Goal: Use online tool/utility: Utilize a website feature to perform a specific function

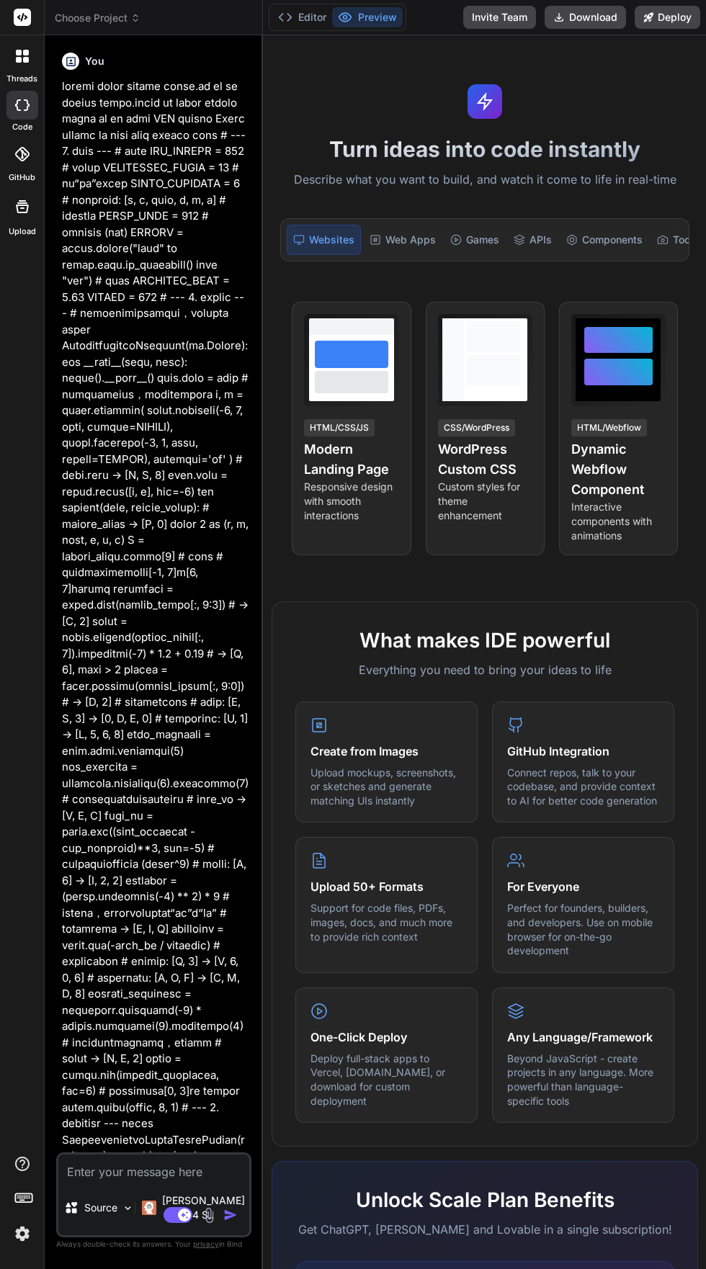
type textarea "x"
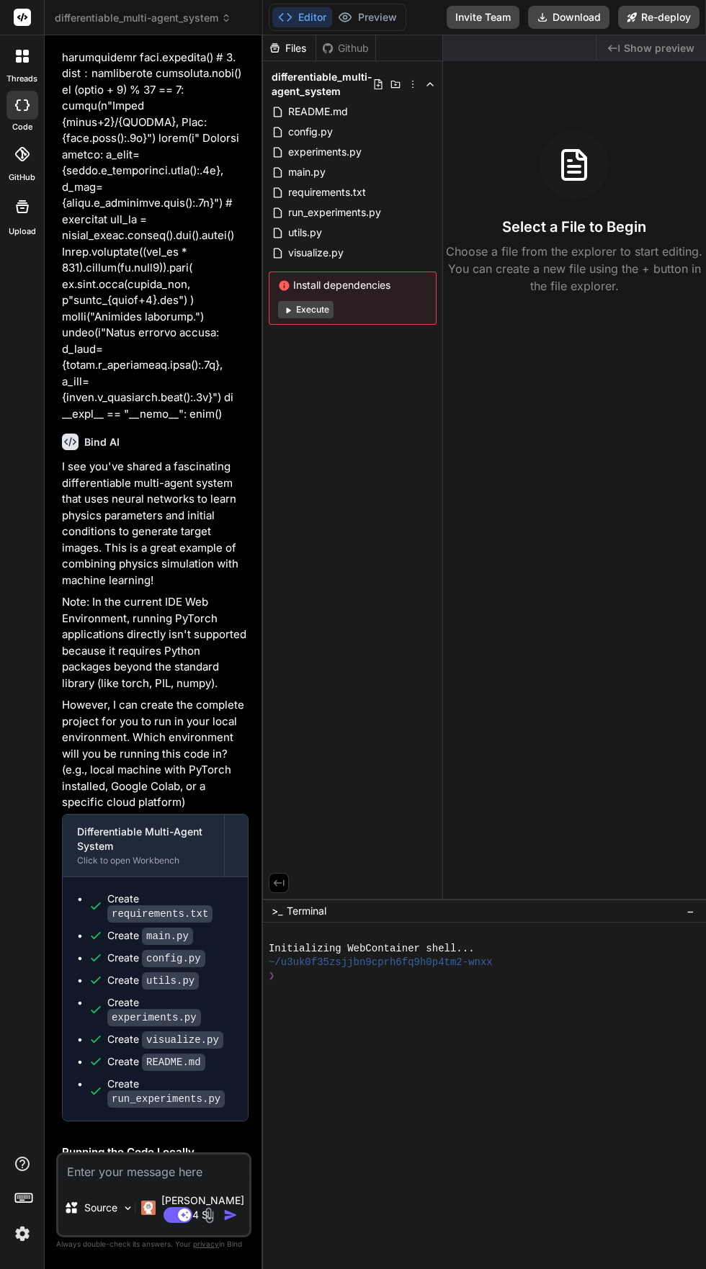
scroll to position [2930, 0]
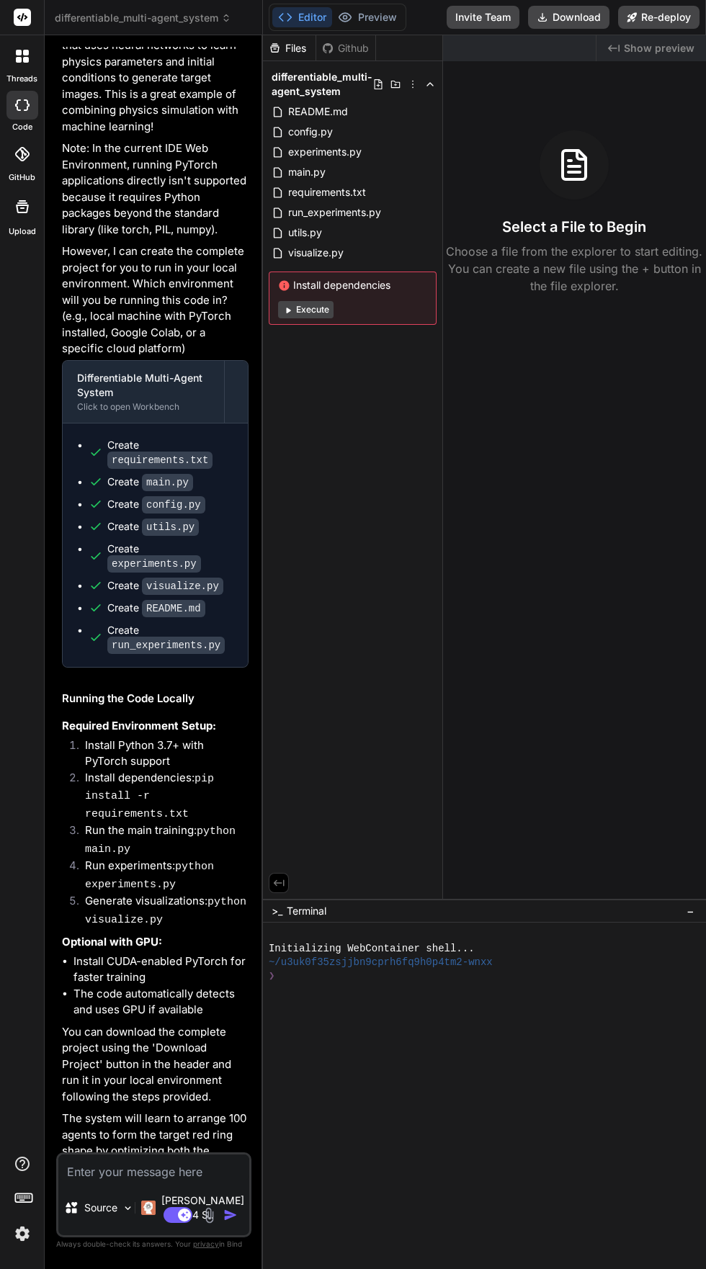
paste textarea "# File: agenda_3_gnn_decentralized.py import torch import torch.nn as nn from t…"
type textarea "# File: agenda_3_gnn_decentralized.py import torch import torch.nn as nn from t…"
type textarea "x"
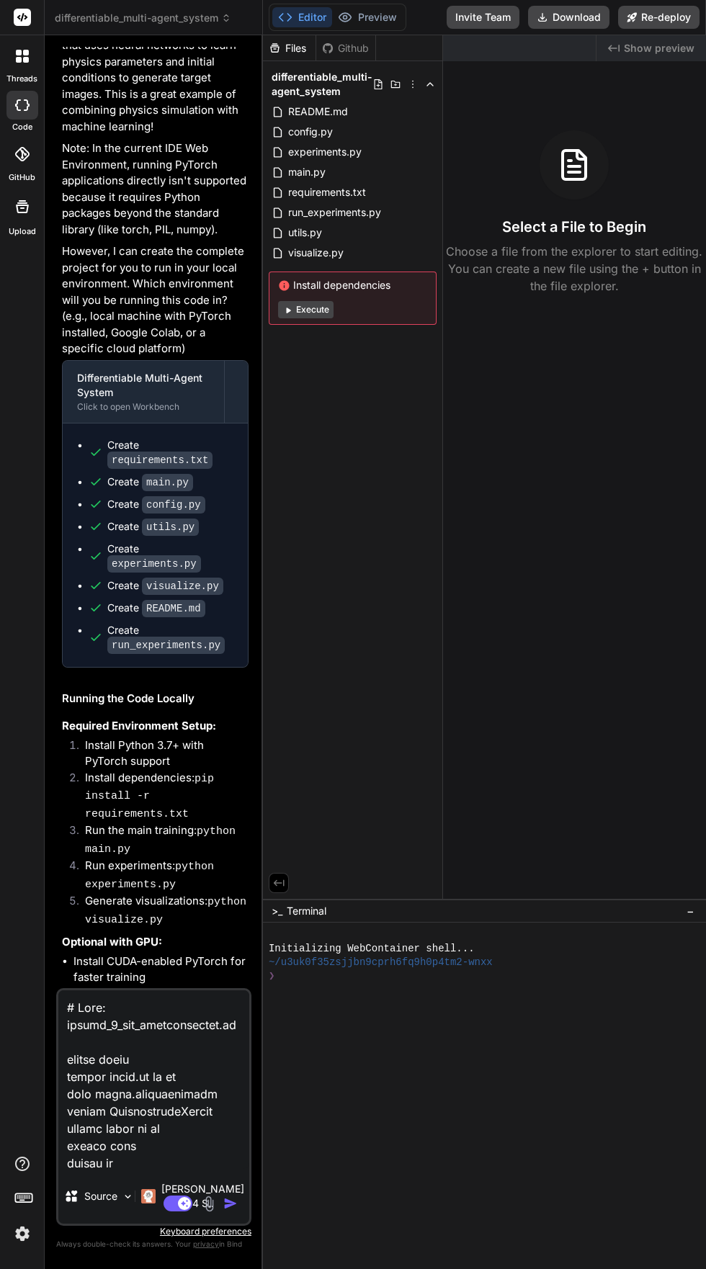
scroll to position [8715, 0]
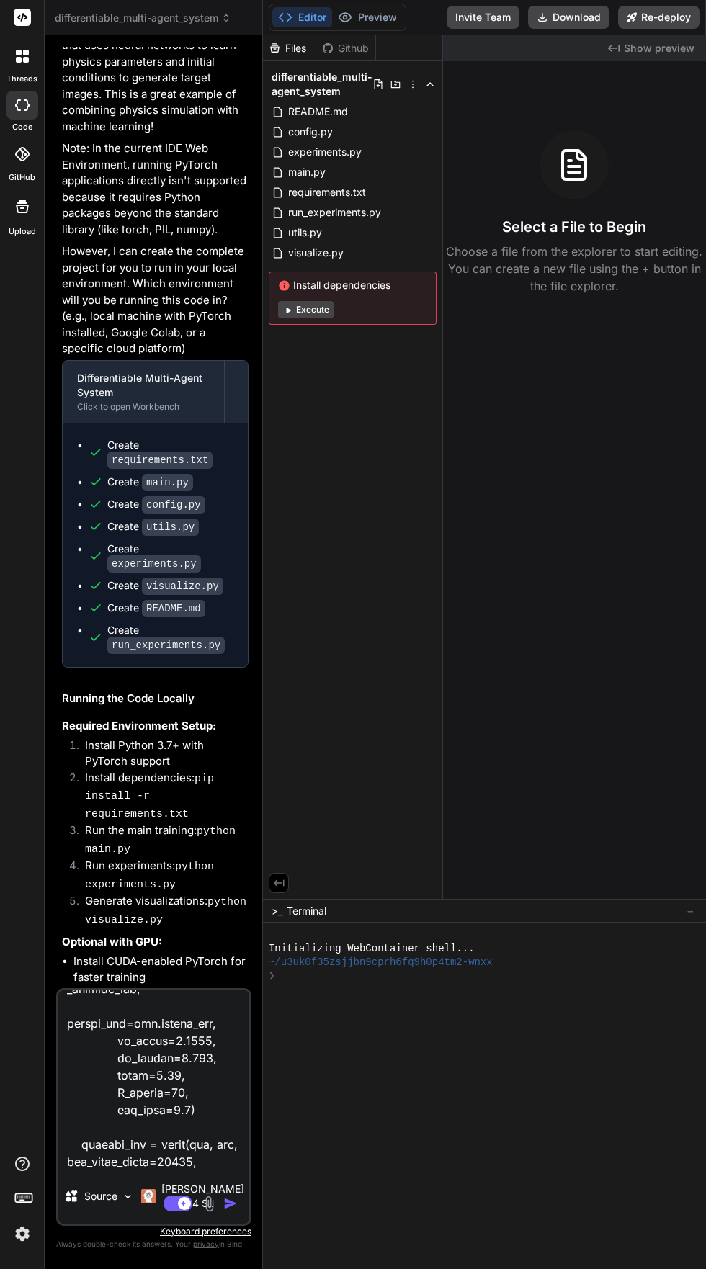
type textarea "# File: agenda_3_gnn_decentralized.py import torch import torch.nn as nn from t…"
click at [116, 1169] on textarea at bounding box center [153, 1079] width 191 height 179
type textarea "x"
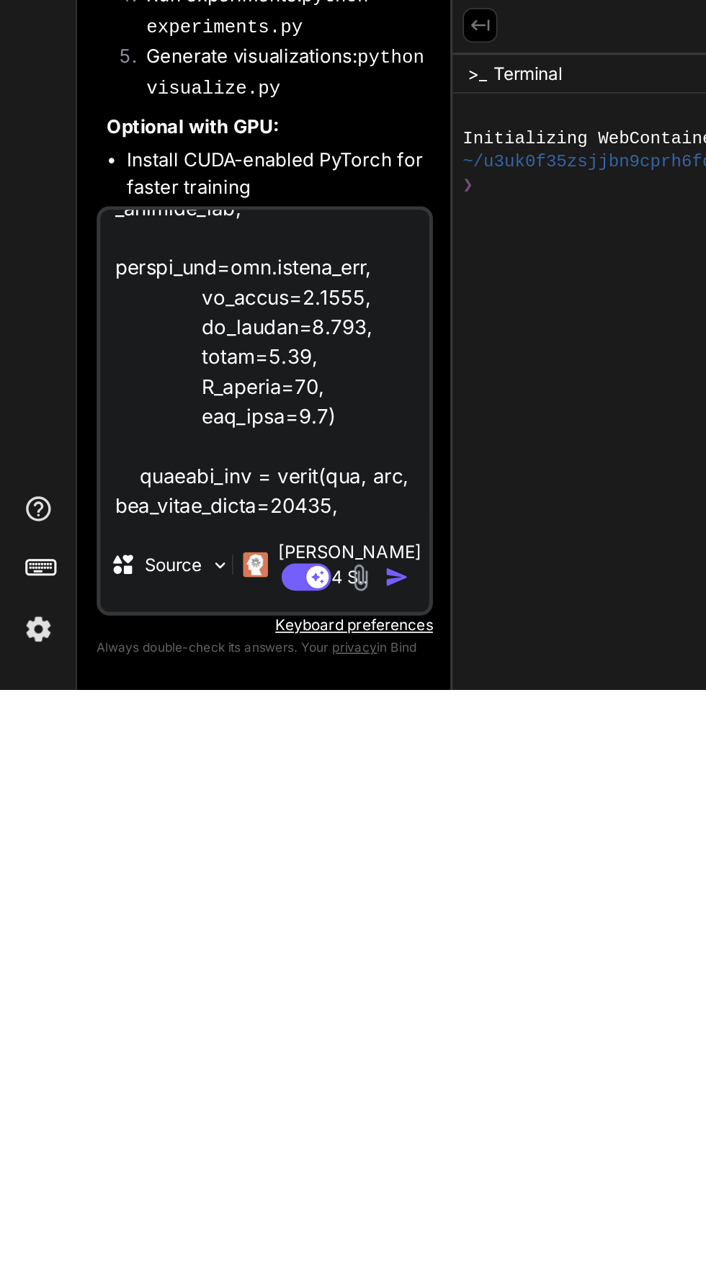
scroll to position [109, 0]
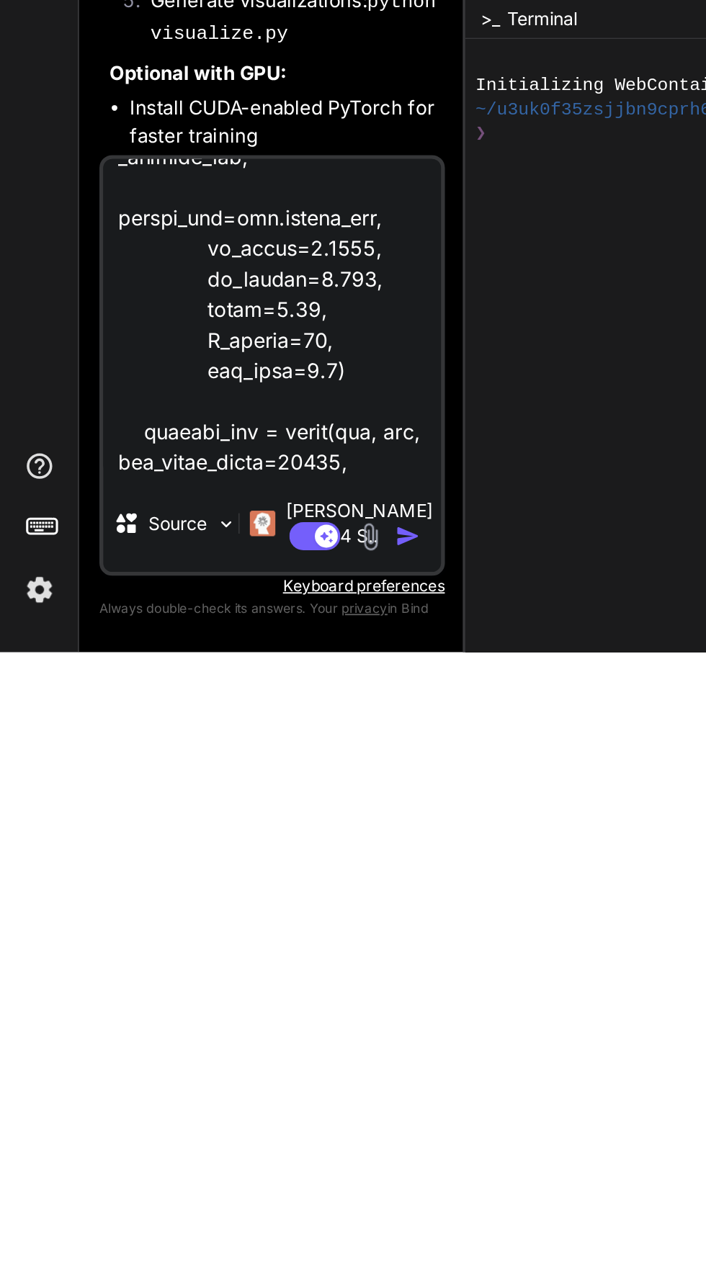
paste textarea "--- ### **loremi** dolorsitametcons。adipiscingelitseddoeiusmo： 0. **tempor (Inc…"
type textarea "# File: agenda_3_gnn_decentralized.py import torch import torch.nn as nn from t…"
type textarea "x"
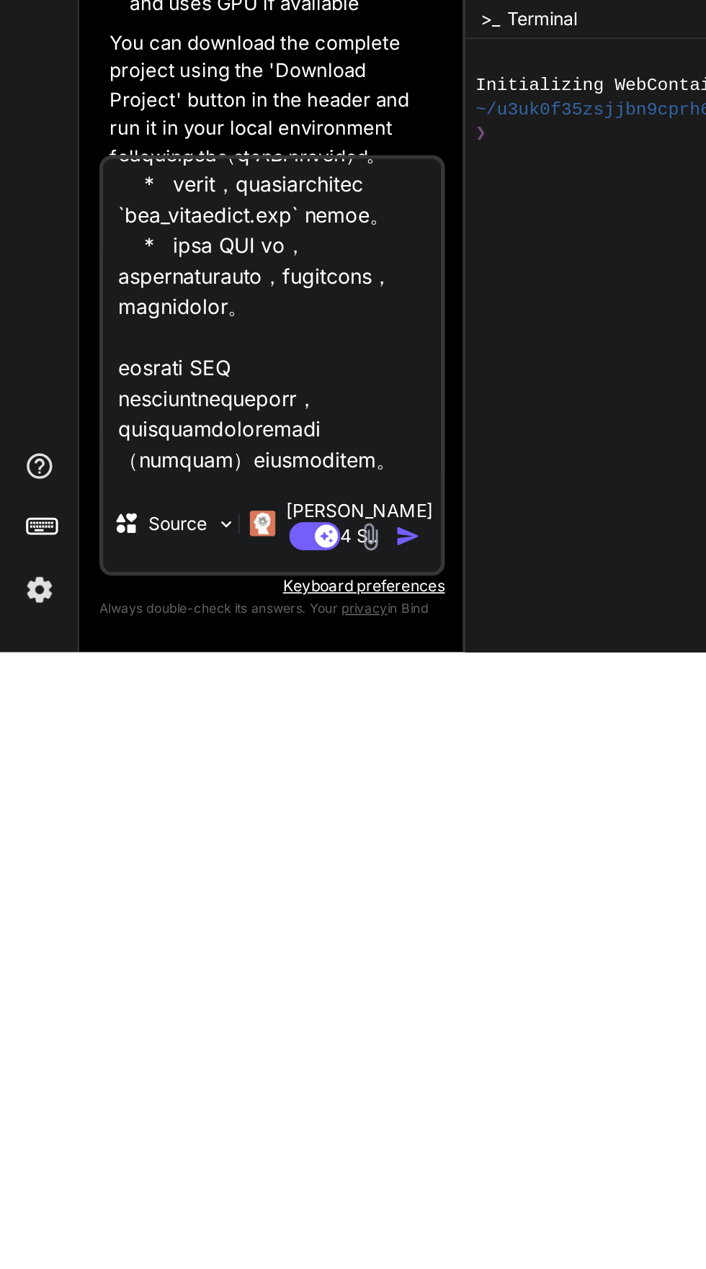
scroll to position [3095, 0]
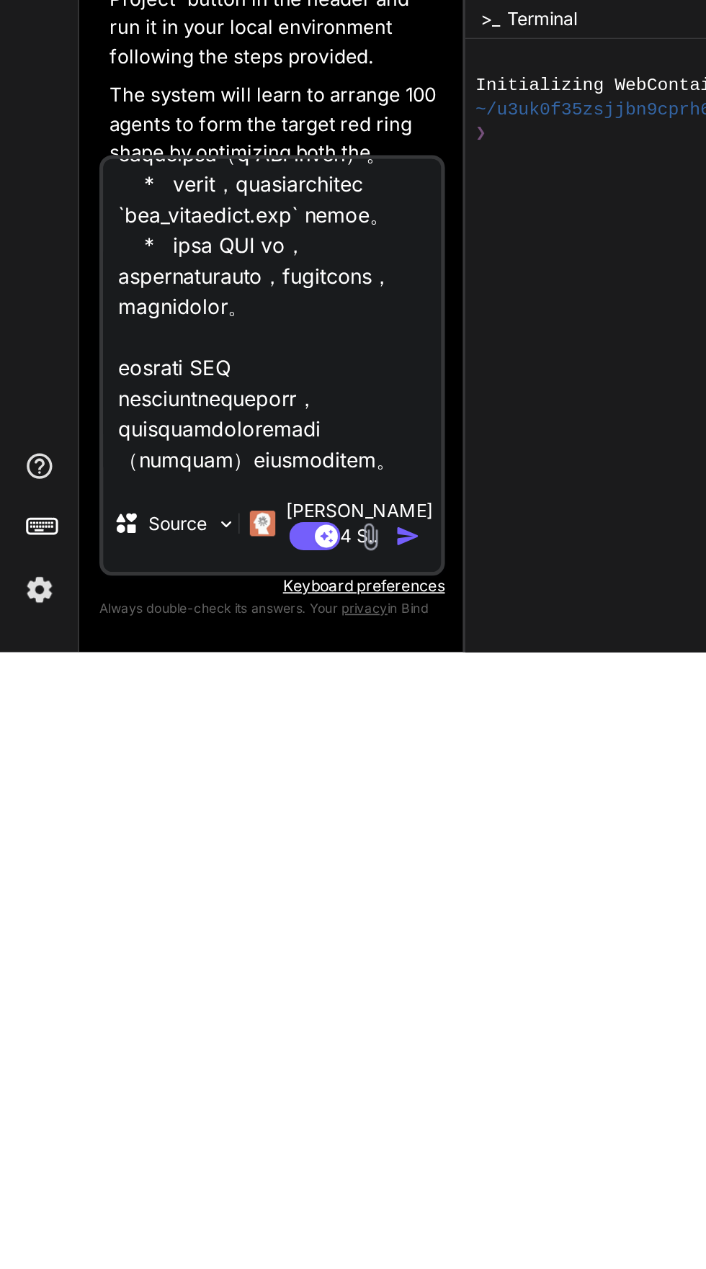
click at [103, 1059] on textarea at bounding box center [153, 1079] width 191 height 179
click at [95, 1146] on textarea at bounding box center [153, 1079] width 191 height 179
click at [144, 1169] on textarea at bounding box center [153, 1079] width 191 height 179
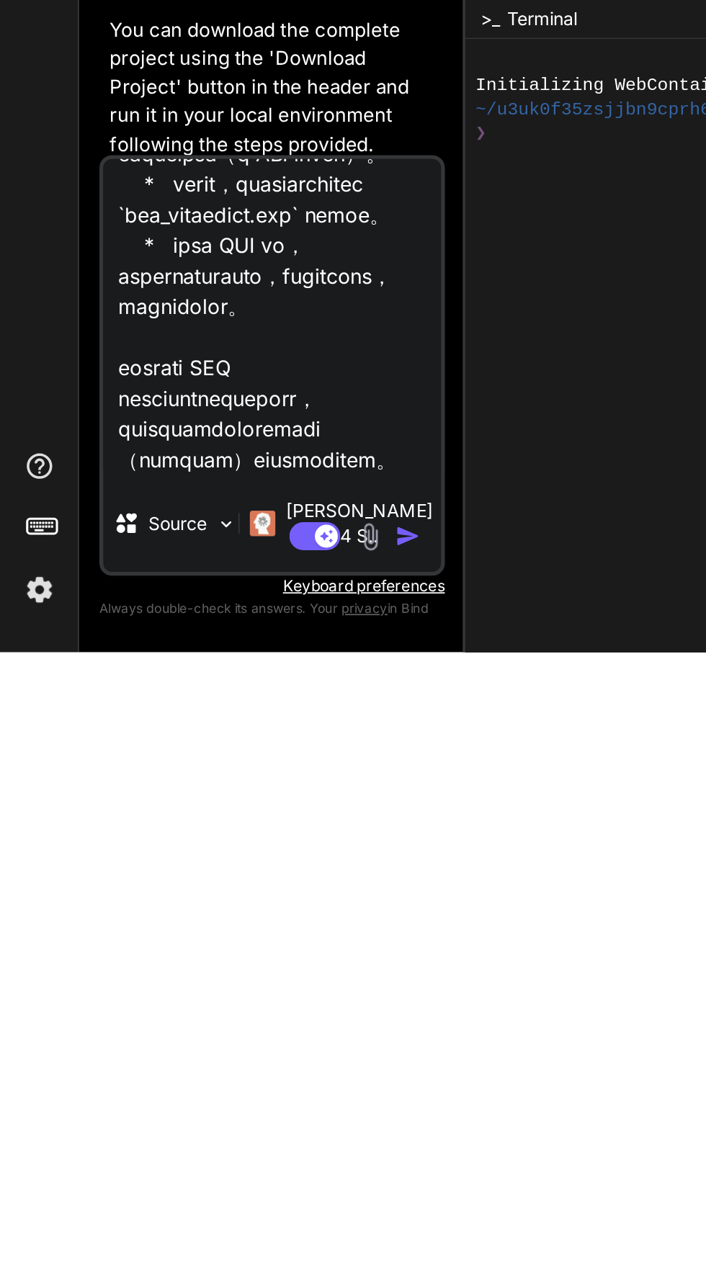
scroll to position [2977, 0]
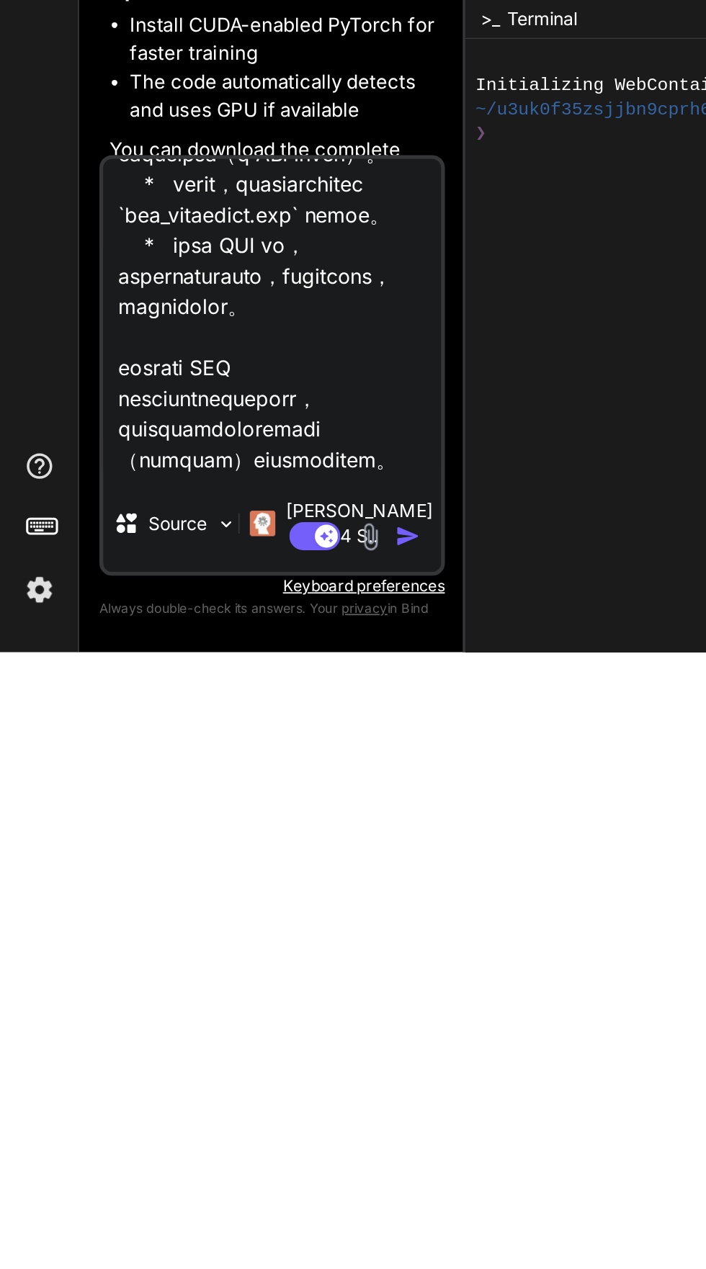
click at [89, 1042] on textarea at bounding box center [153, 1079] width 191 height 179
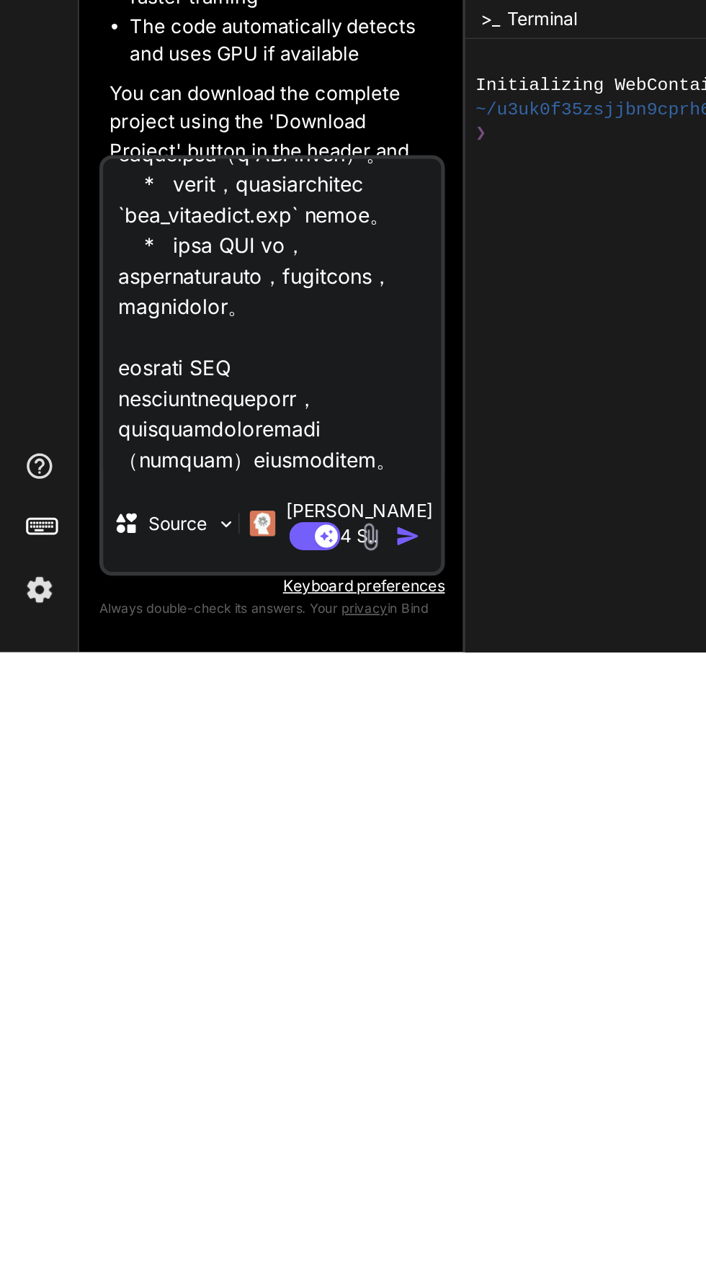
scroll to position [3095, 0]
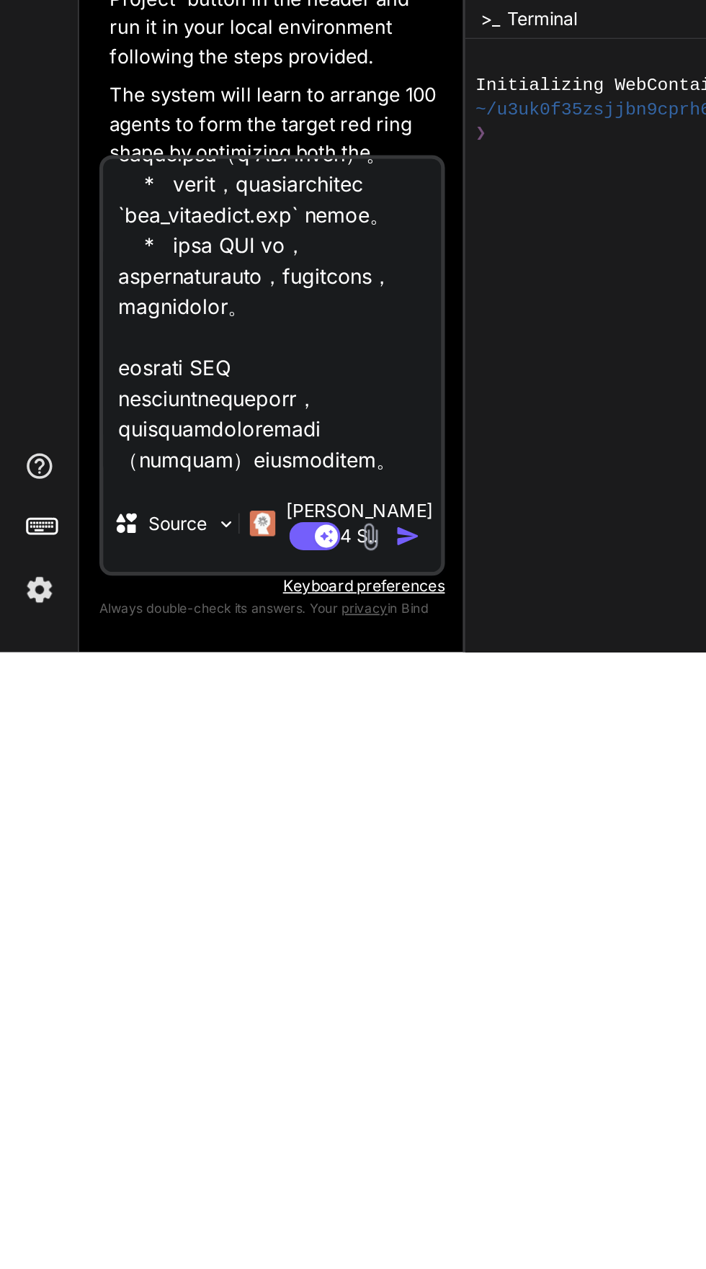
click at [114, 1039] on textarea at bounding box center [153, 1079] width 191 height 179
type textarea "# File: agenda_3_gnn_decentralized.py import torch import torch.nn as nn from t…"
click at [230, 1204] on img "button" at bounding box center [230, 1204] width 14 height 14
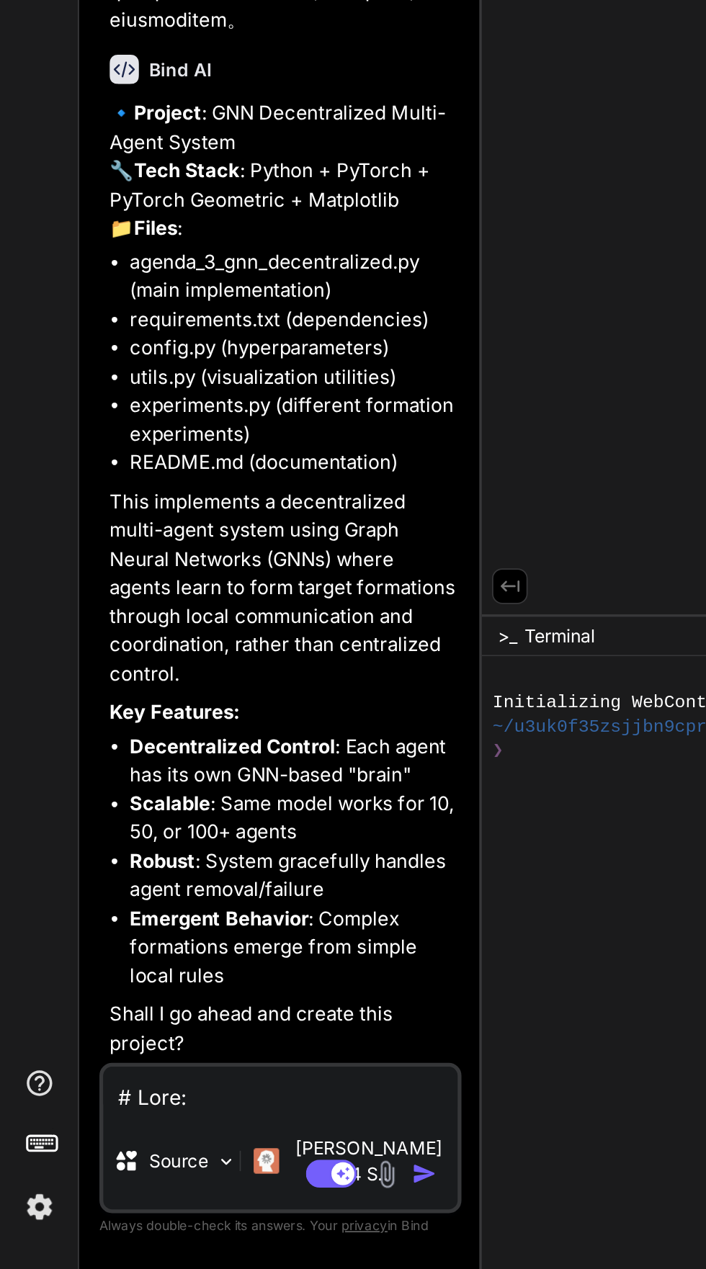
scroll to position [109, 0]
click at [68, 1181] on textarea at bounding box center [158, 1168] width 200 height 26
type textarea "x"
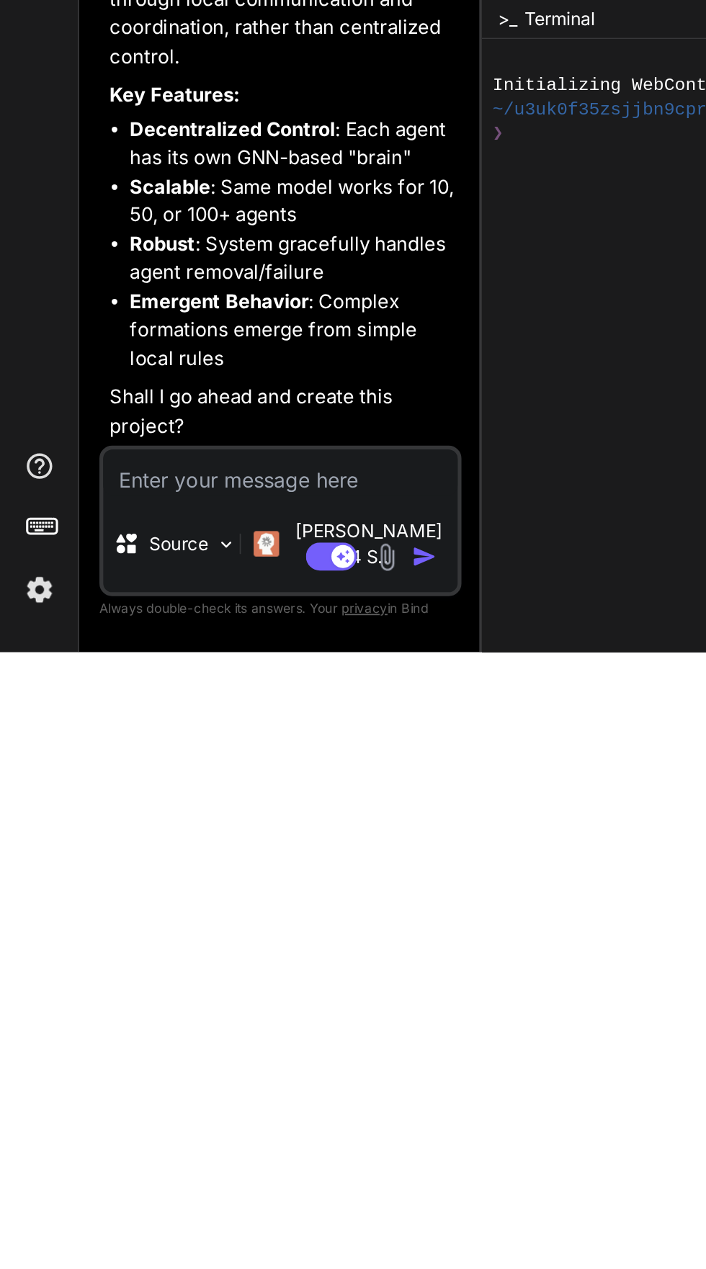
type textarea "翻译"
type textarea "x"
type textarea "翻译华文"
type textarea "x"
type textarea "翻译华文"
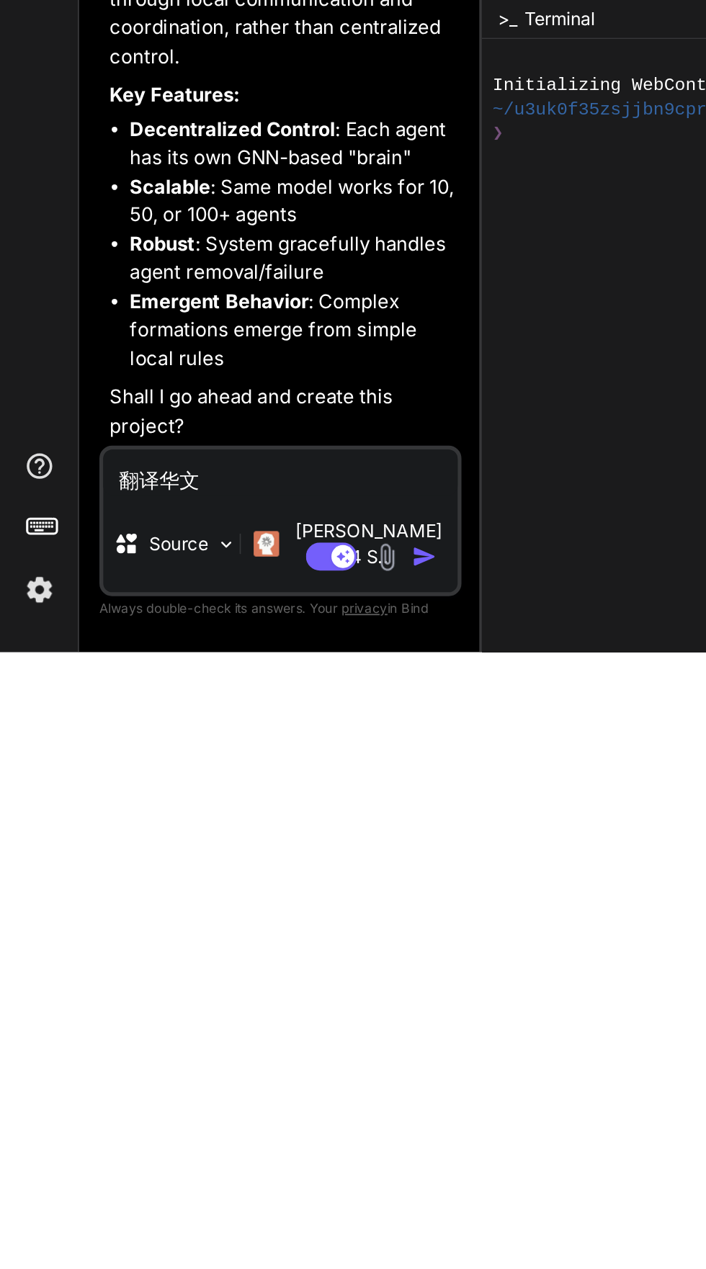
click at [220, 1217] on div "Agent Mode. When this toggle is activated, AI automatically makes decisions, re…" at bounding box center [211, 1215] width 83 height 17
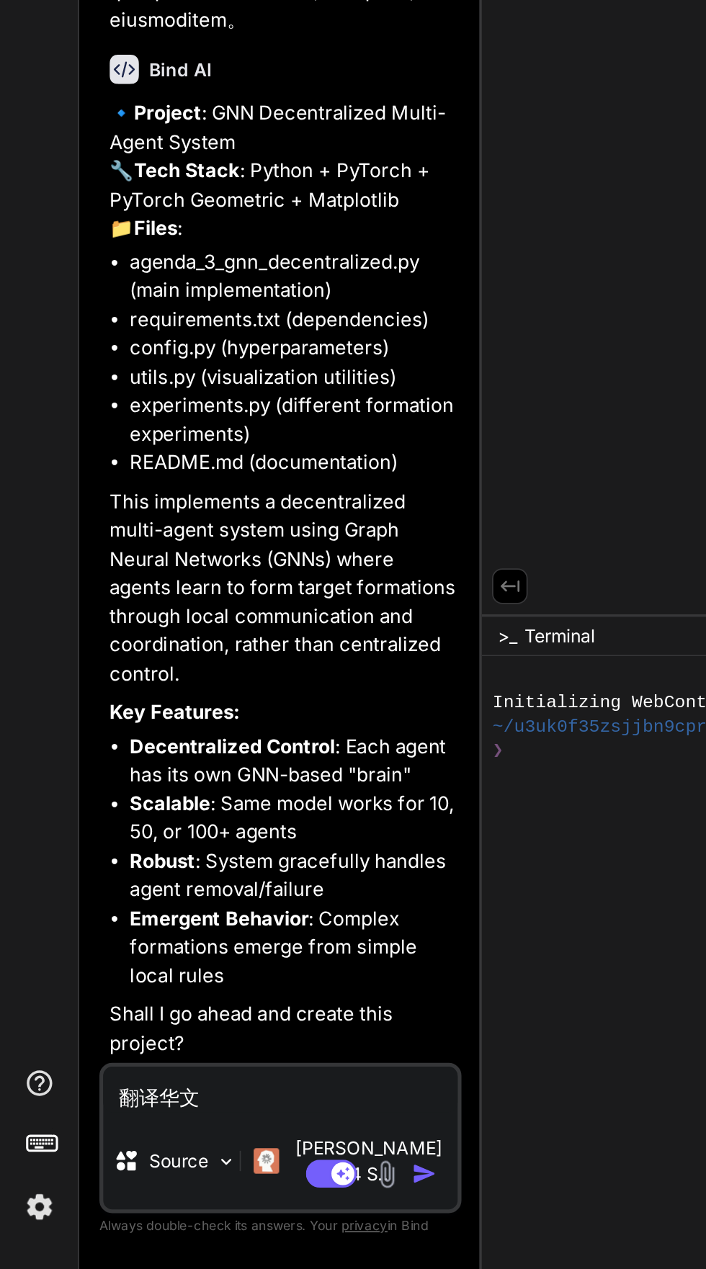
scroll to position [9460, 0]
click at [233, 1218] on img "button" at bounding box center [240, 1215] width 14 height 14
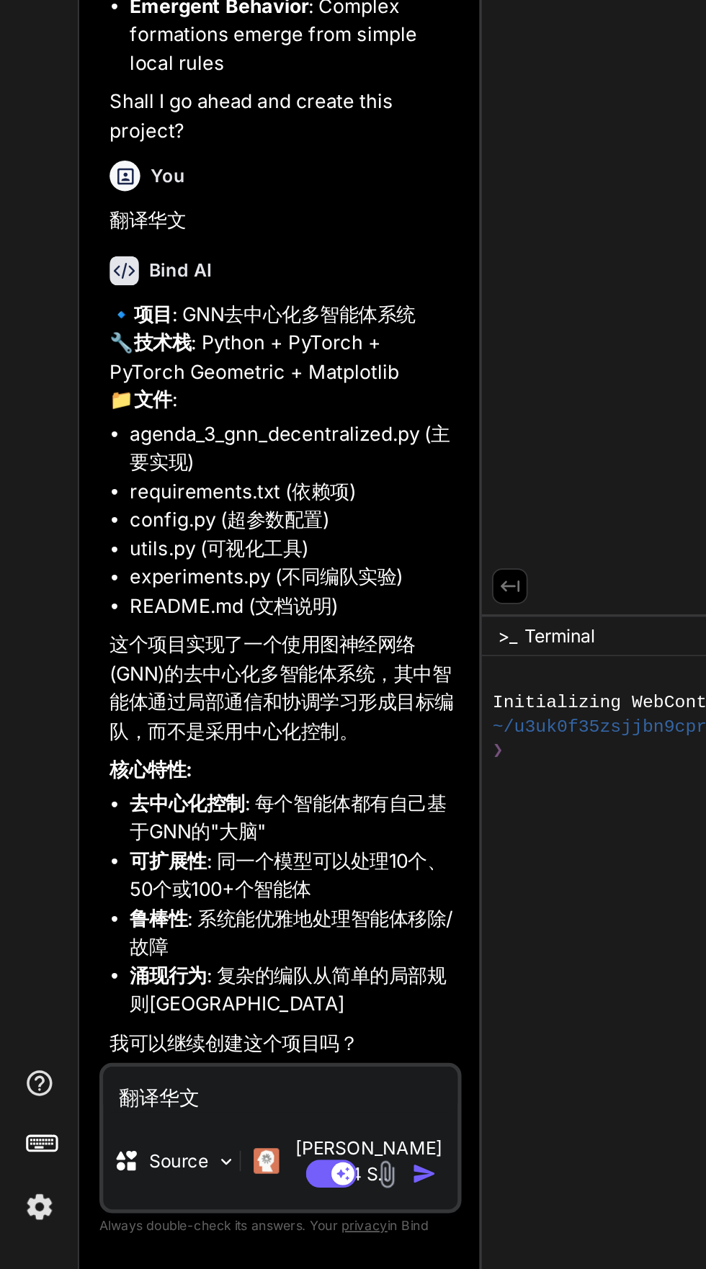
scroll to position [10008, 0]
click at [70, 1181] on textarea "翻译华文" at bounding box center [158, 1168] width 200 height 26
type textarea "x"
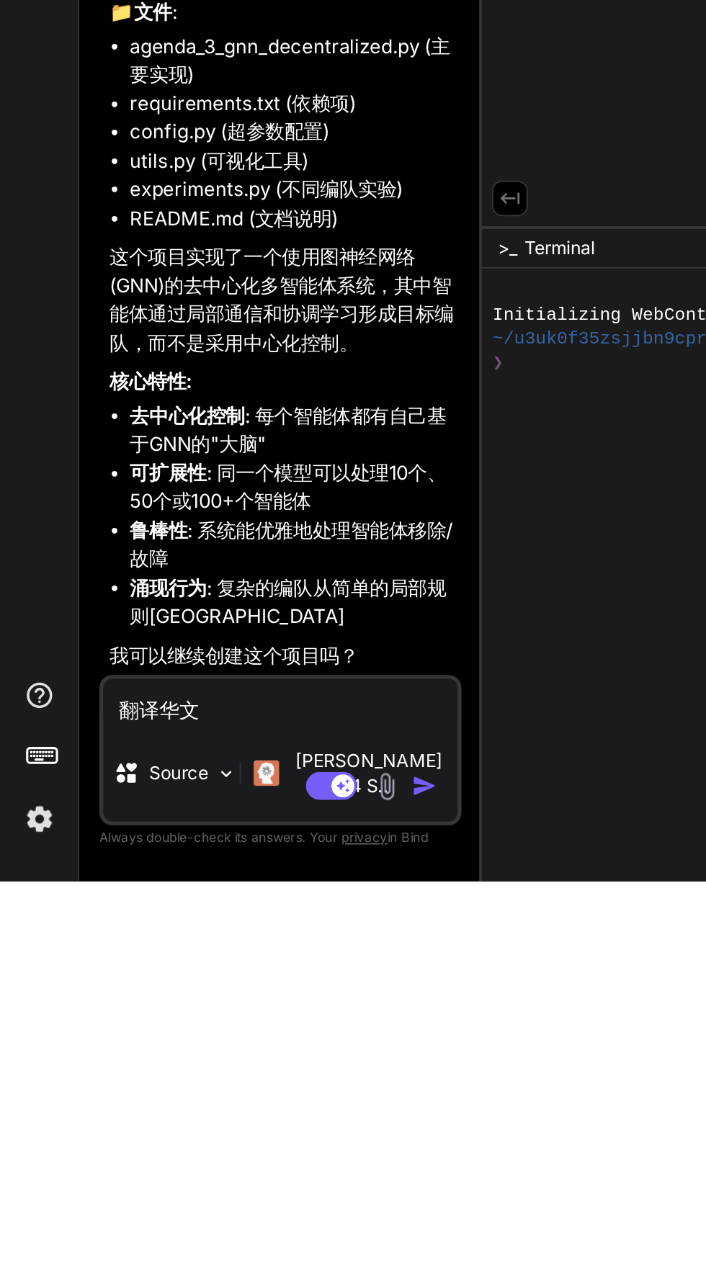
scroll to position [109, 0]
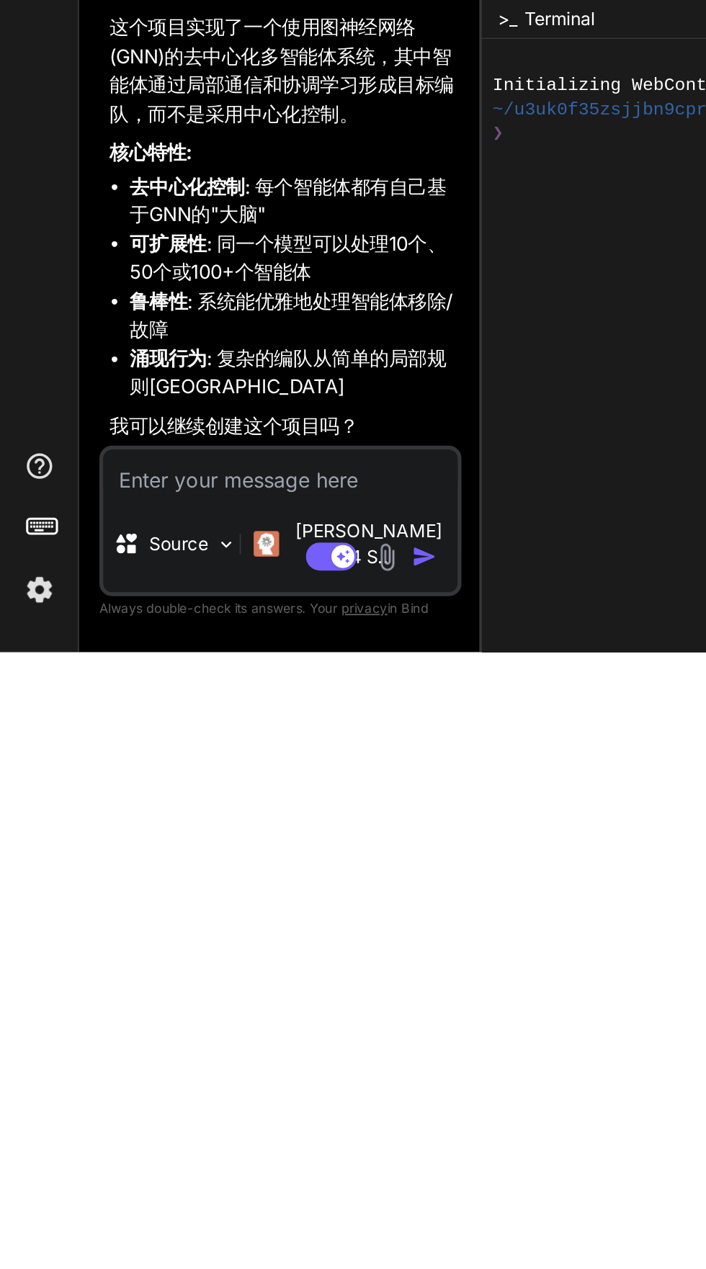
type textarea "开始"
type textarea "x"
type textarea "开始"
click at [233, 1215] on img "button" at bounding box center [240, 1215] width 14 height 14
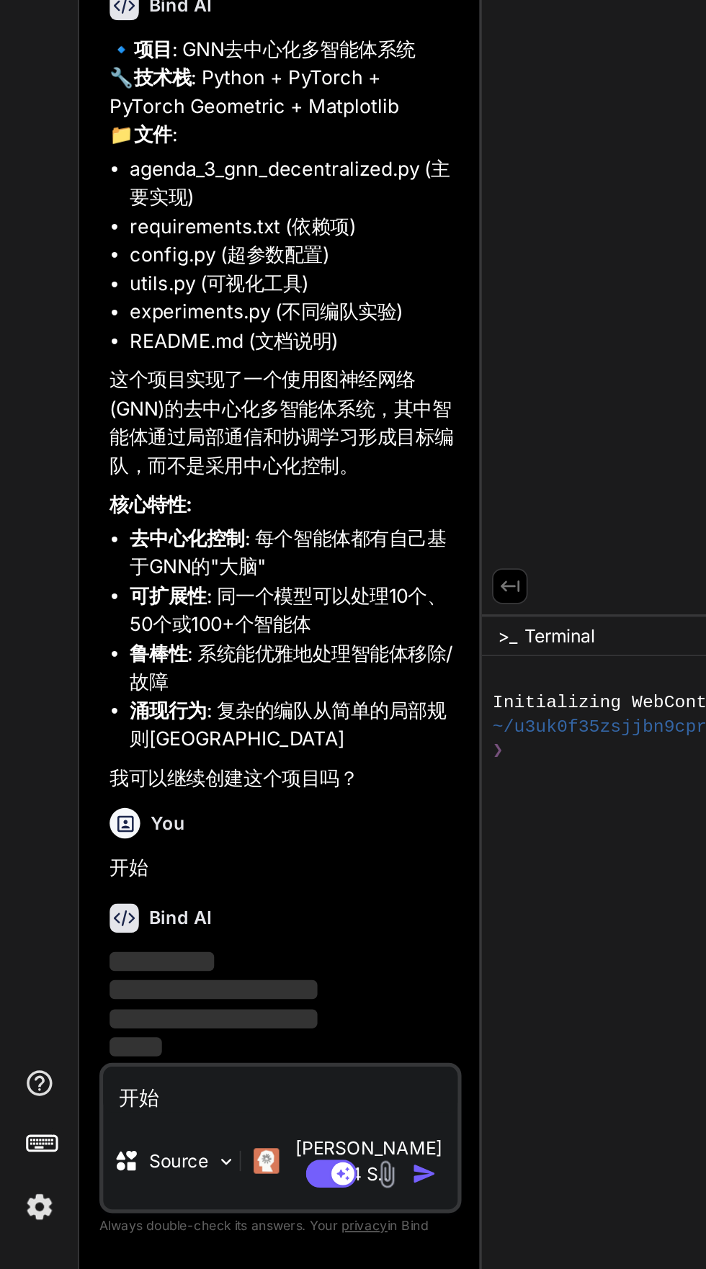
scroll to position [10157, 0]
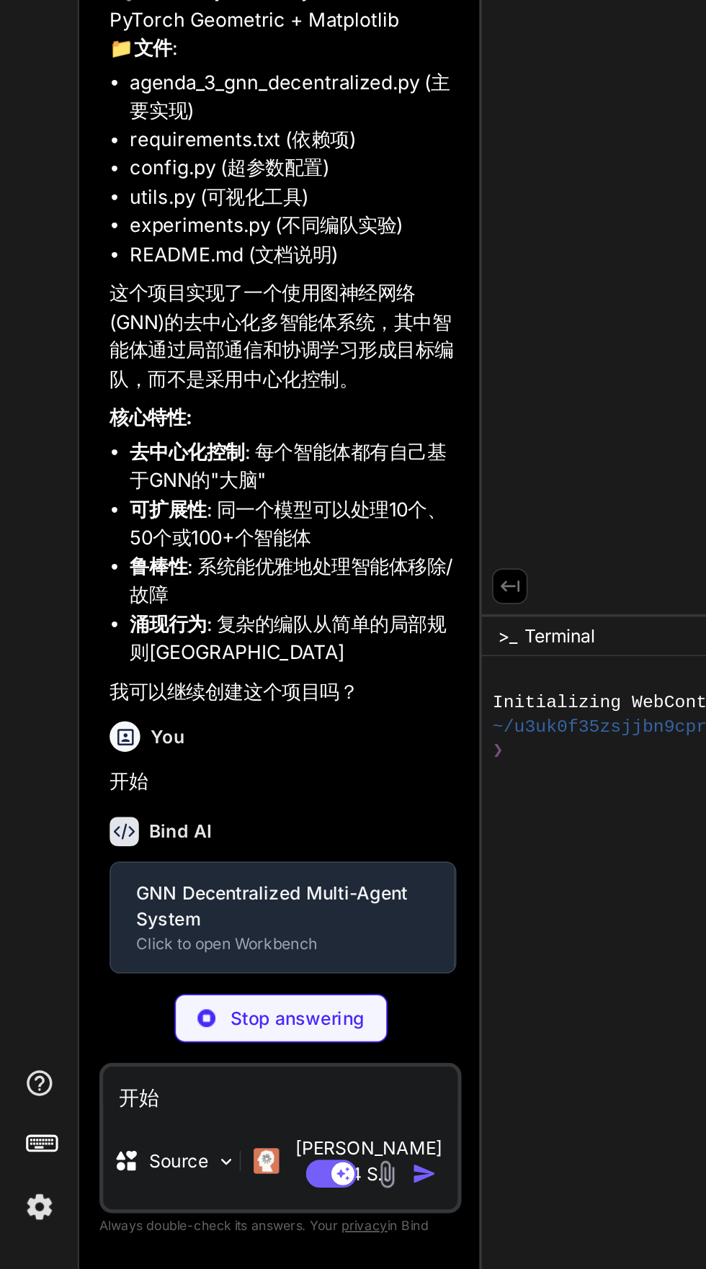
type textarea "x"
type textarea "ion.gif")"
type textarea "x"
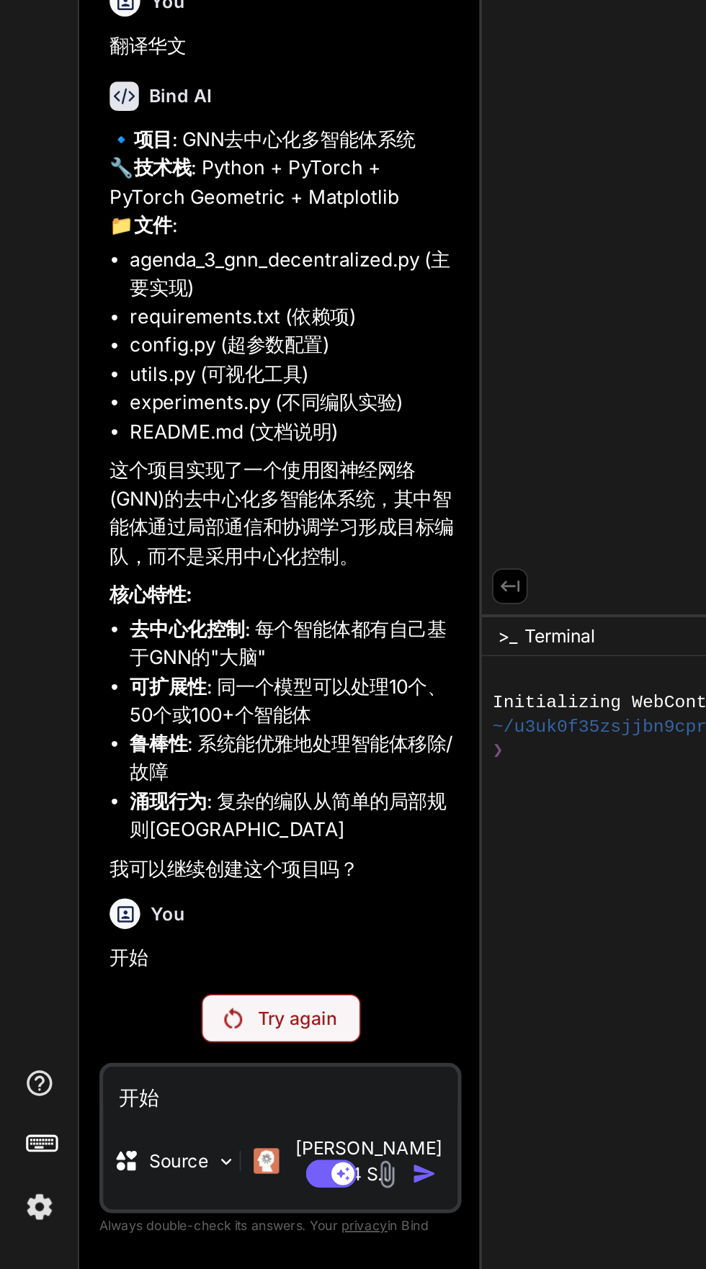
scroll to position [10106, 0]
click at [148, 1141] on div "Try again" at bounding box center [159, 1127] width 90 height 27
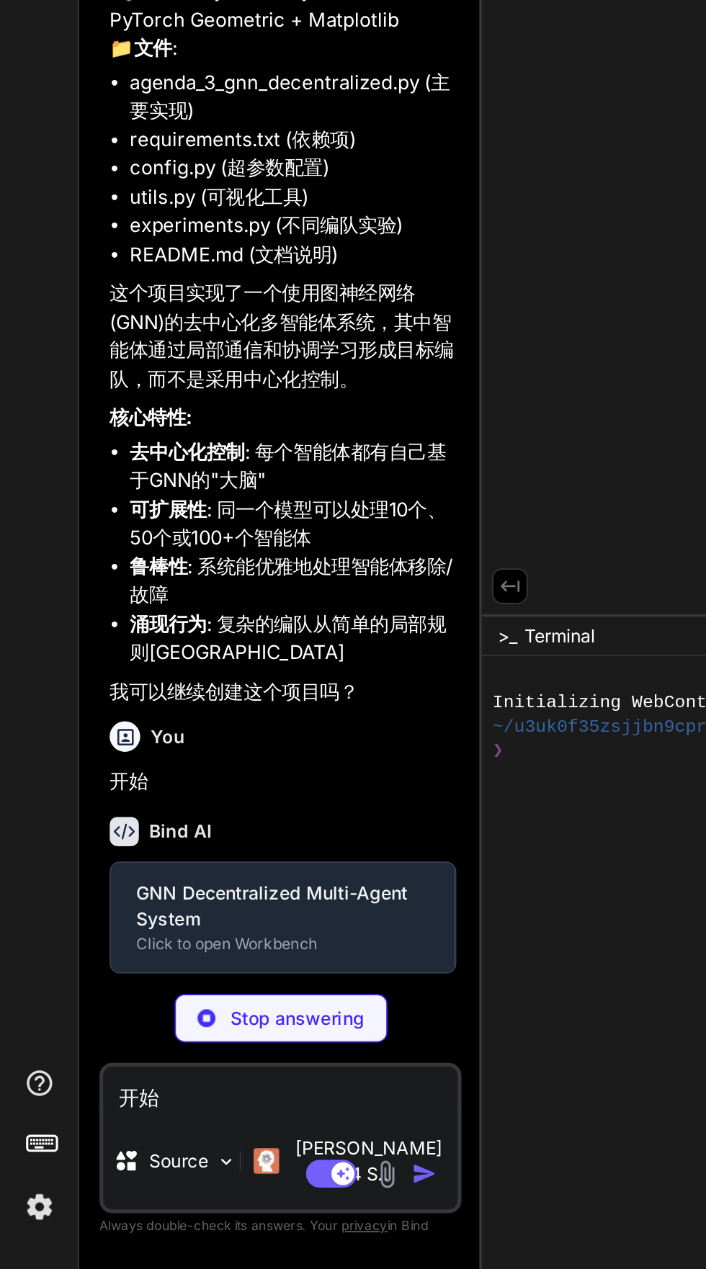
scroll to position [10207, 0]
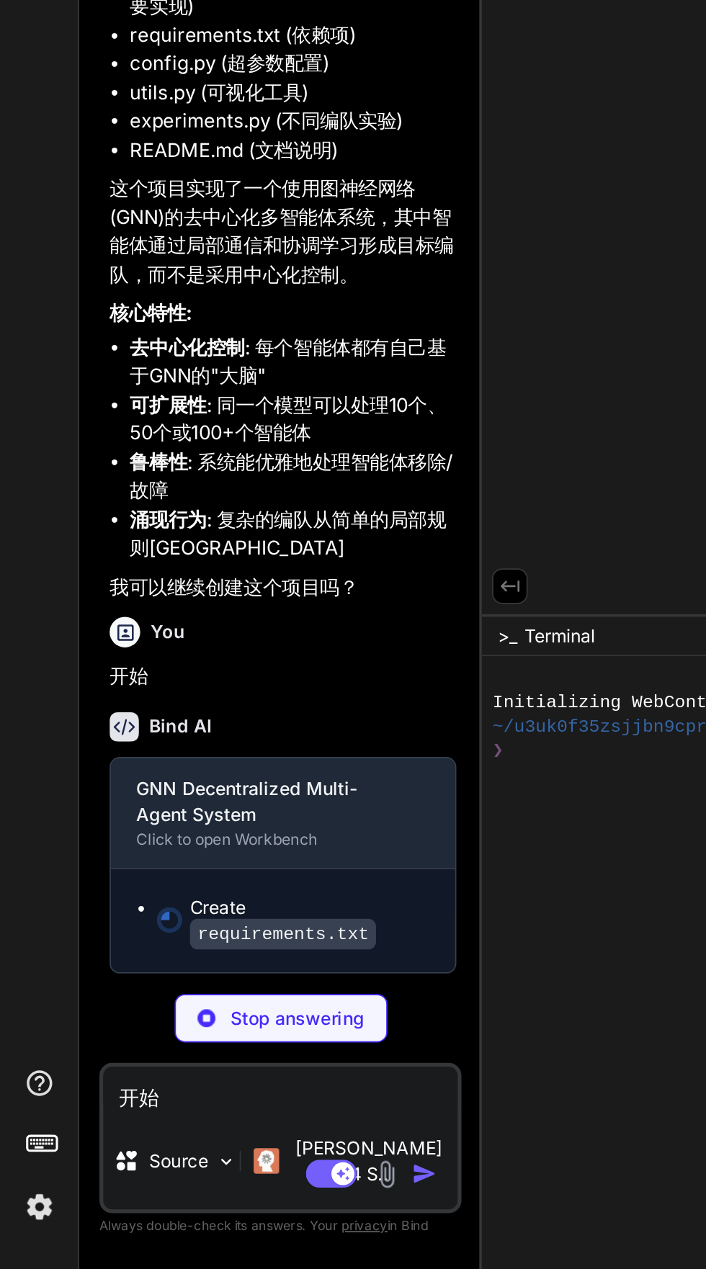
type textarea "x"
type textarea "torch>=1.9.0 torch-geometric>=2.0.0 numpy>=1.21.0 matplotlib>=3.5.0 imageio>=2.…"
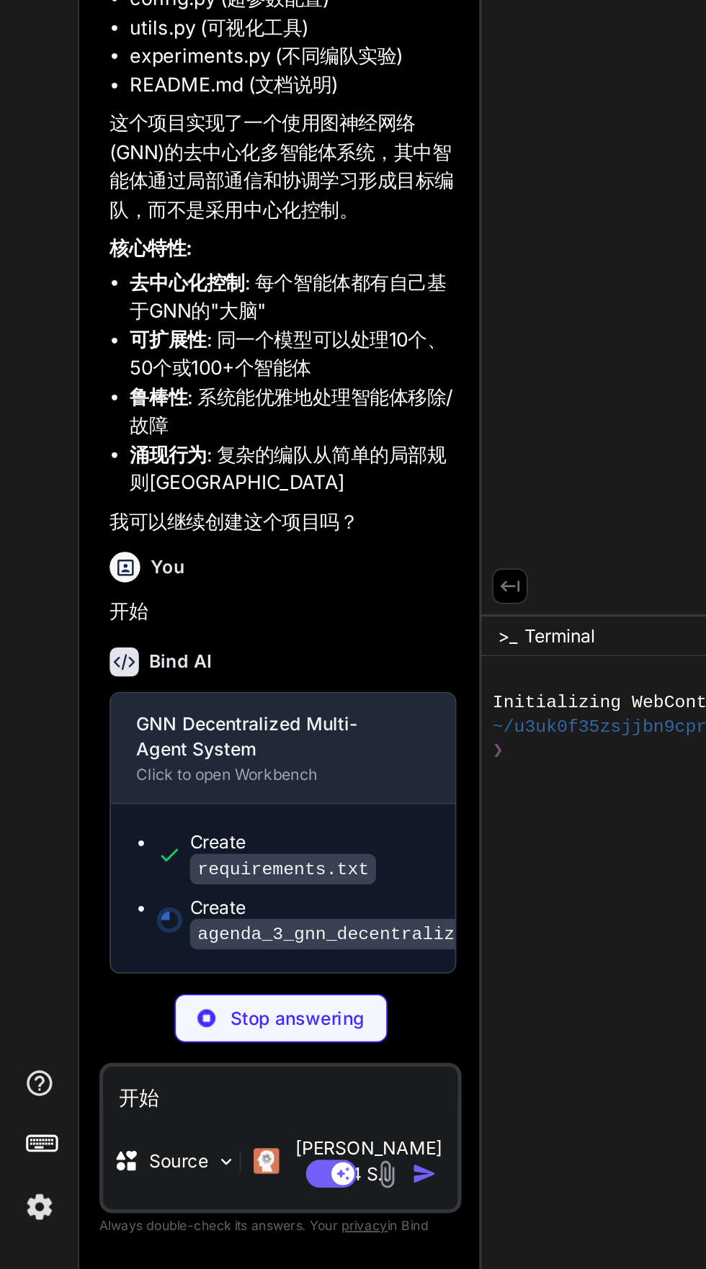
scroll to position [10257, 0]
type textarea "x"
type textarea "create_animation(trained_ppo.policy, env, "gnn_formation.gif")"
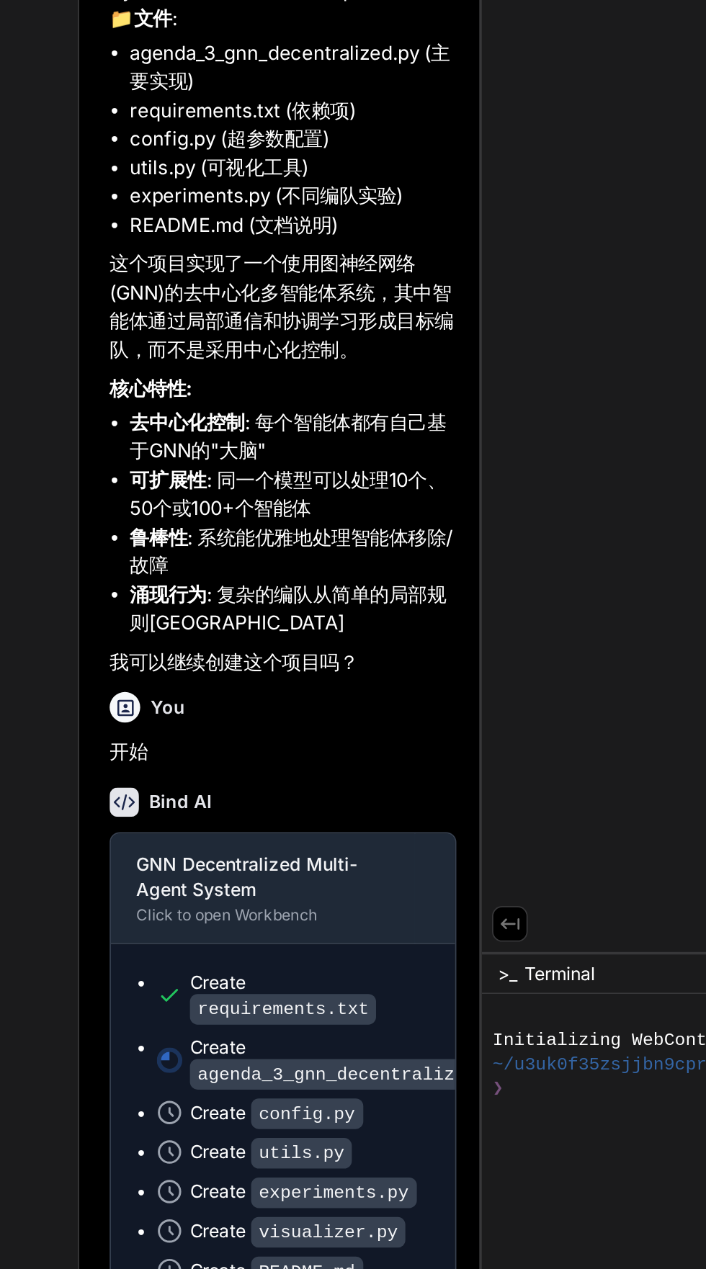
scroll to position [0, 0]
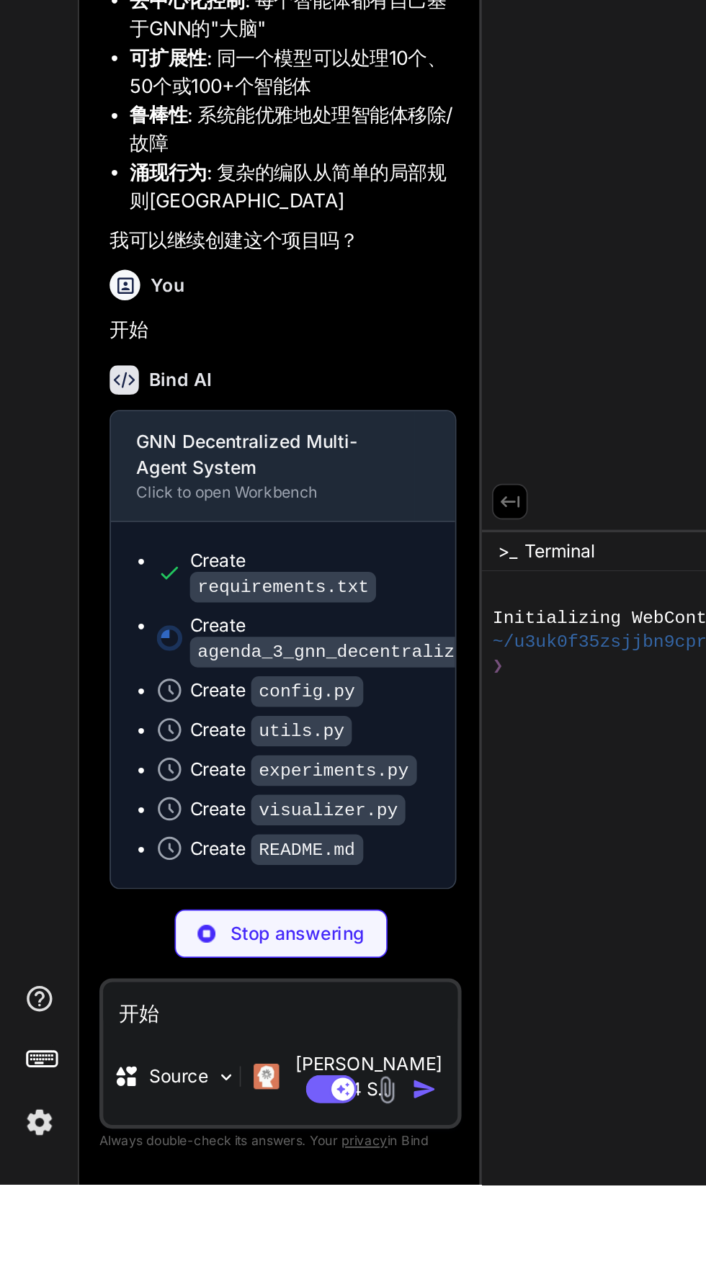
type textarea "x"
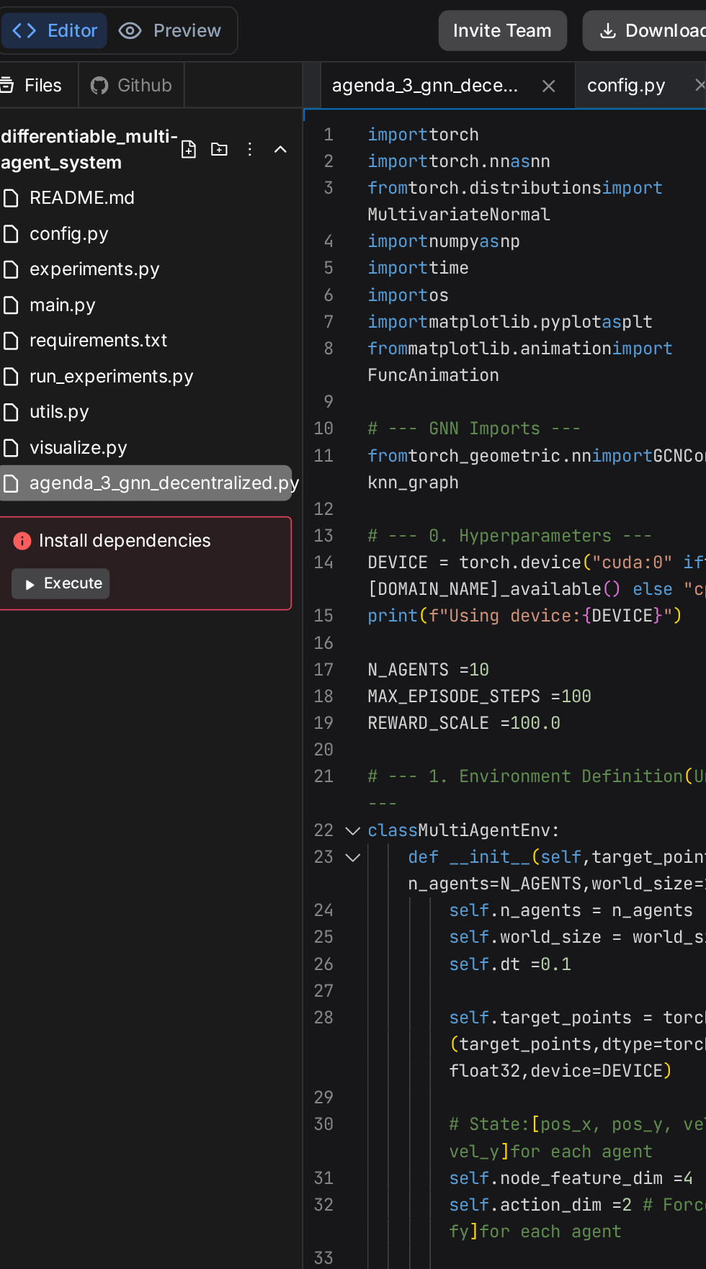
type textarea "x"
click at [334, 247] on span "visualize.py" at bounding box center [351, 252] width 58 height 17
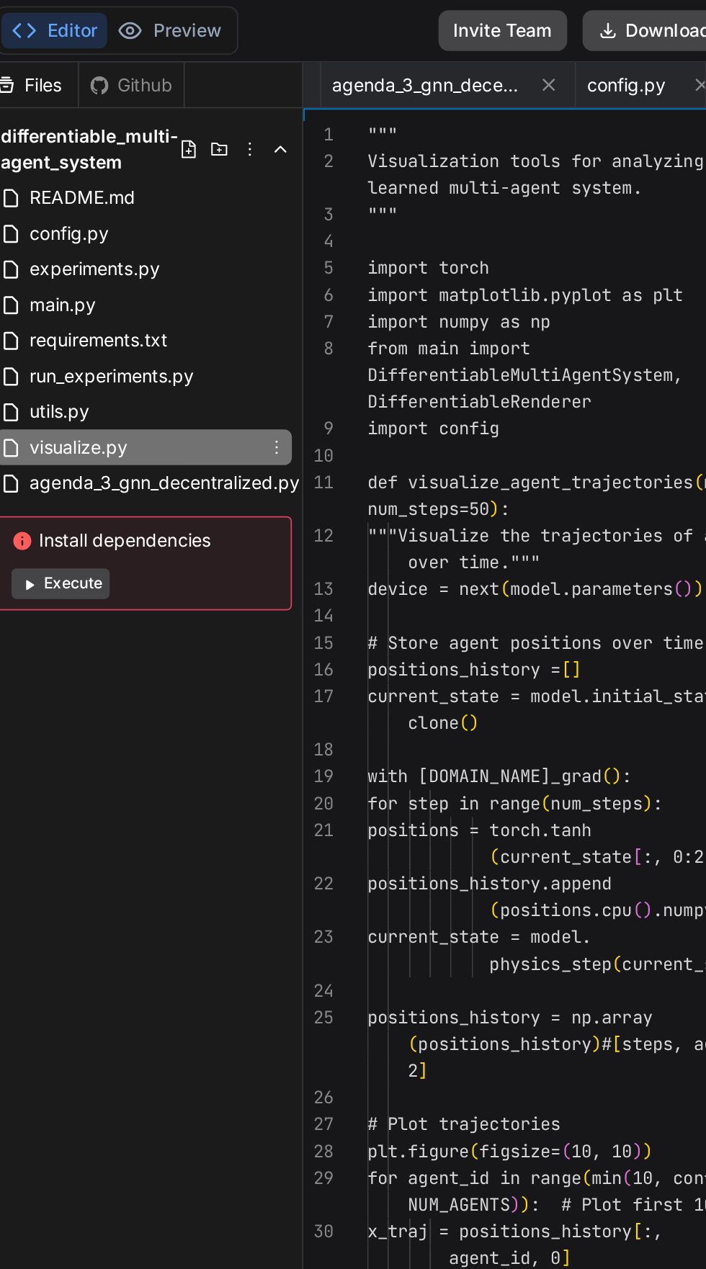
type textarea "AGENT_FEATURES).to(device) print("Generating visualizations...") visualize_agen…"
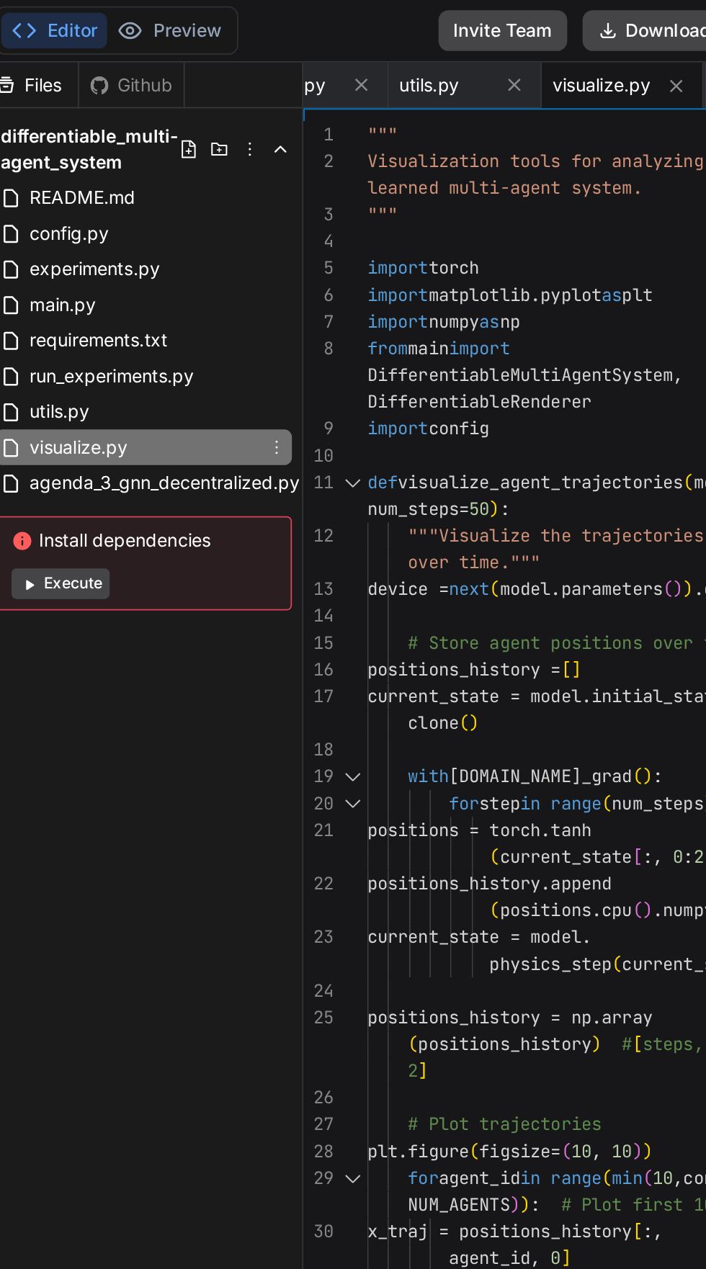
click at [329, 233] on span "utils.py" at bounding box center [340, 232] width 37 height 17
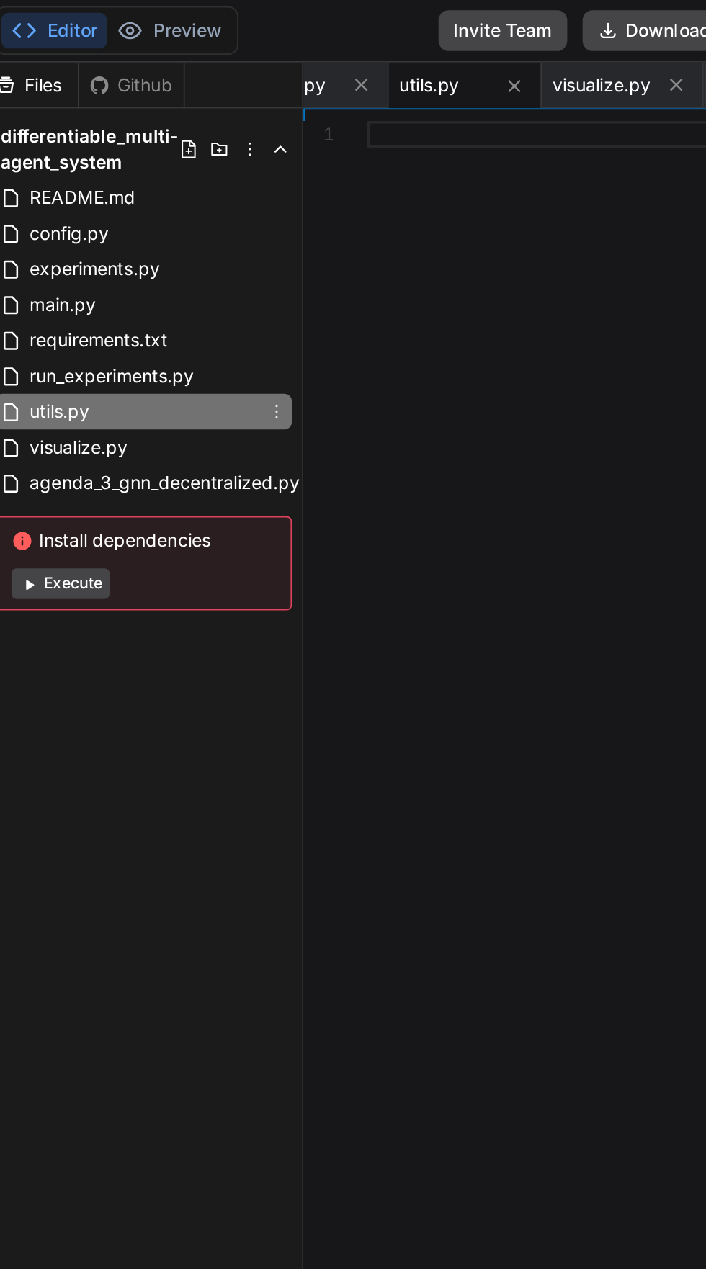
click at [325, 215] on span "run_experiments.py" at bounding box center [370, 212] width 96 height 17
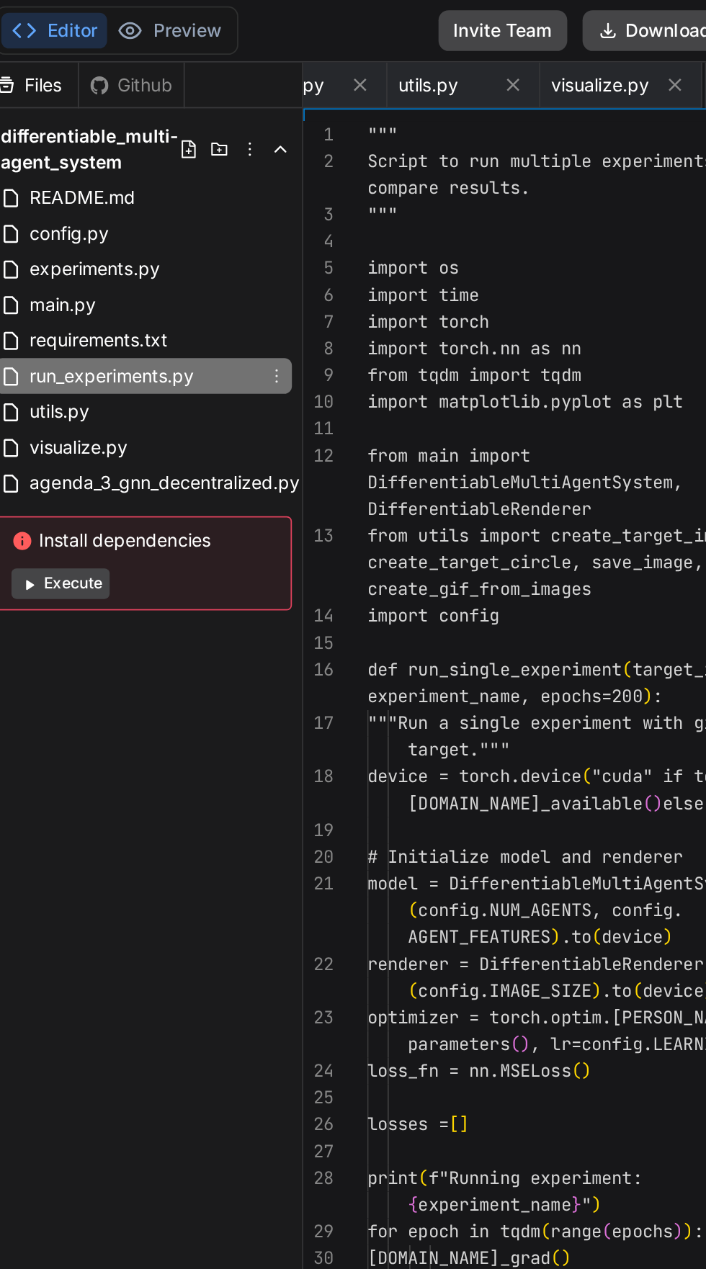
scroll to position [0, 426]
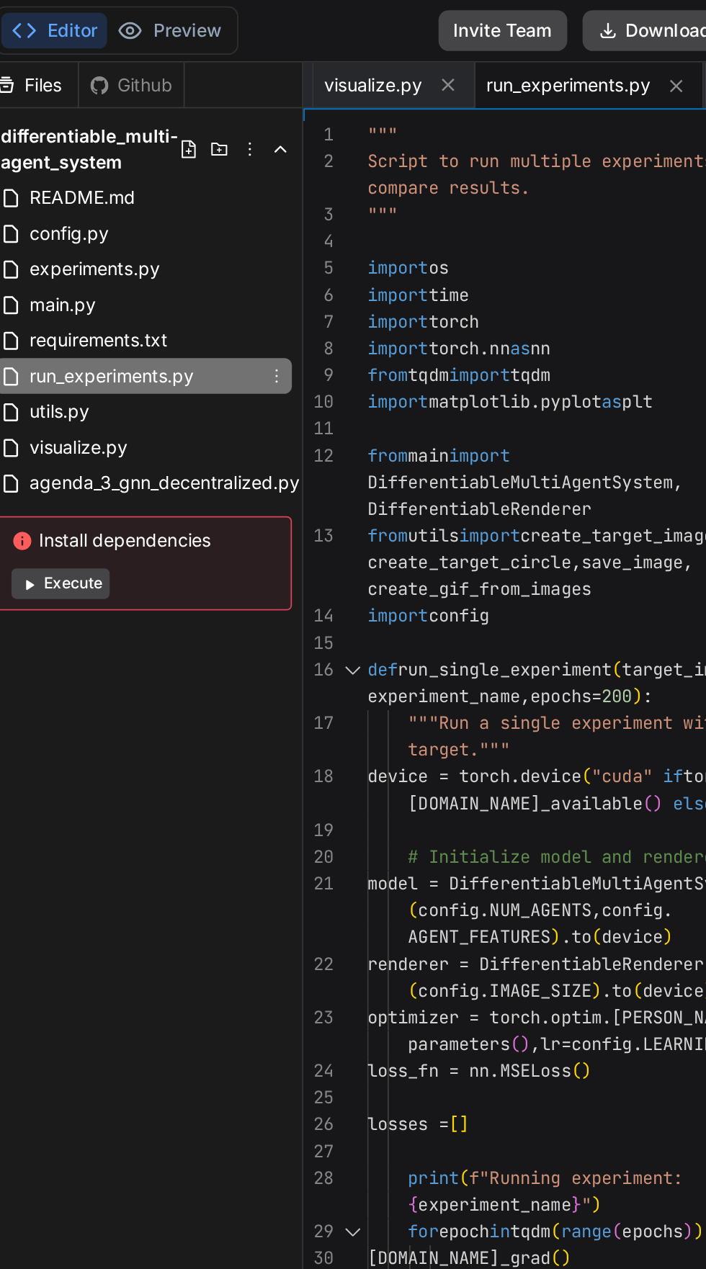
click at [326, 233] on span "utils.py" at bounding box center [340, 232] width 37 height 17
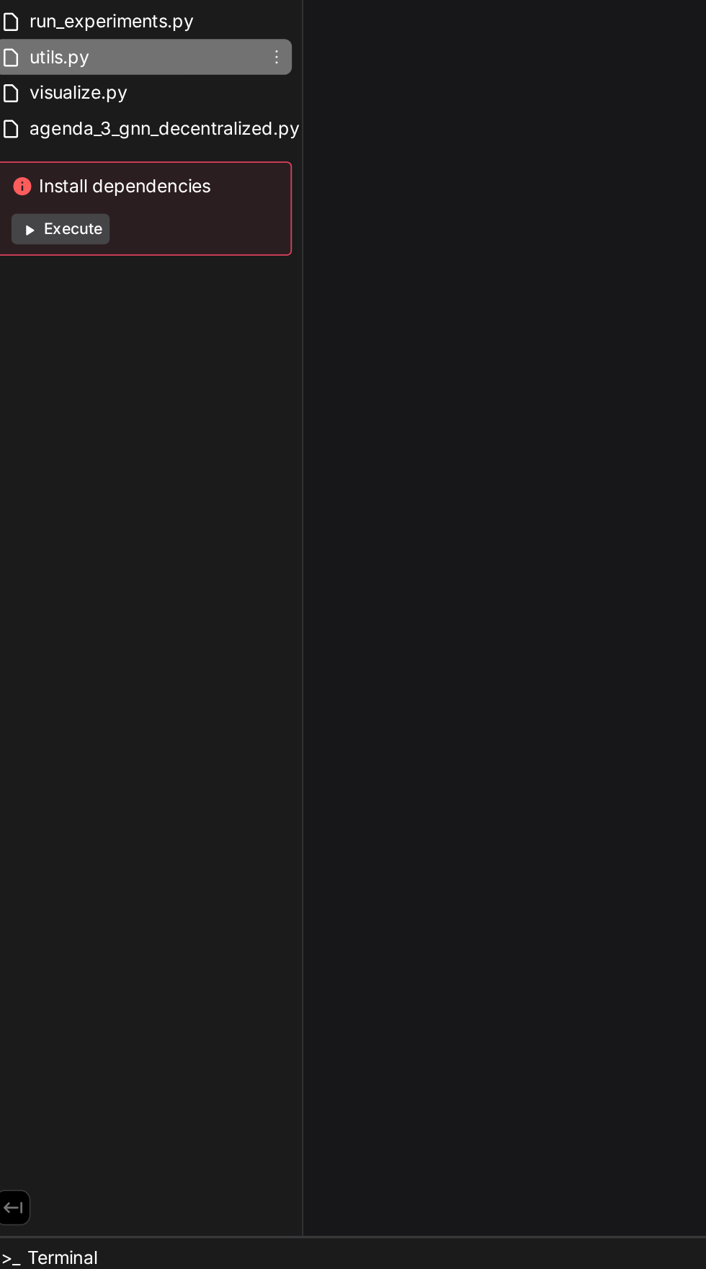
scroll to position [78, 0]
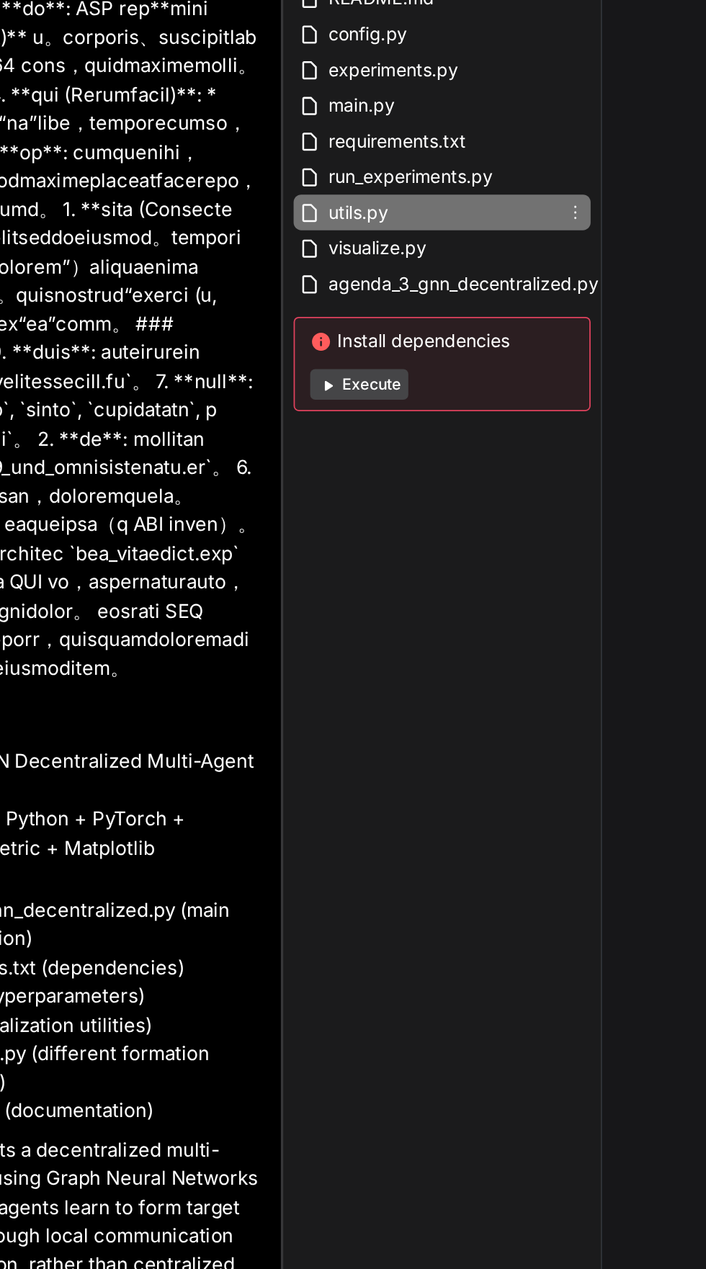
type textarea "x"
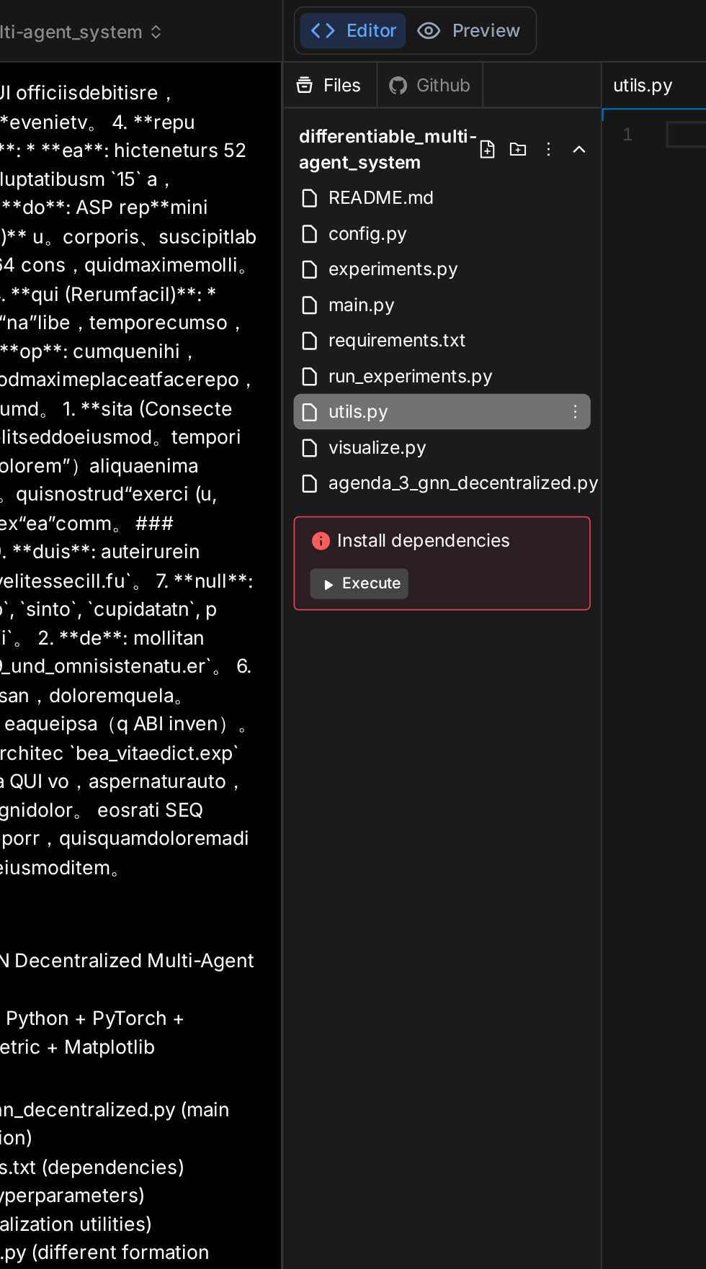
scroll to position [0, 0]
click at [328, 198] on span "requirements.txt" at bounding box center [362, 192] width 81 height 17
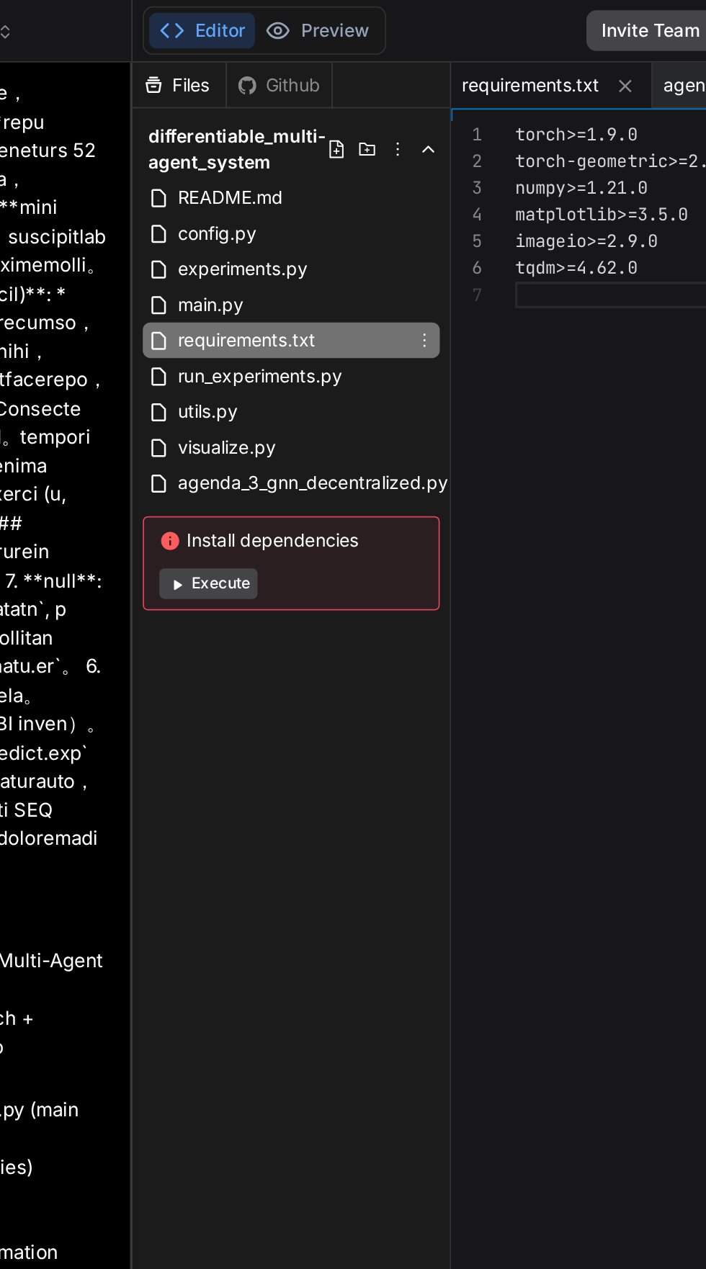
click at [328, 117] on span "README.md" at bounding box center [353, 111] width 63 height 17
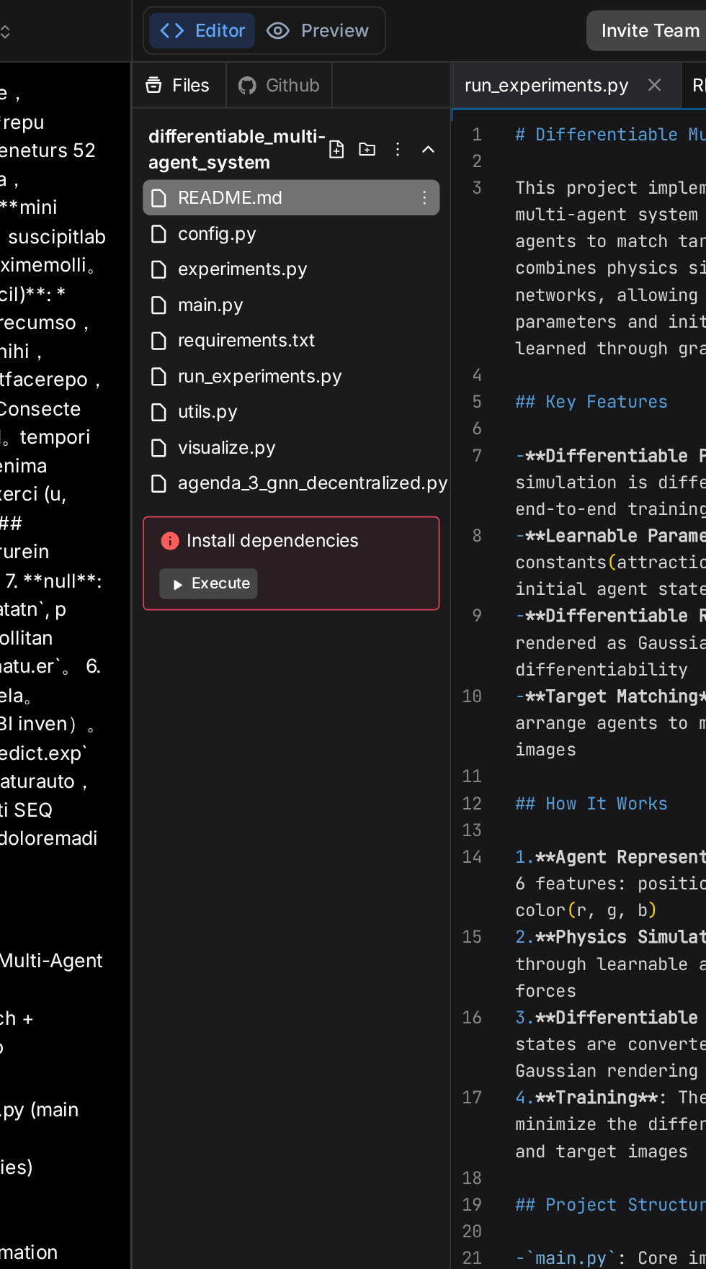
click at [329, 135] on span "config.py" at bounding box center [346, 131] width 48 height 17
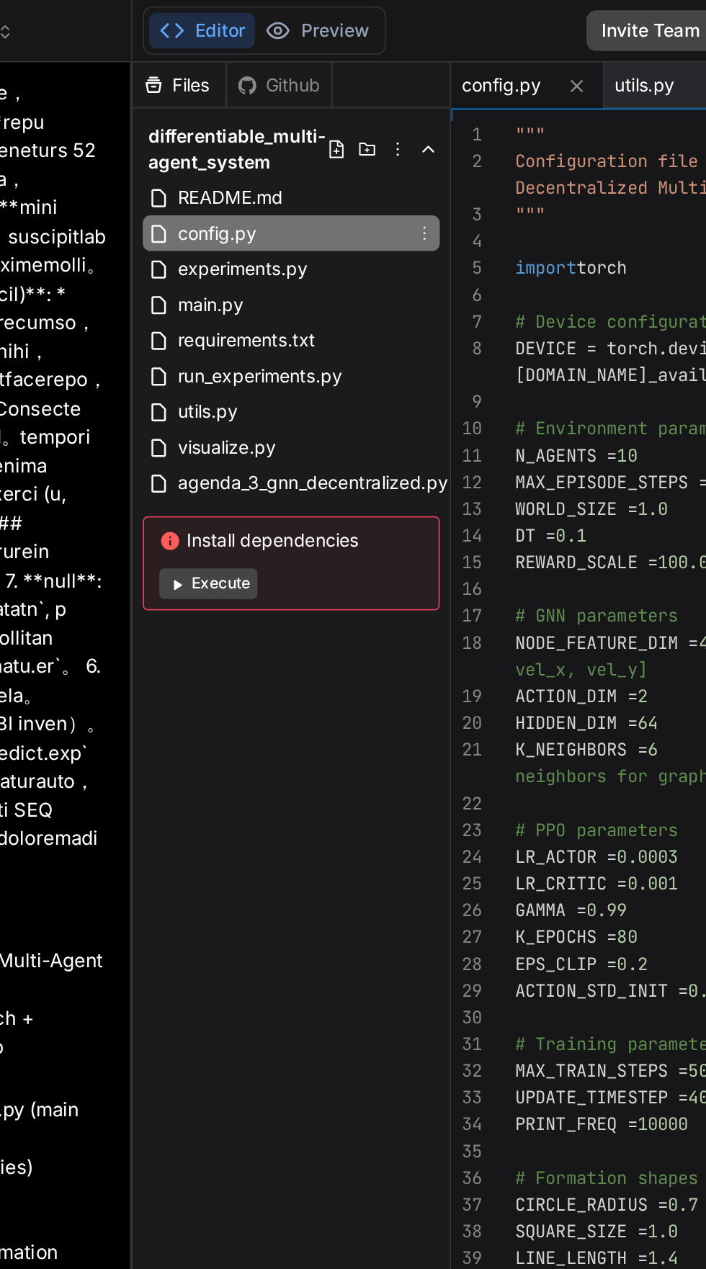
click at [331, 157] on span "experiments.py" at bounding box center [360, 151] width 76 height 17
type textarea "exist_ok=True) print("Running target shape experiments...") experiment_differen…"
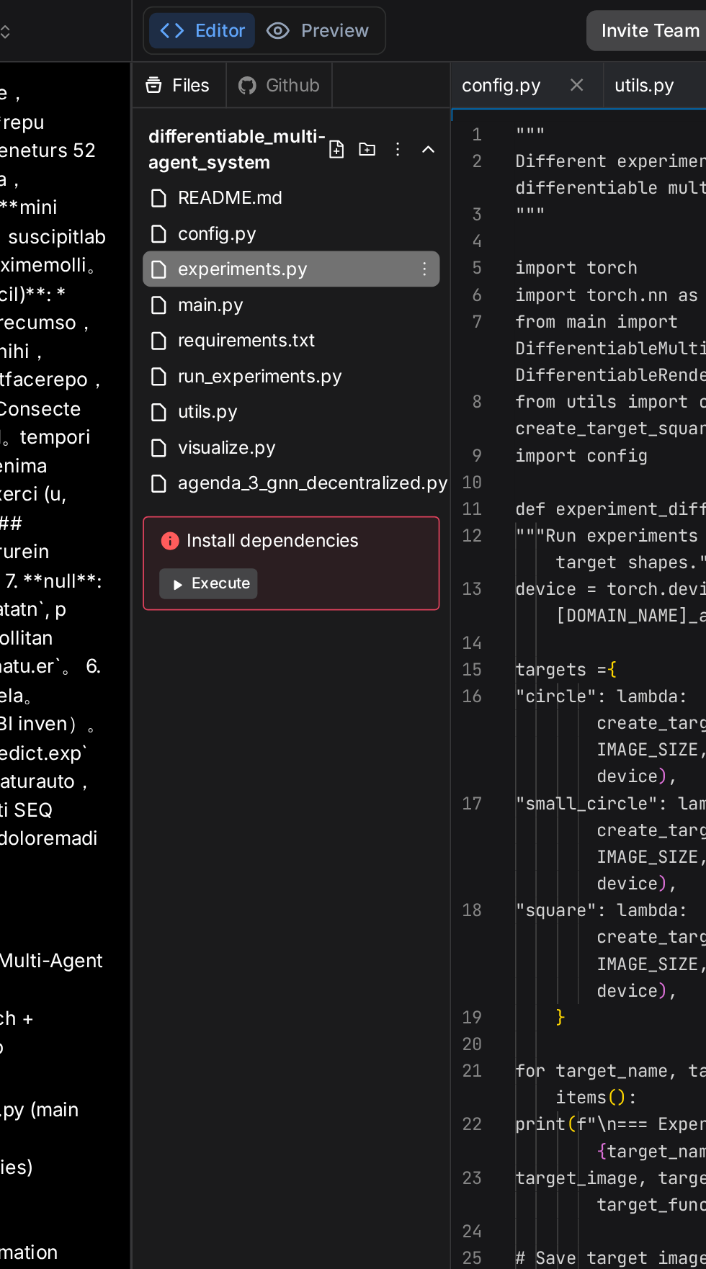
scroll to position [0, 632]
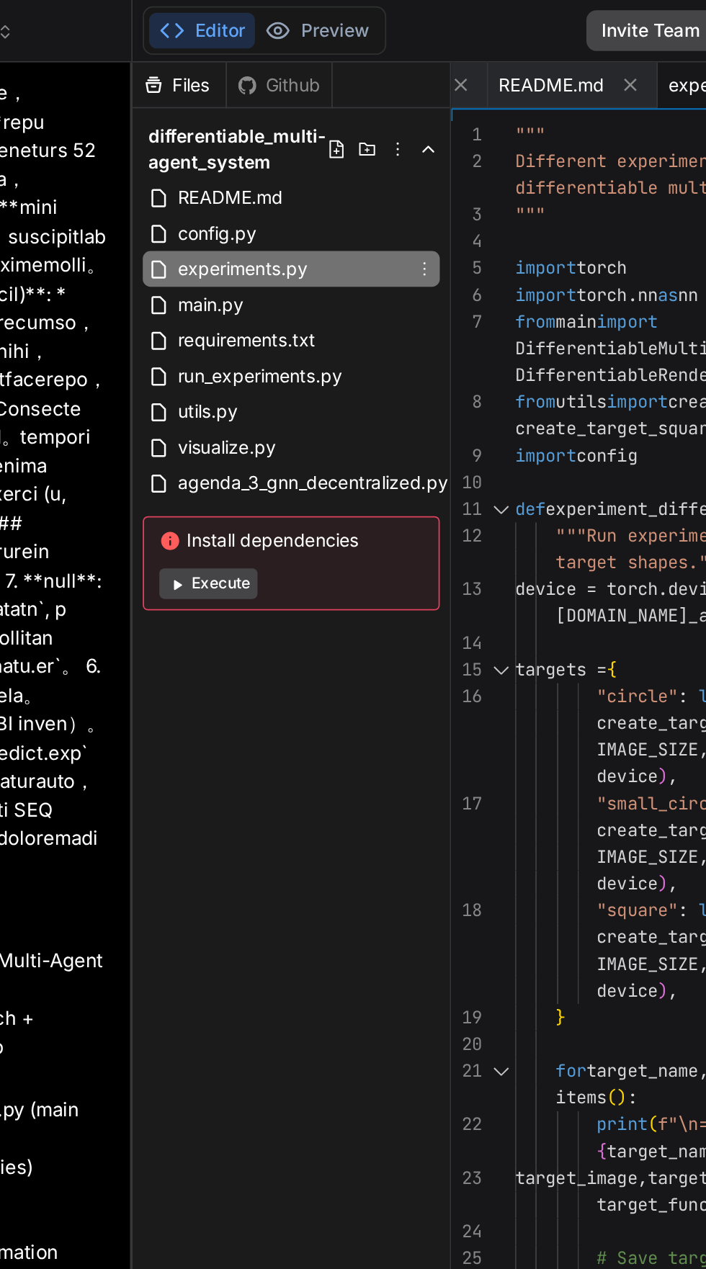
click at [328, 173] on span "main.py" at bounding box center [342, 172] width 40 height 17
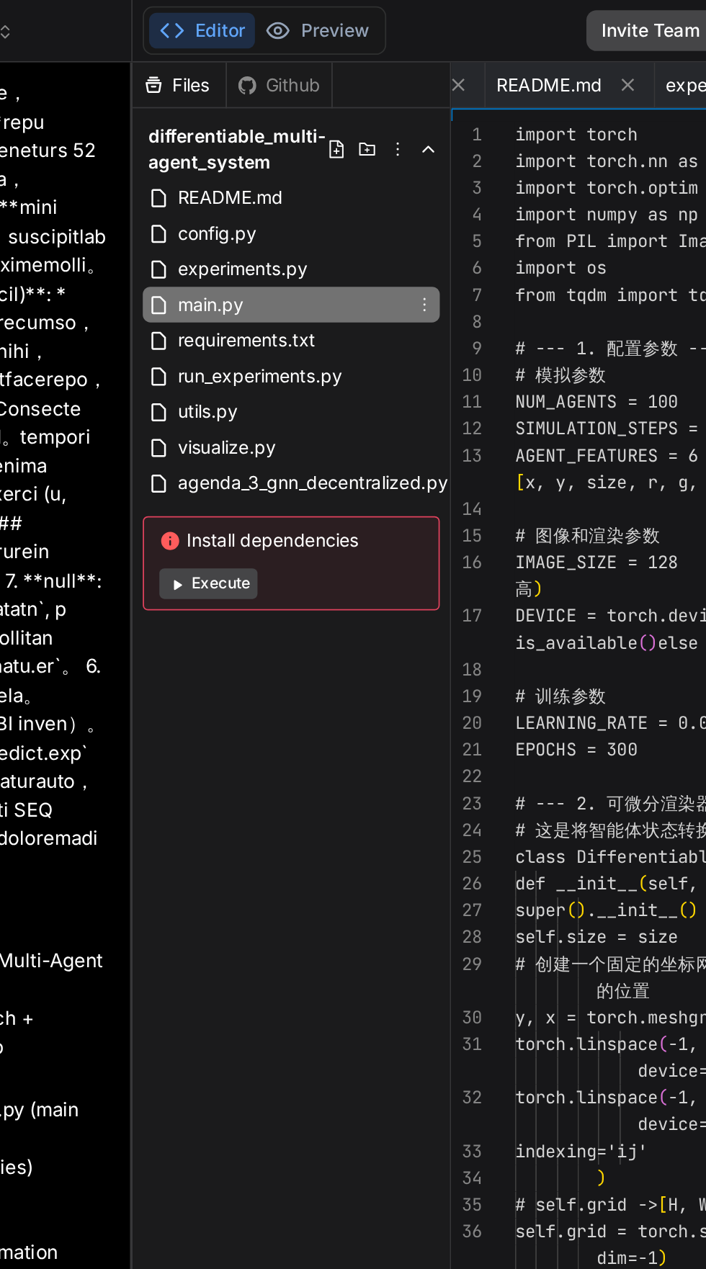
scroll to position [0, 718]
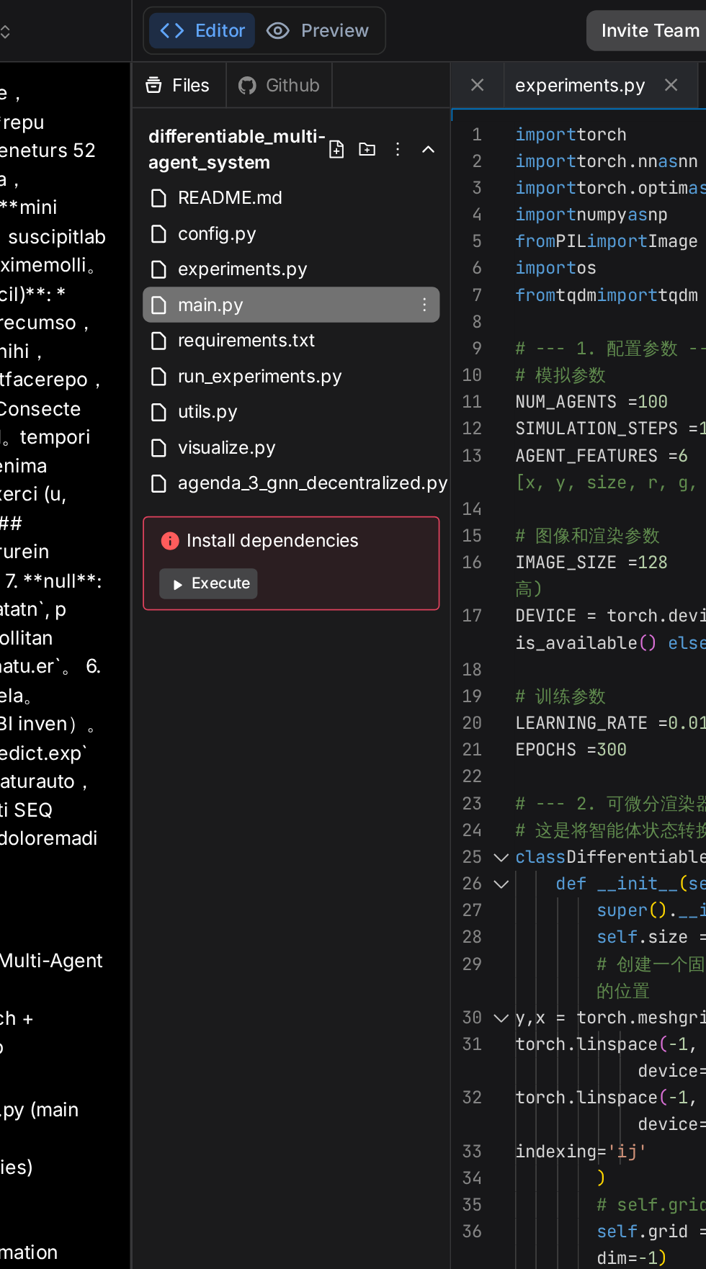
click at [329, 189] on span "requirements.txt" at bounding box center [362, 192] width 81 height 17
type textarea "torch>=1.9.0 torch-geometric>=2.0.0 numpy>=1.21.0 matplotlib>=3.5.0 imageio>=2.…"
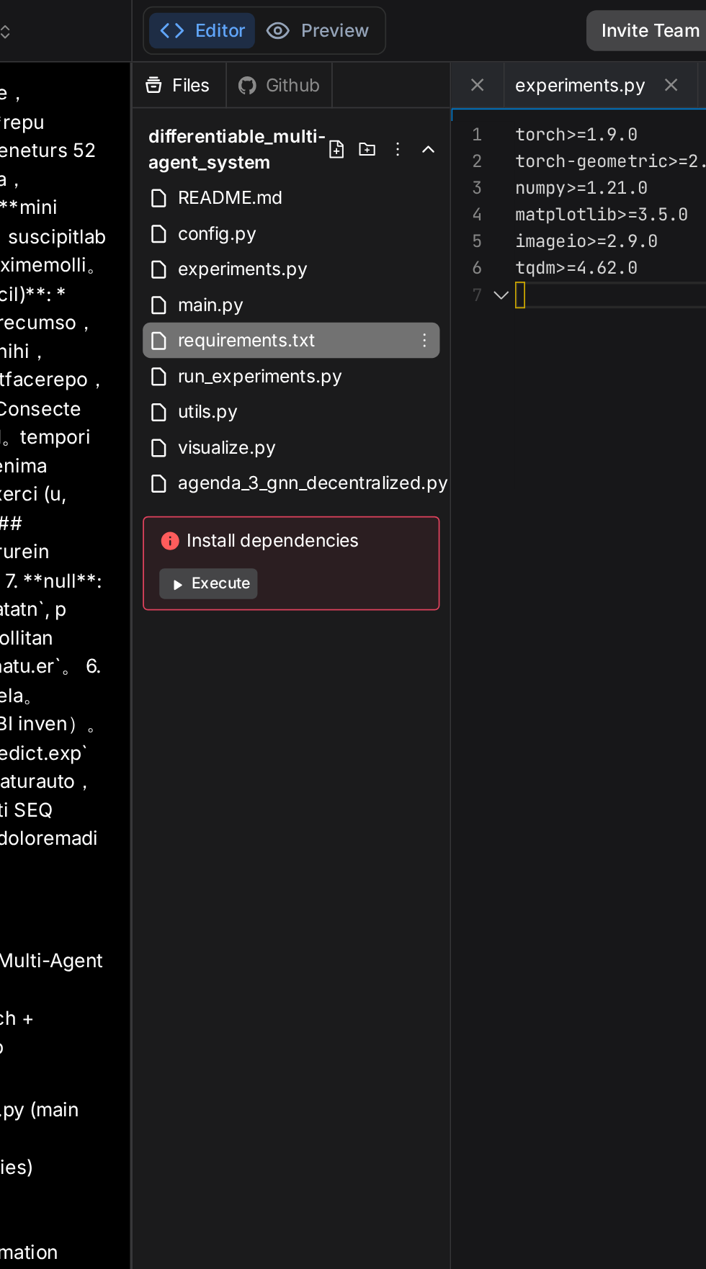
scroll to position [0, 0]
click at [318, 174] on icon at bounding box center [313, 172] width 12 height 12
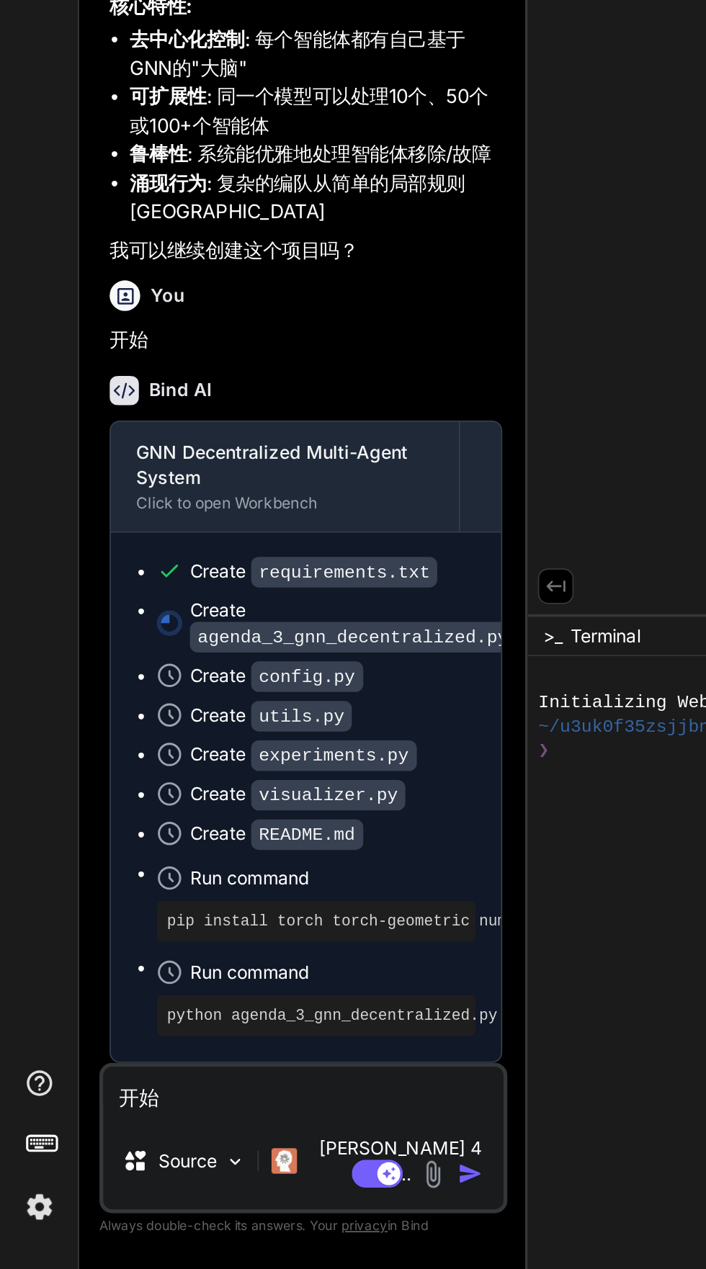
scroll to position [8725, 0]
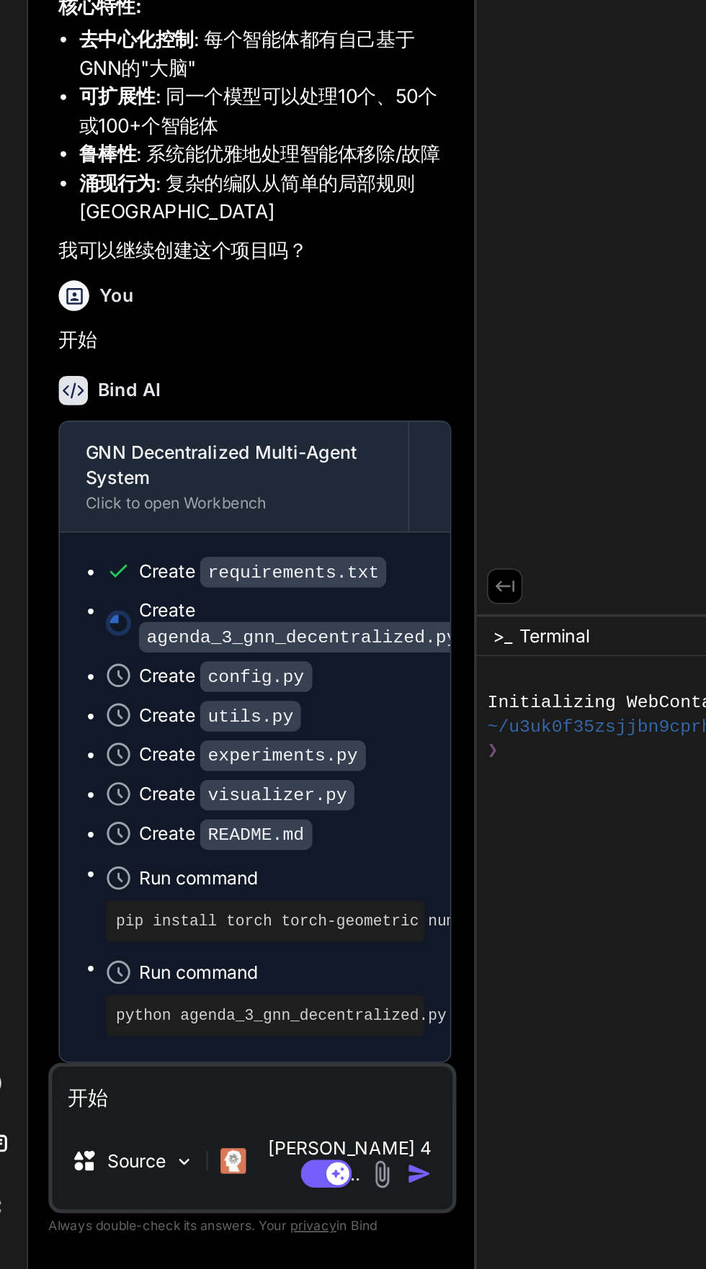
click at [101, 1084] on div "pip install torch torch-geometric numpy matplotlib imageio tqdm" at bounding box center [179, 1072] width 180 height 23
click at [213, 1107] on div "Run command" at bounding box center [187, 1101] width 161 height 20
click at [336, 1148] on div at bounding box center [549, 1155] width 491 height 14
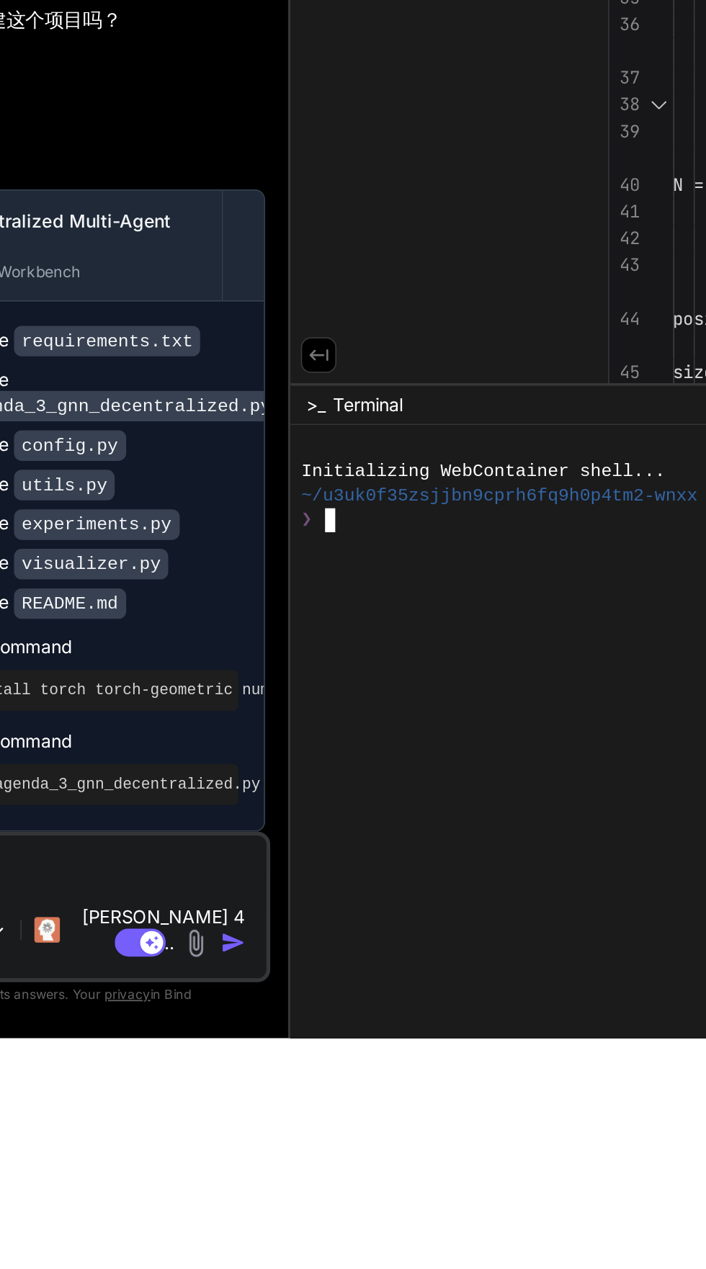
scroll to position [109, 0]
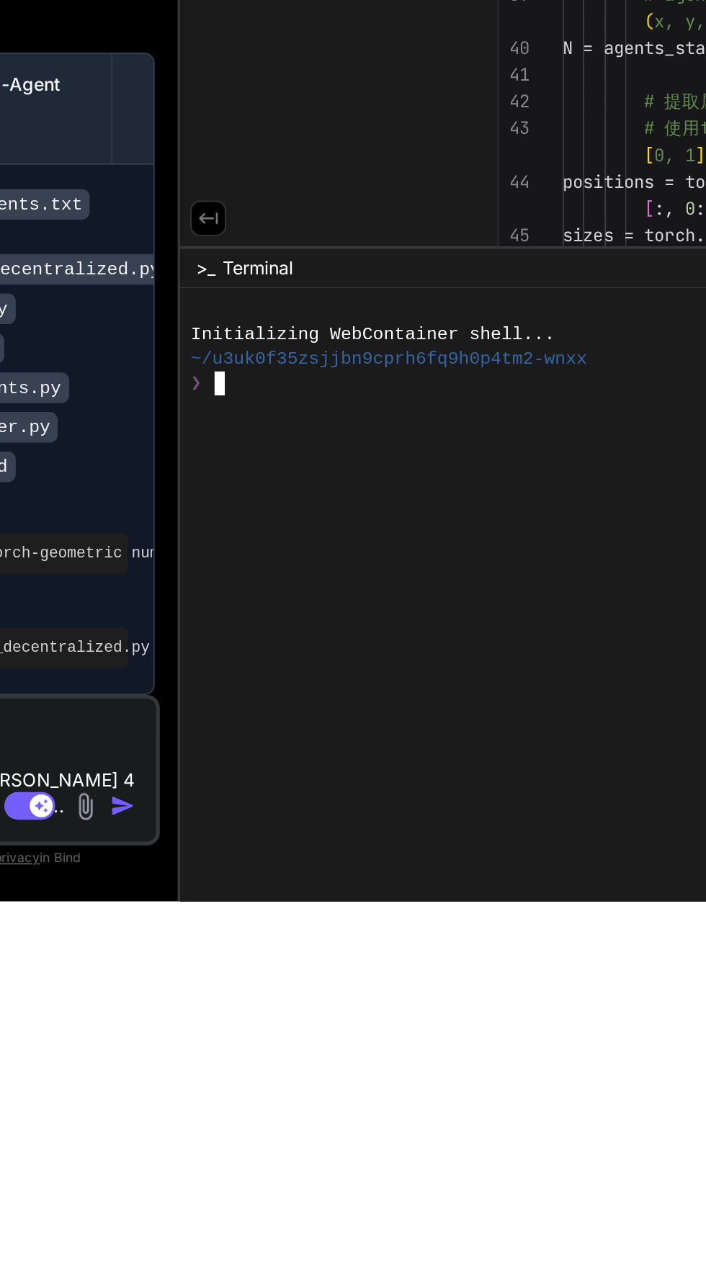
type textarea "x"
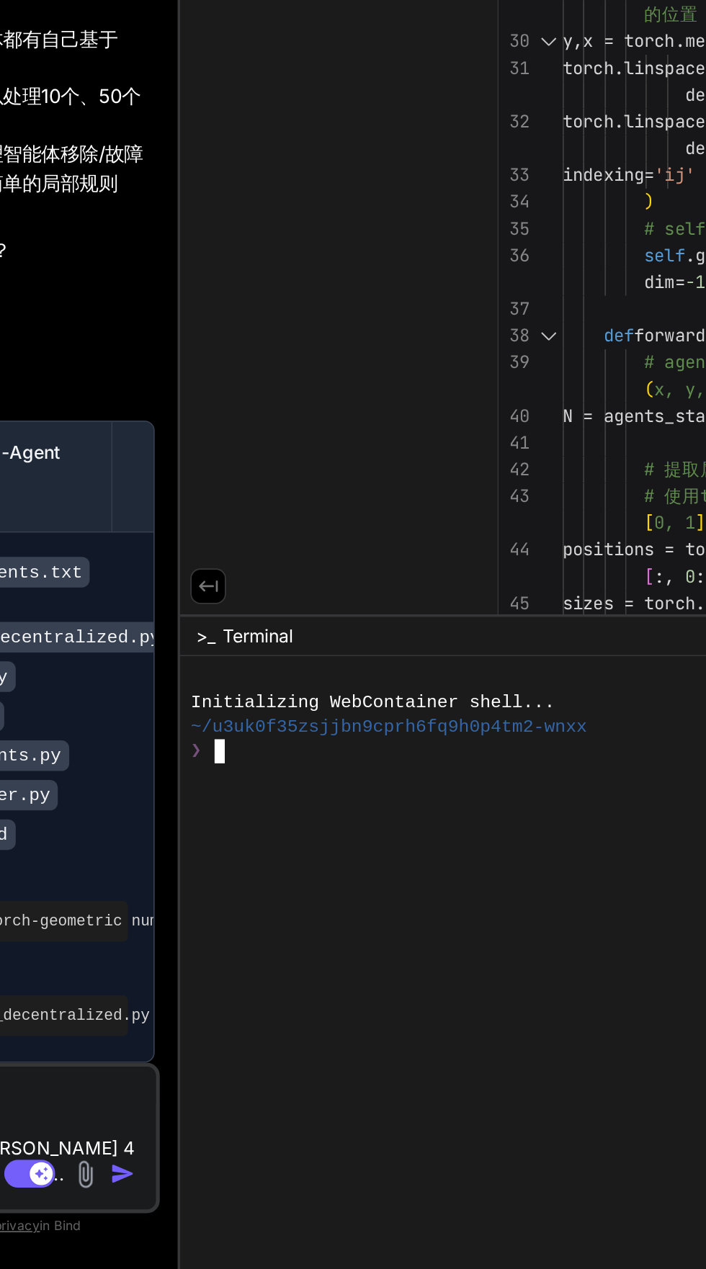
click at [220, 829] on div "GNN Decentralized Multi-Agent System" at bounding box center [161, 814] width 168 height 29
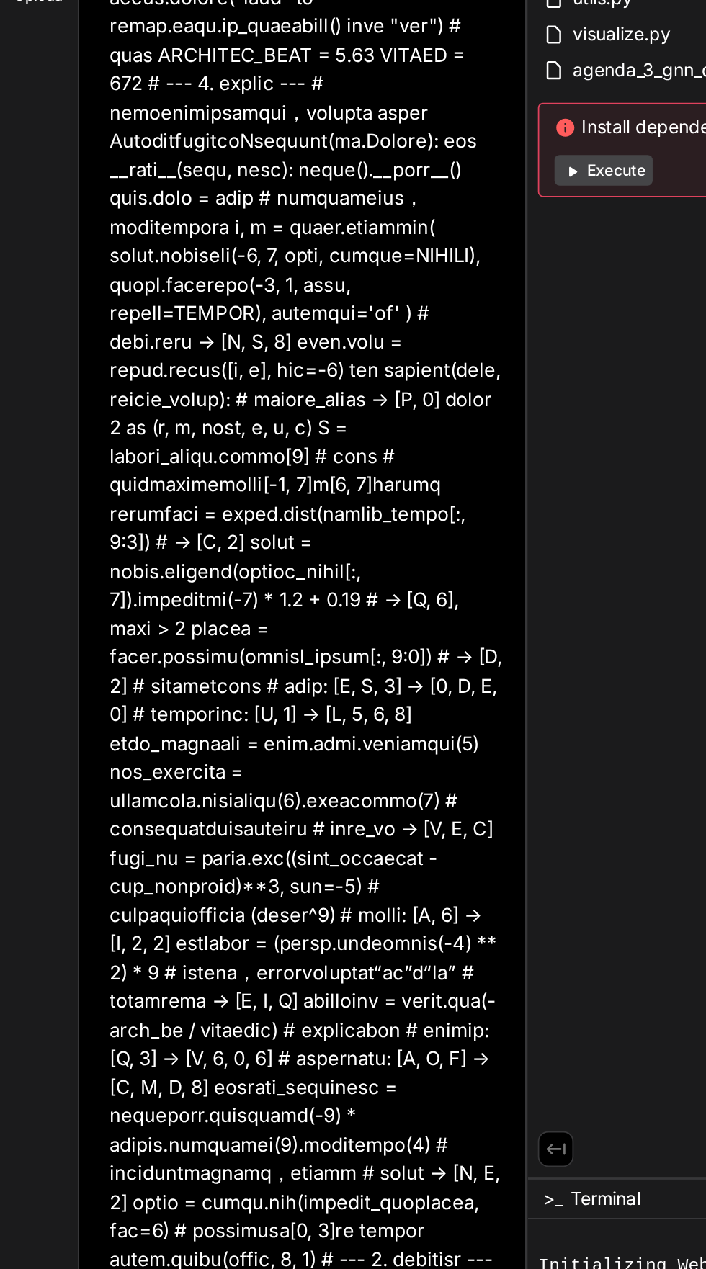
scroll to position [0, 0]
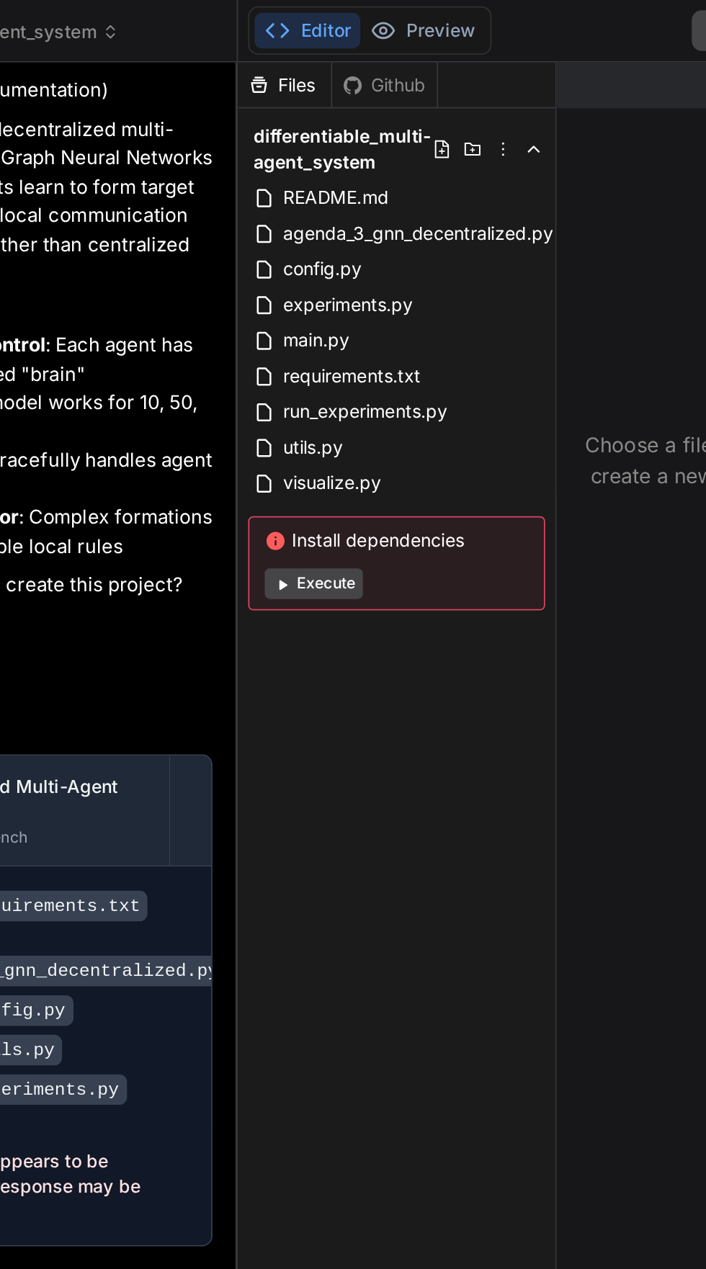
click at [354, 331] on button "Execute" at bounding box center [340, 329] width 55 height 17
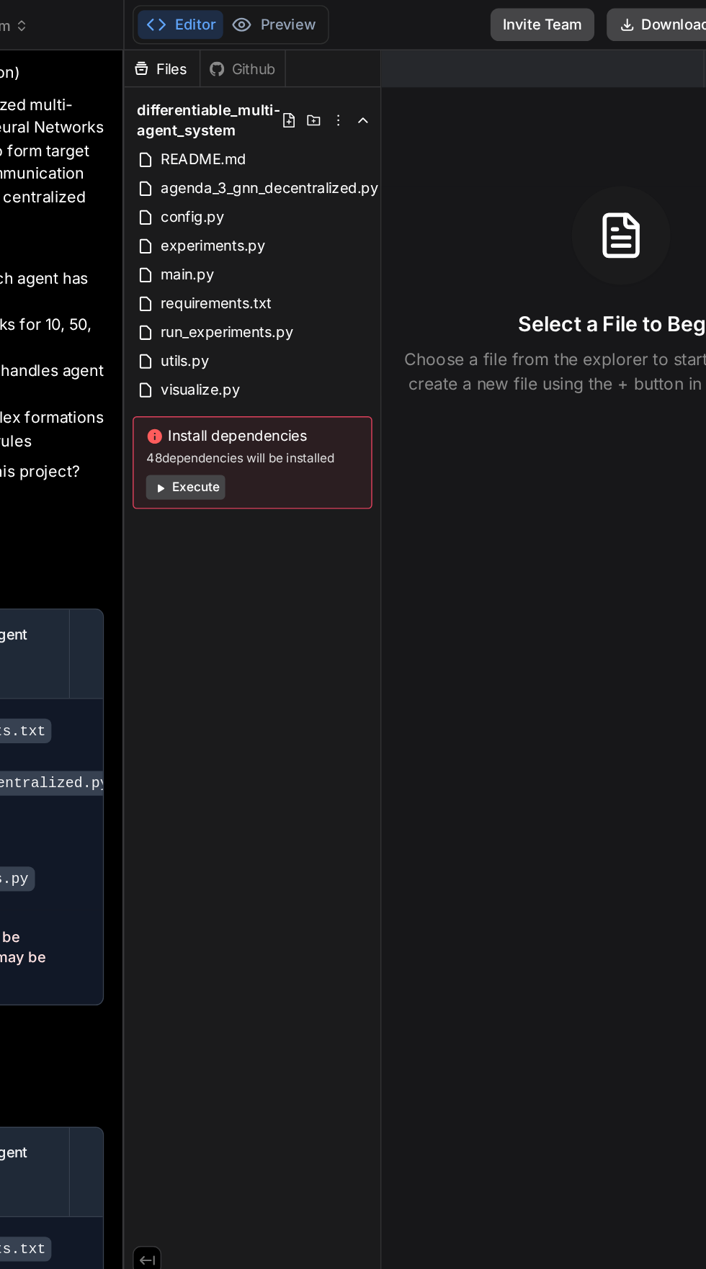
click at [245, 365] on div "You" at bounding box center [173, 356] width 222 height 17
click at [259, 390] on div "You 开始" at bounding box center [173, 366] width 222 height 48
click at [389, 720] on div "Files Github differentiable_multi-agent_system README.md agenda_3_gnn_decentral…" at bounding box center [388, 467] width 180 height 864
click at [249, 390] on p "开始" at bounding box center [173, 382] width 222 height 17
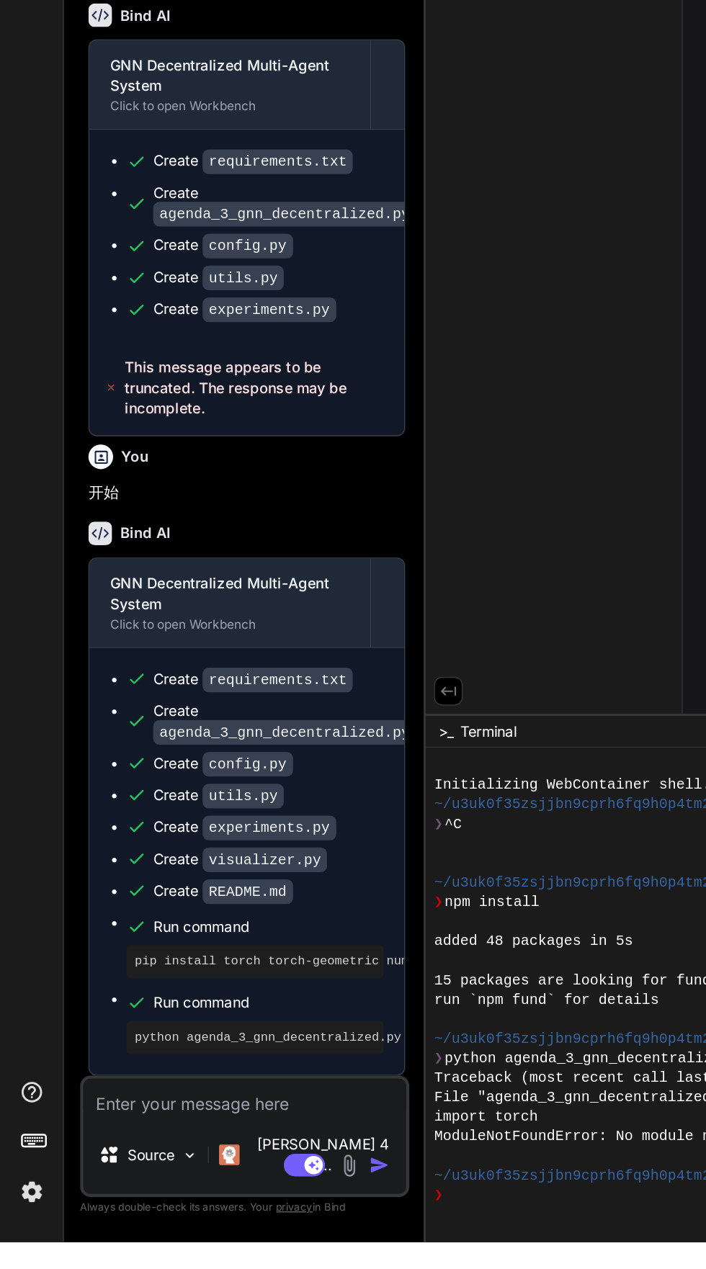
scroll to position [64, 0]
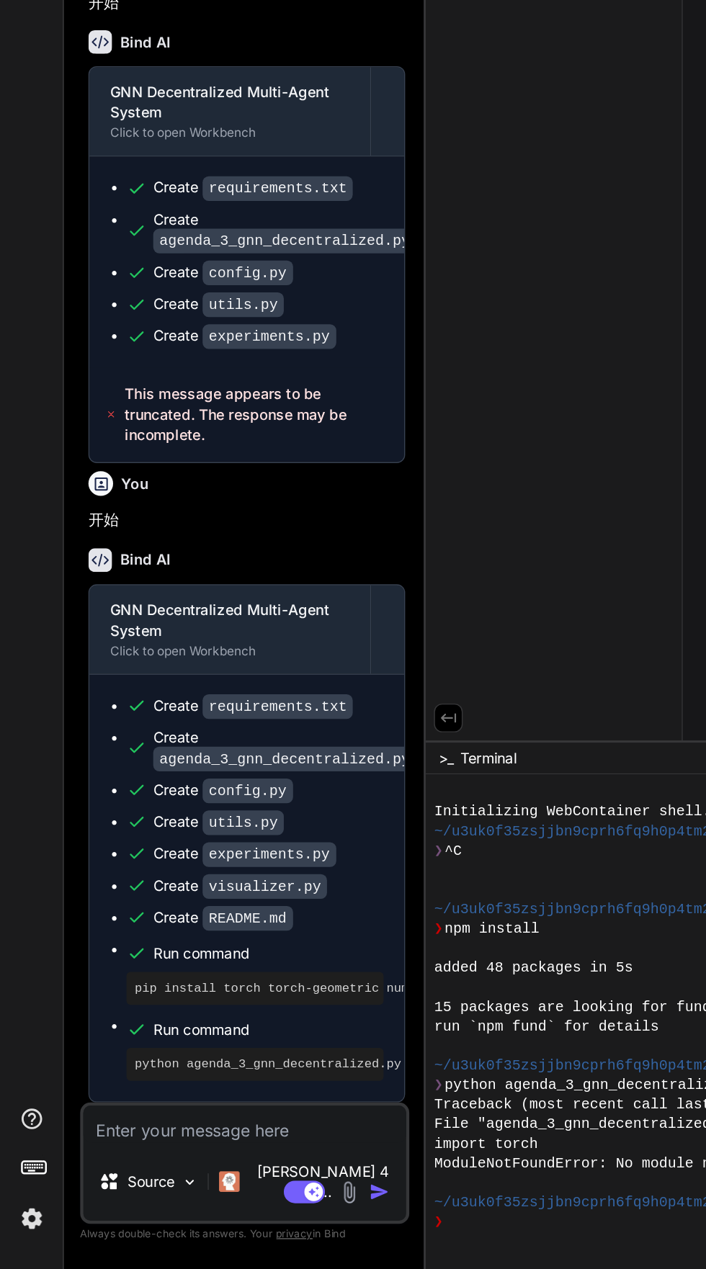
type textarea "x"
paste textarea "import torch import torch.nn as nn import torch.optim as optim from torch.distr…"
type textarea "import torch import torch.nn as nn import torch.optim as optim from torch.distr…"
type textarea "x"
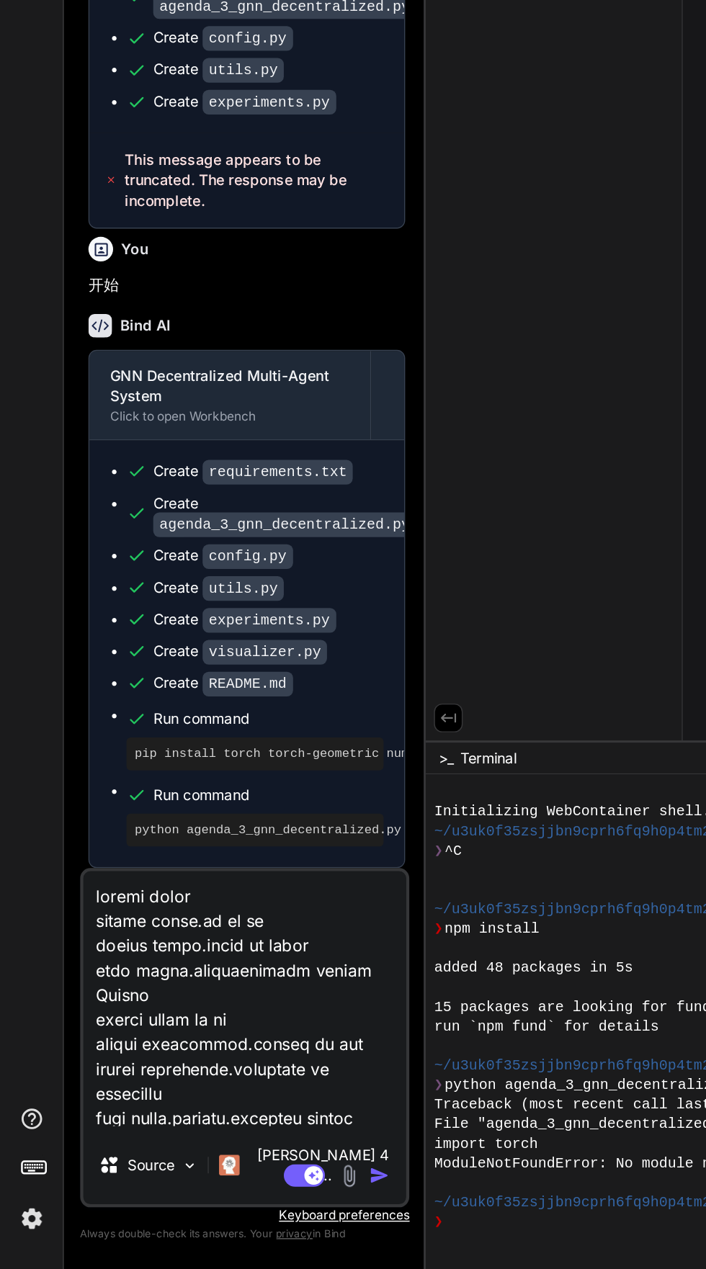
scroll to position [9113, 0]
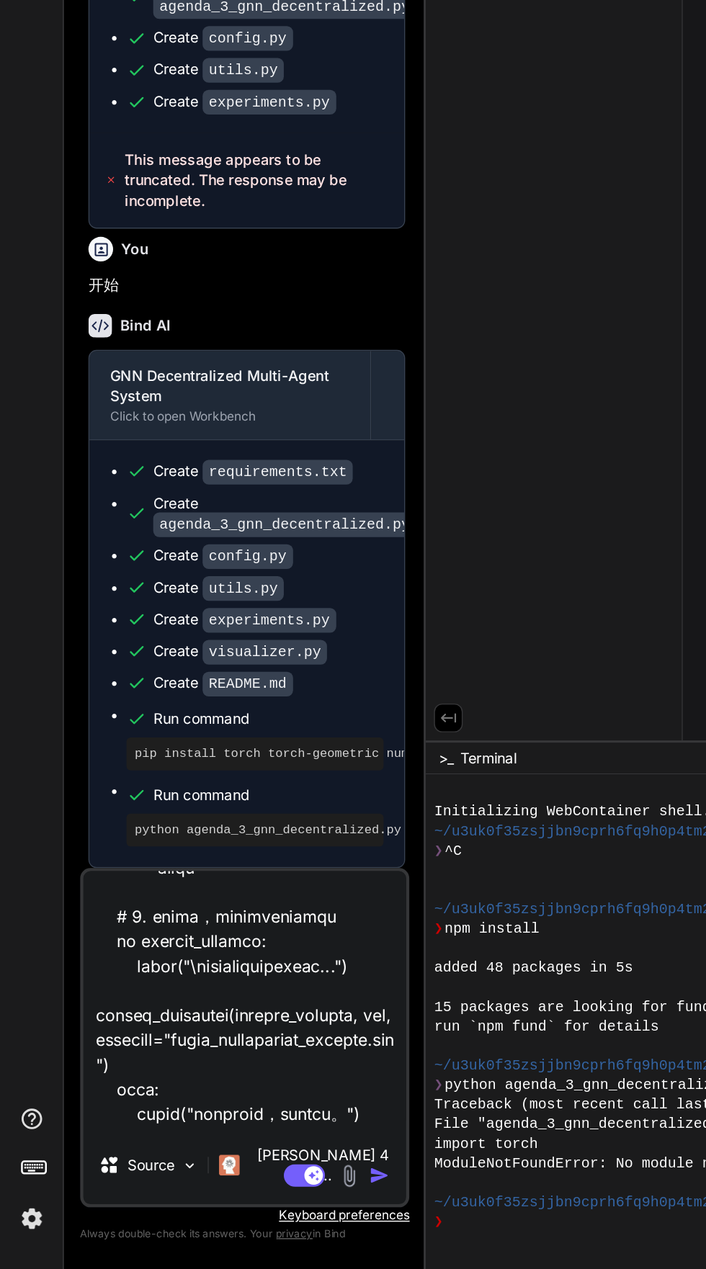
type textarea "import torch import torch.nn as nn import torch.optim as optim from torch.distr…"
click at [267, 1211] on img "button" at bounding box center [266, 1204] width 14 height 14
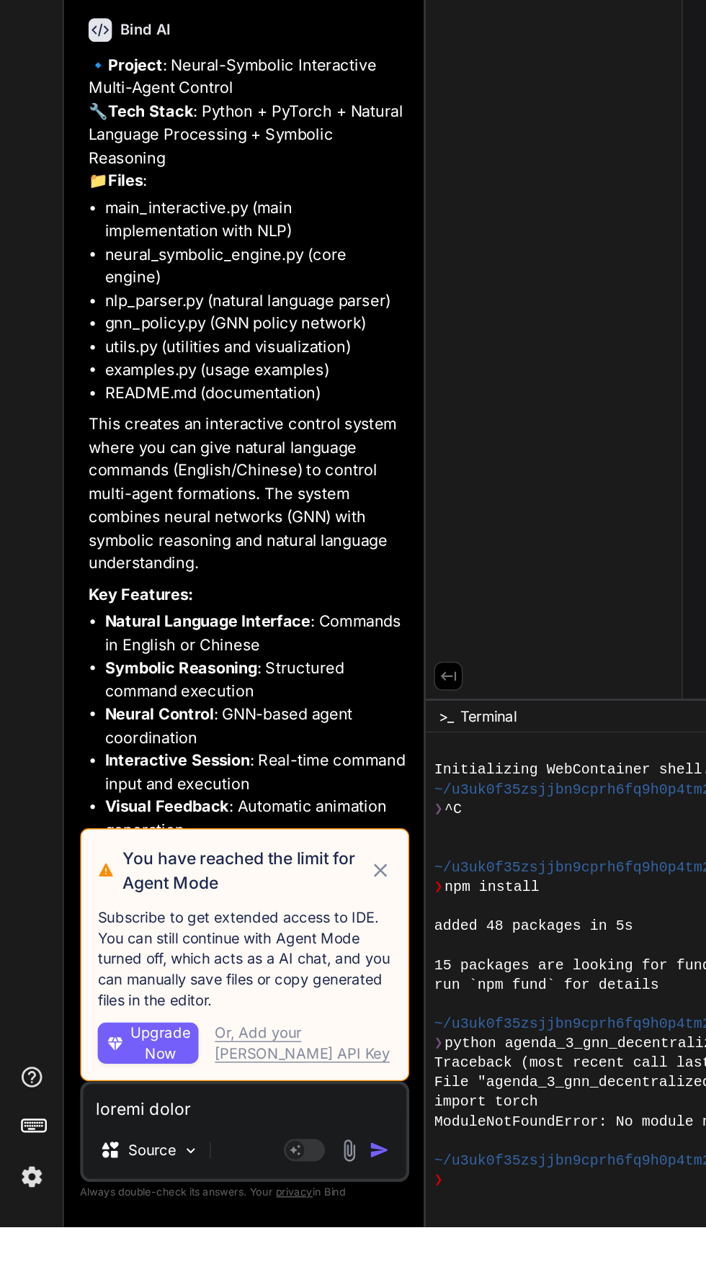
scroll to position [0, 0]
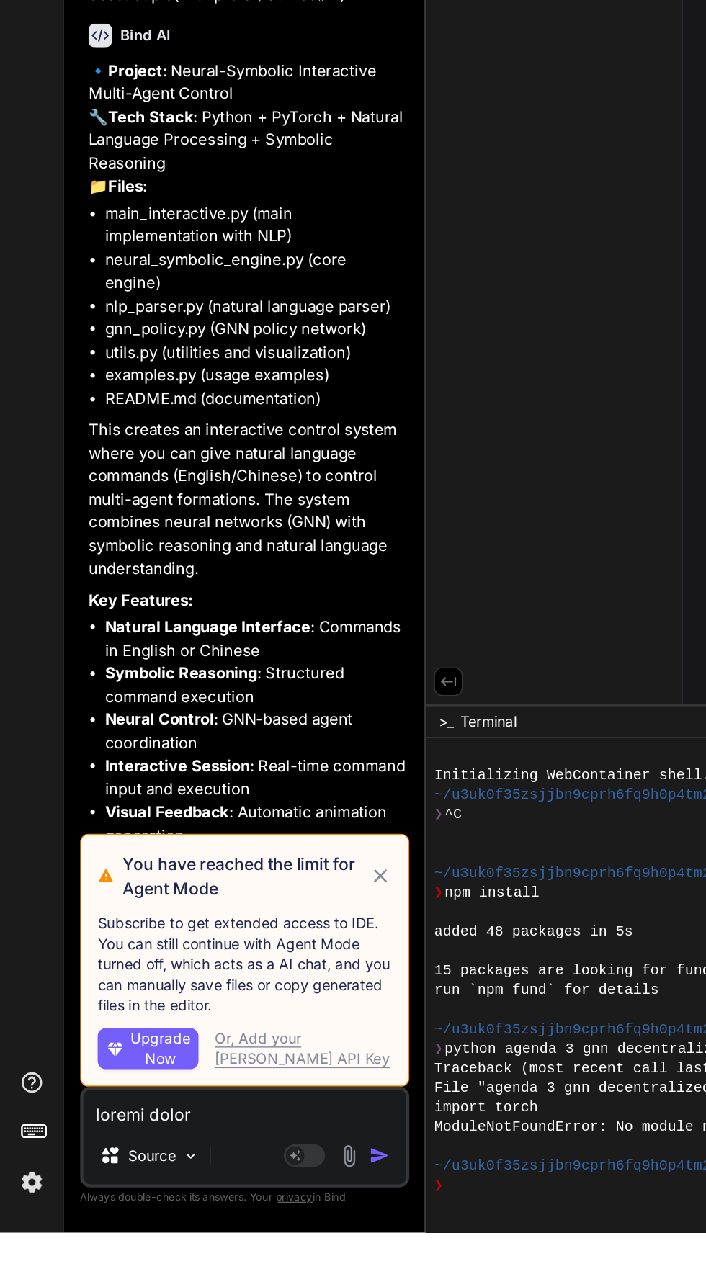
click at [21, 1246] on img at bounding box center [22, 1234] width 24 height 24
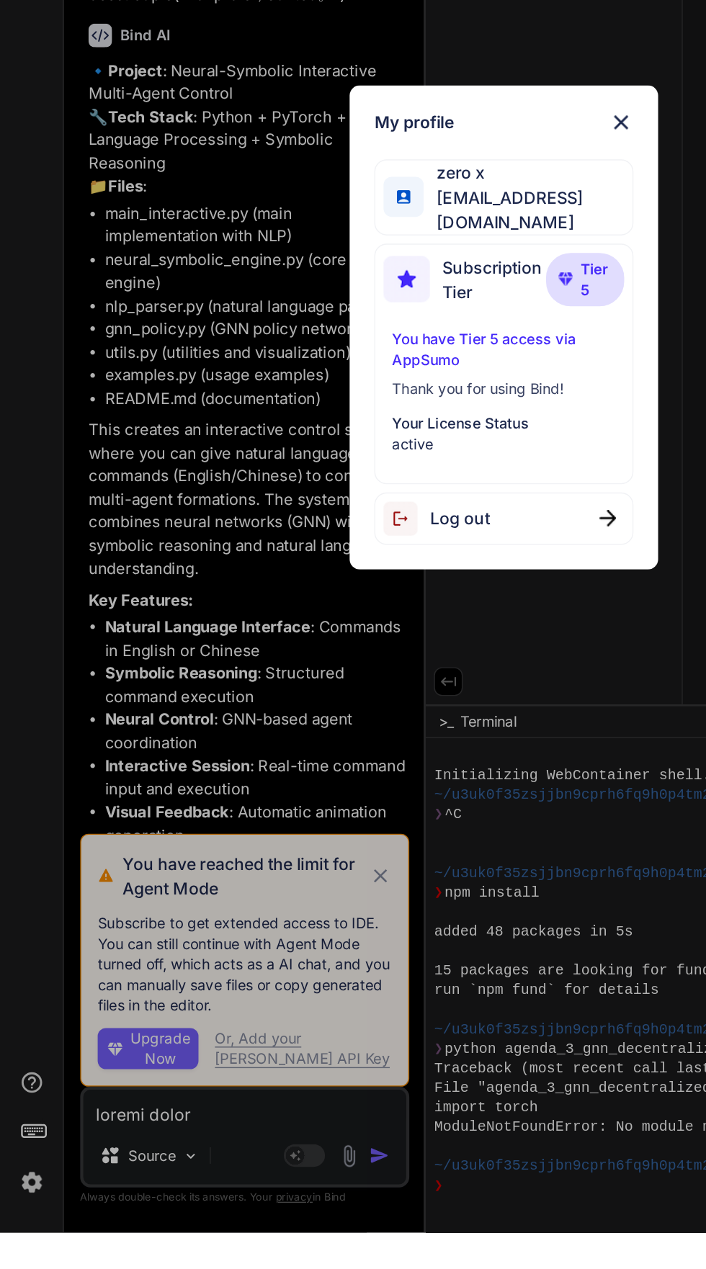
click at [437, 500] on img at bounding box center [434, 491] width 17 height 17
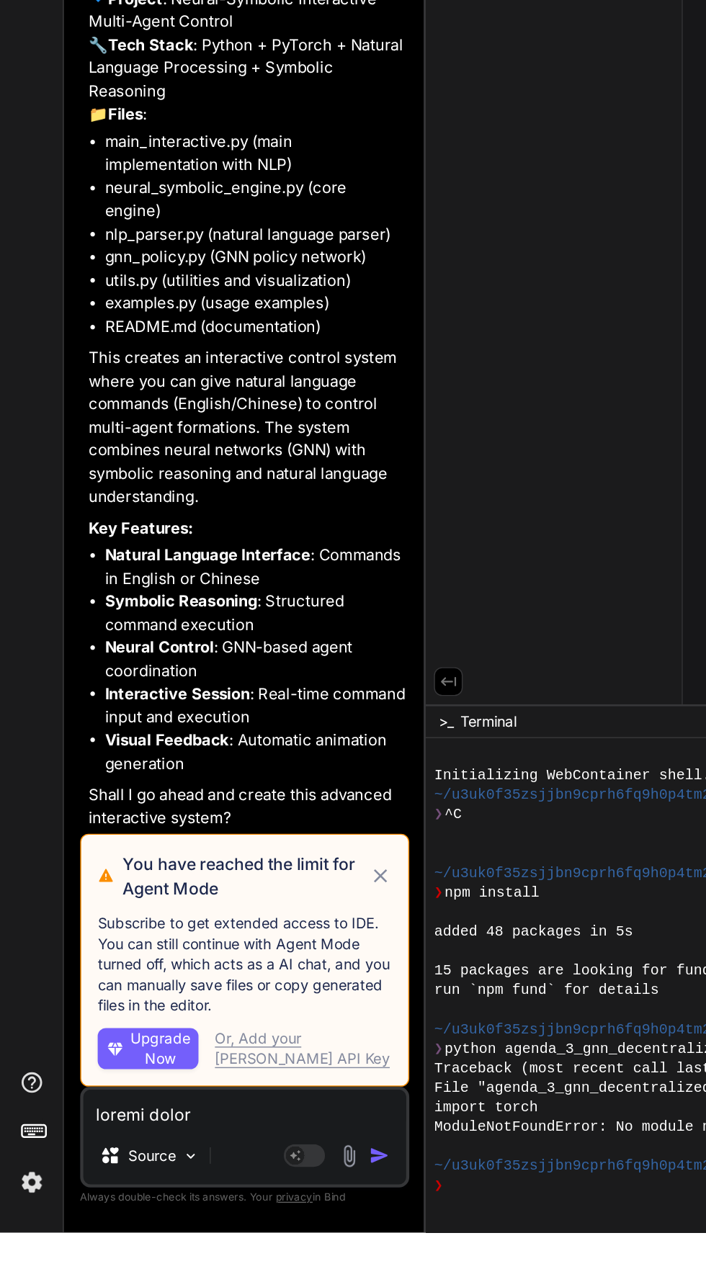
scroll to position [14384, 0]
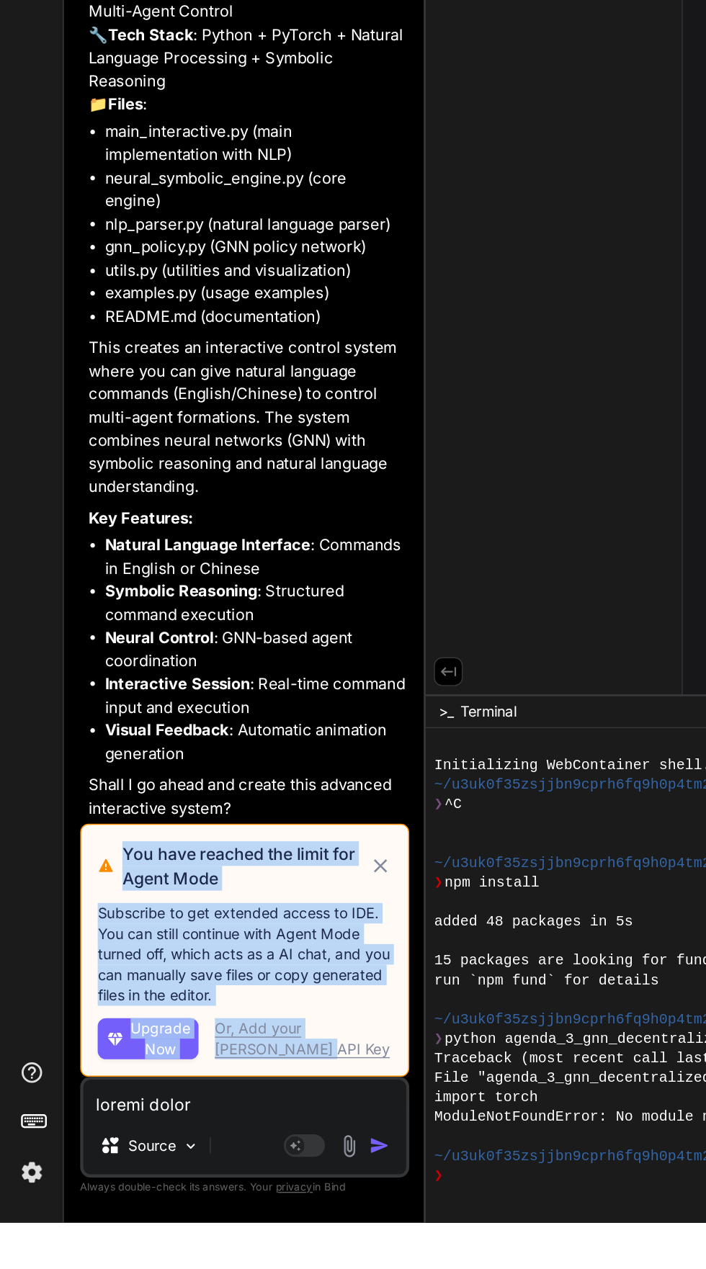
copy div "You have reached the limit for Agent Mode Subscribe to get extended access to I…"
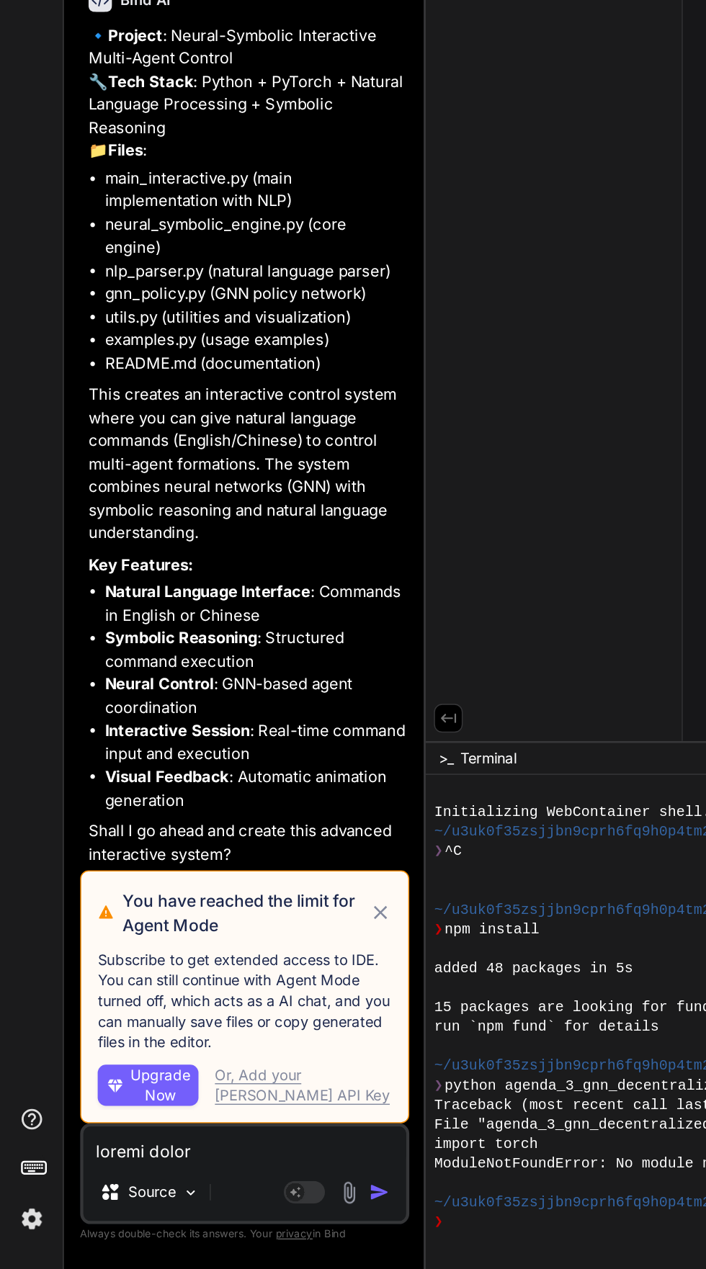
scroll to position [109, 0]
click at [266, 1019] on icon at bounding box center [266, 1019] width 9 height 9
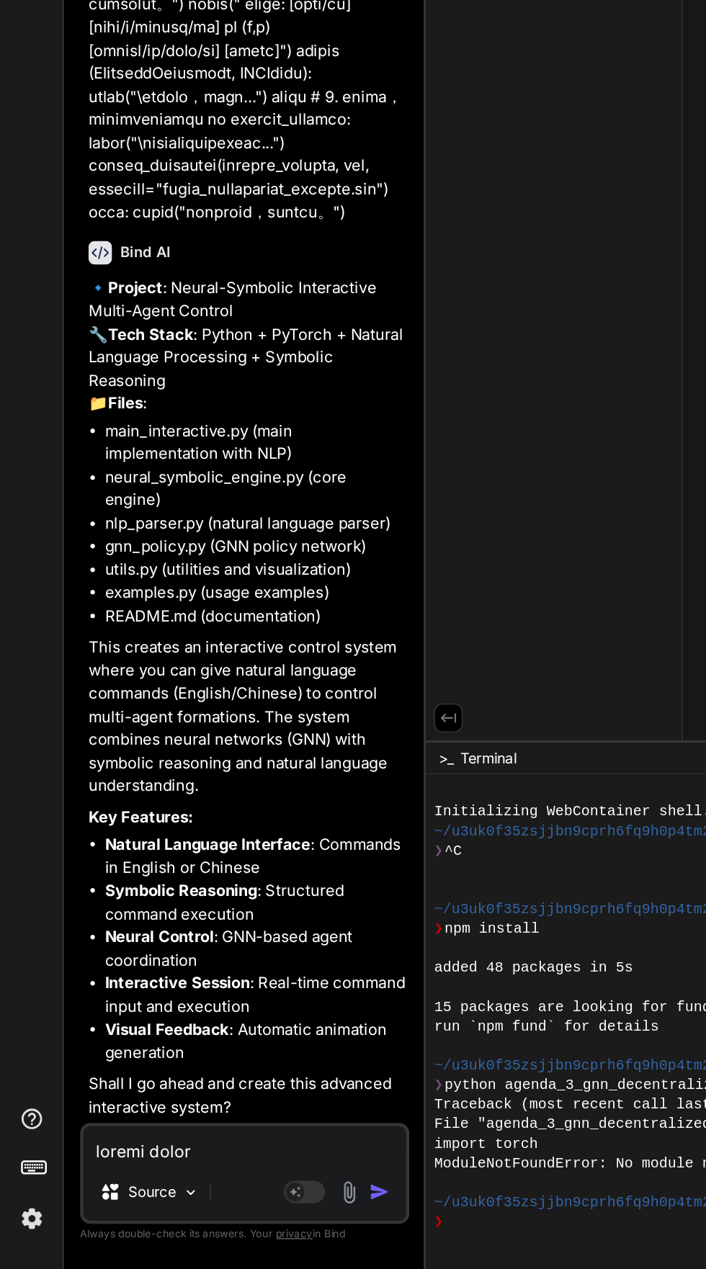
scroll to position [14207, 0]
click at [94, 1215] on p "Source" at bounding box center [106, 1215] width 33 height 14
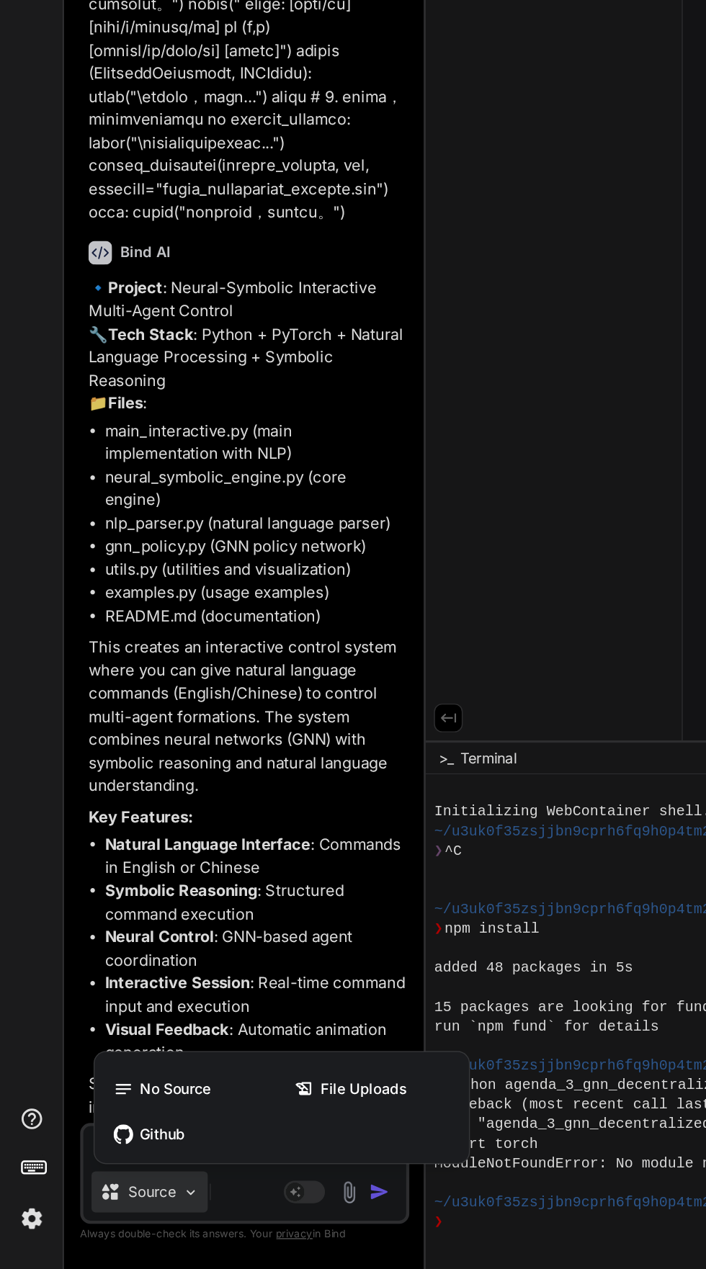
click at [116, 991] on div at bounding box center [353, 634] width 706 height 1269
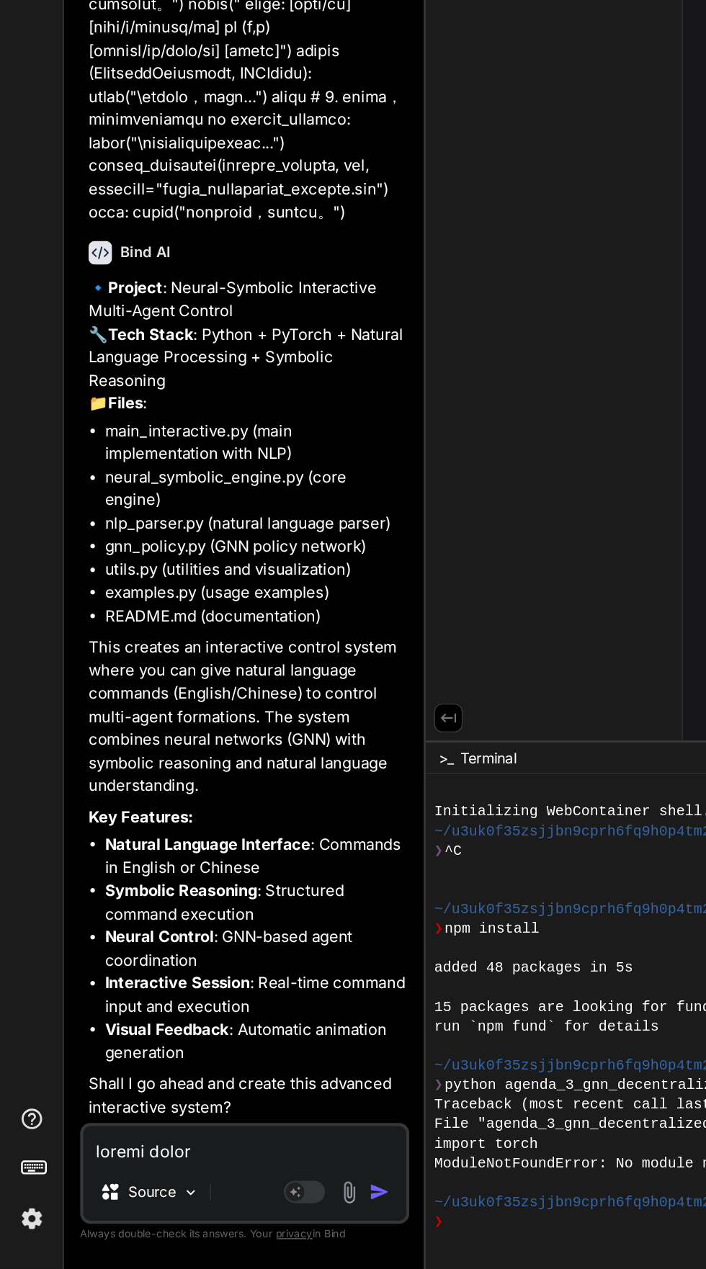
click at [213, 1215] on rect at bounding box center [213, 1215] width 29 height 16
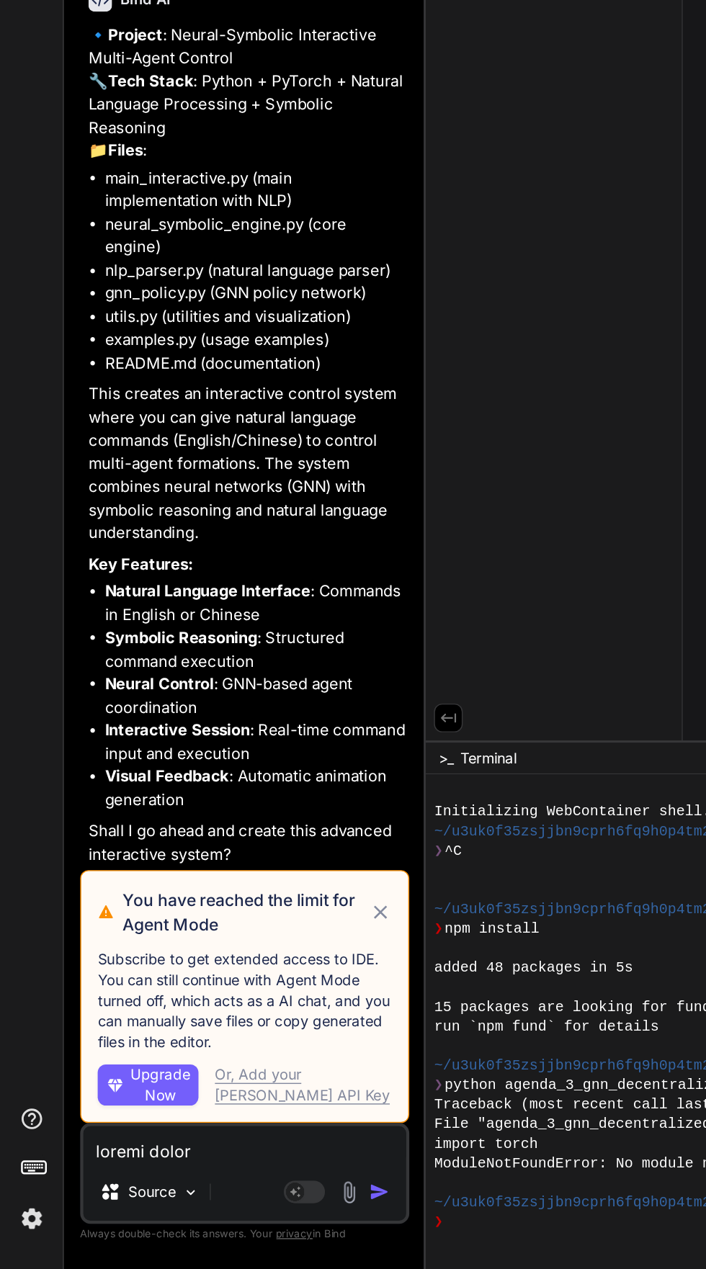
click at [266, 1019] on icon at bounding box center [266, 1019] width 9 height 9
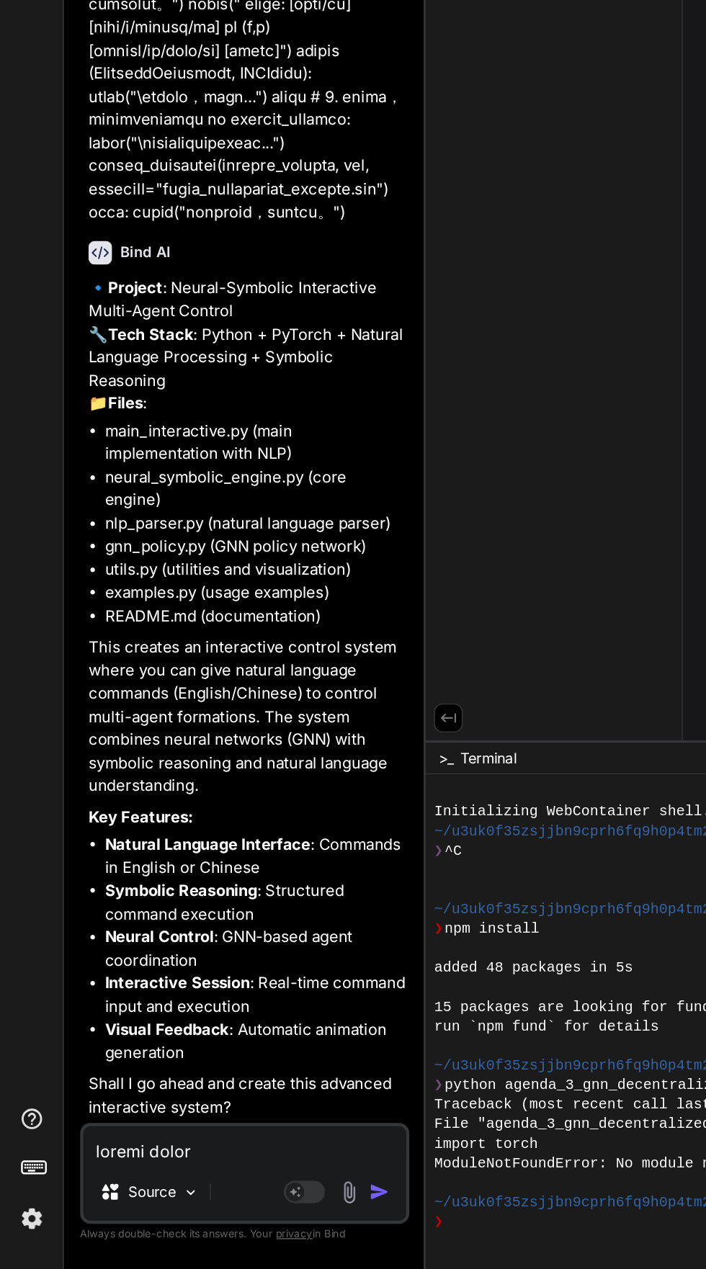
click at [19, 1244] on img at bounding box center [22, 1234] width 24 height 24
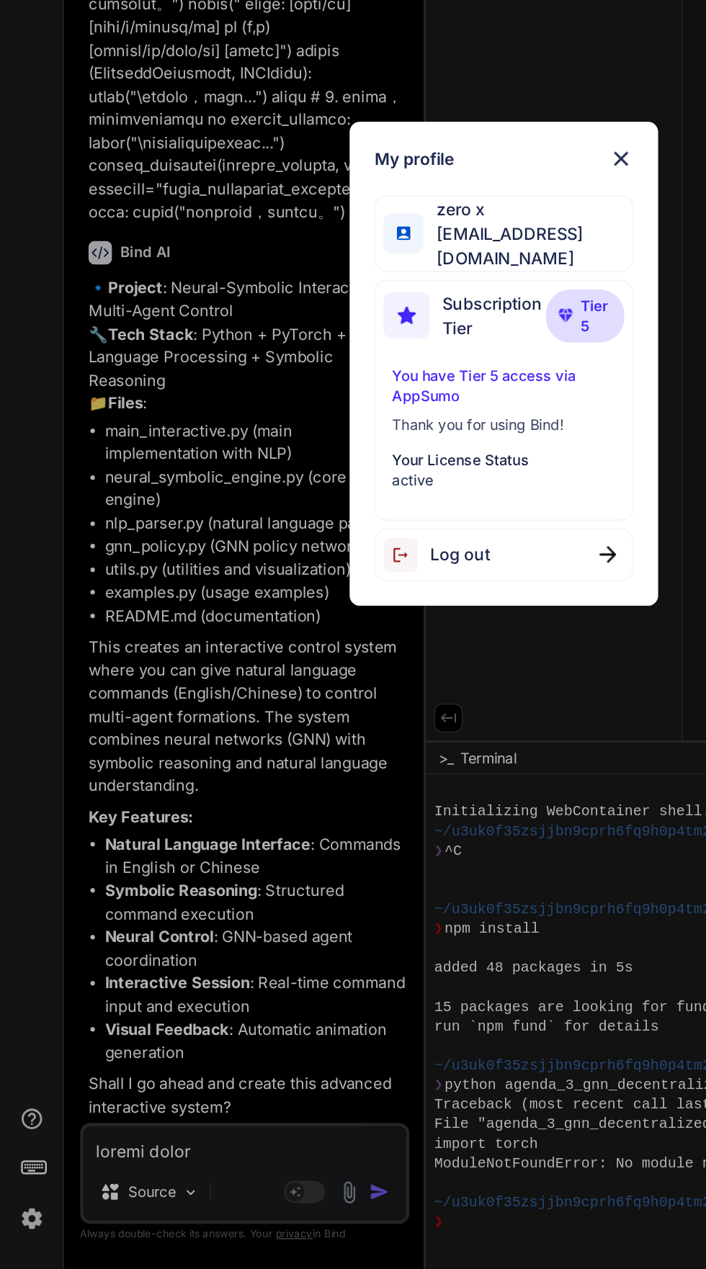
click at [97, 926] on div "My profile zero x zero3489@gmail.com Subscription Tier Tier 5 You have Tier 5 a…" at bounding box center [353, 634] width 706 height 1269
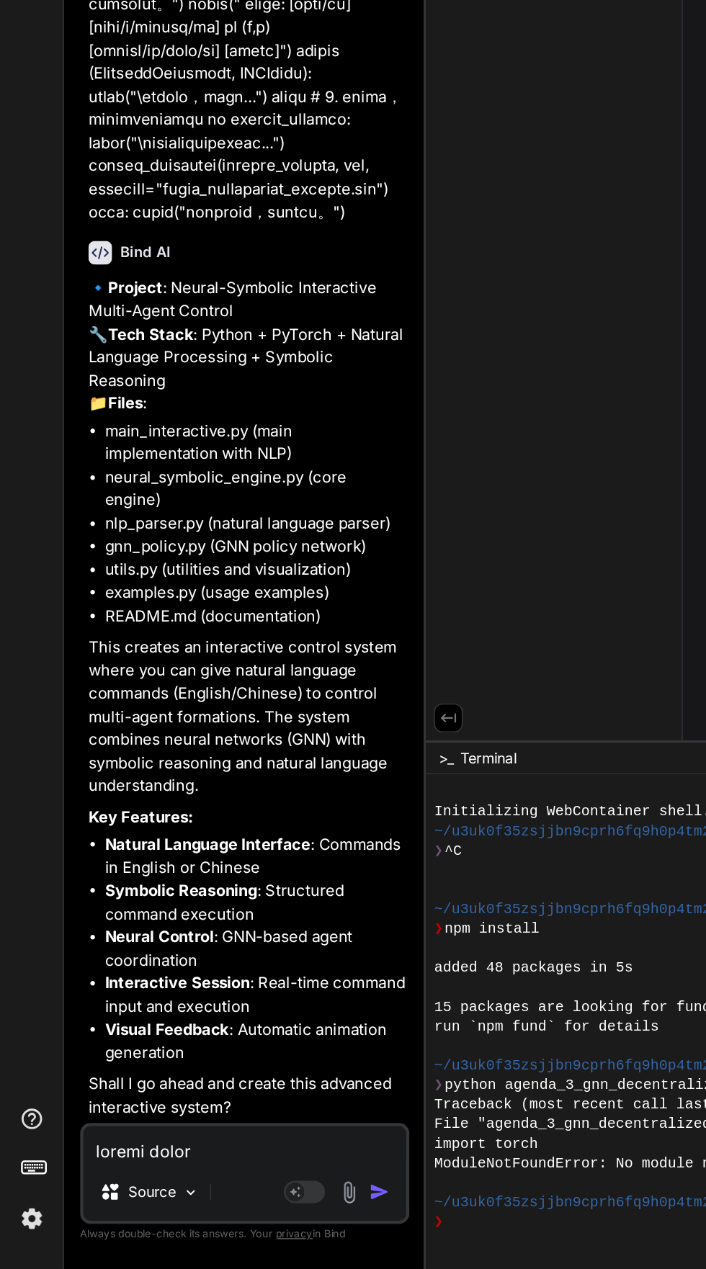
click at [19, 1160] on icon at bounding box center [22, 1163] width 17 height 17
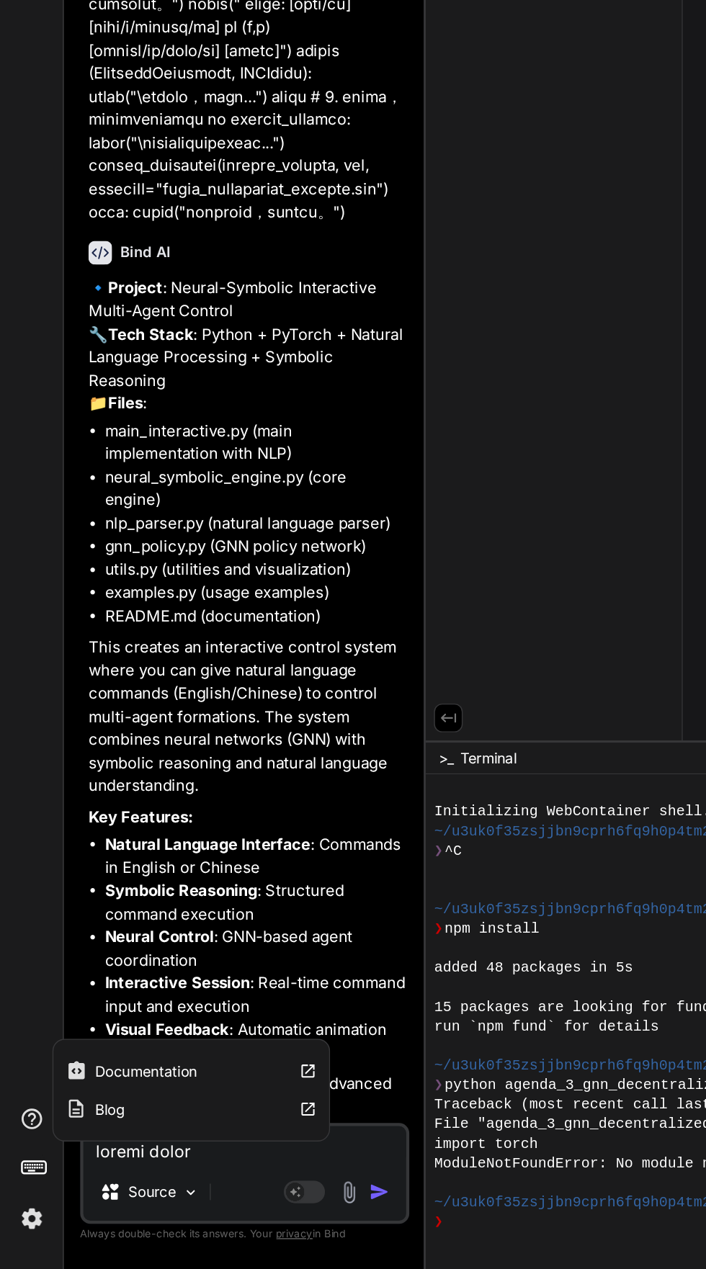
click at [61, 1131] on div "Documentation" at bounding box center [92, 1130] width 92 height 15
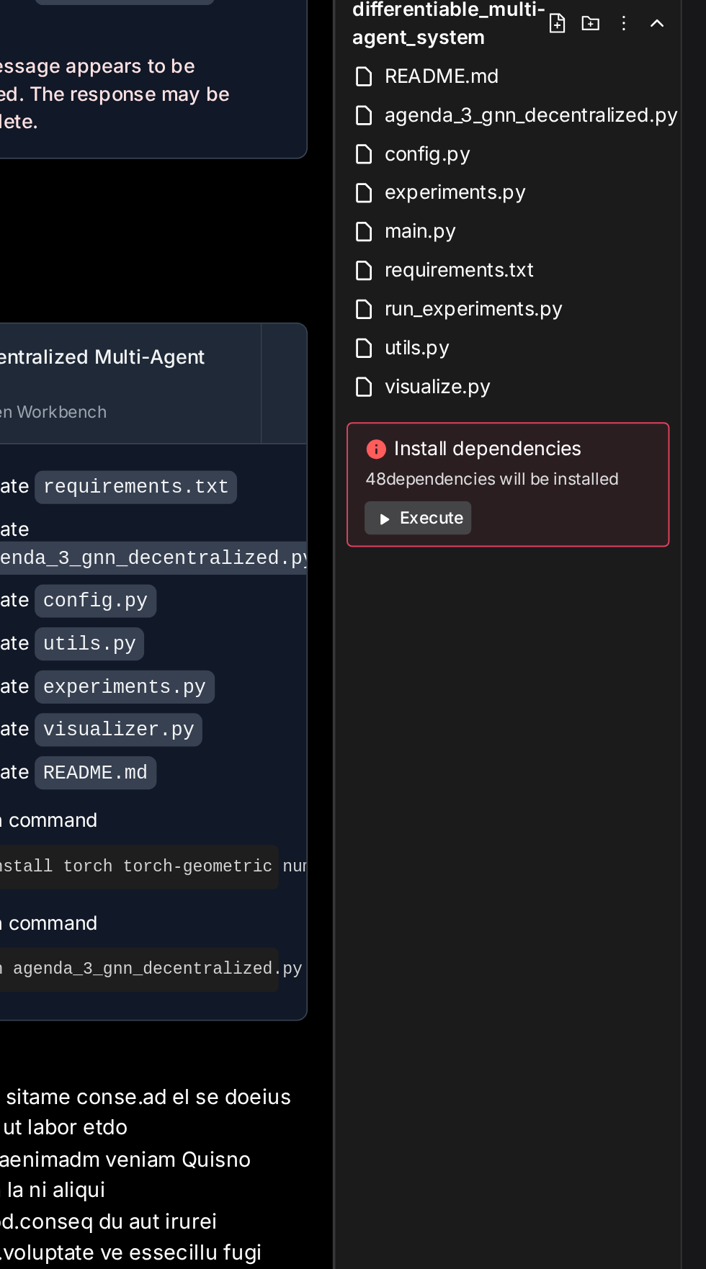
scroll to position [8849, 0]
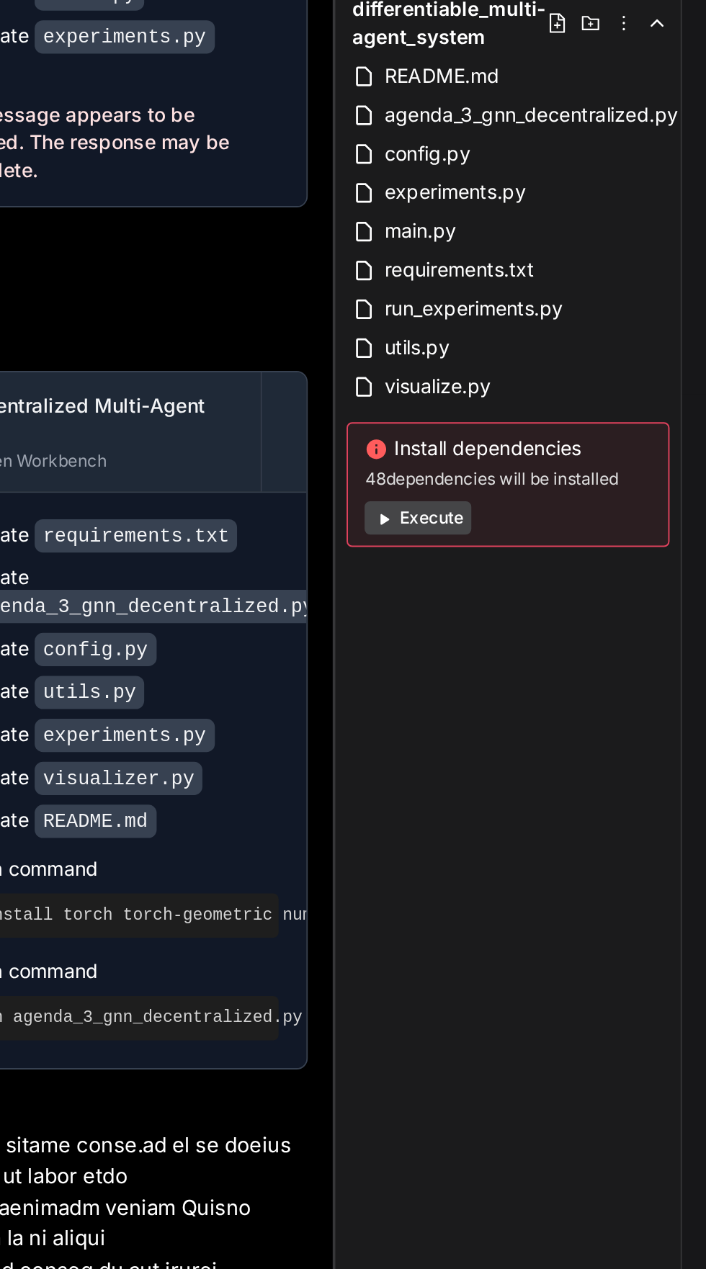
click at [365, 131] on span "agenda_3_gnn_decentralized.py" at bounding box center [400, 131] width 156 height 17
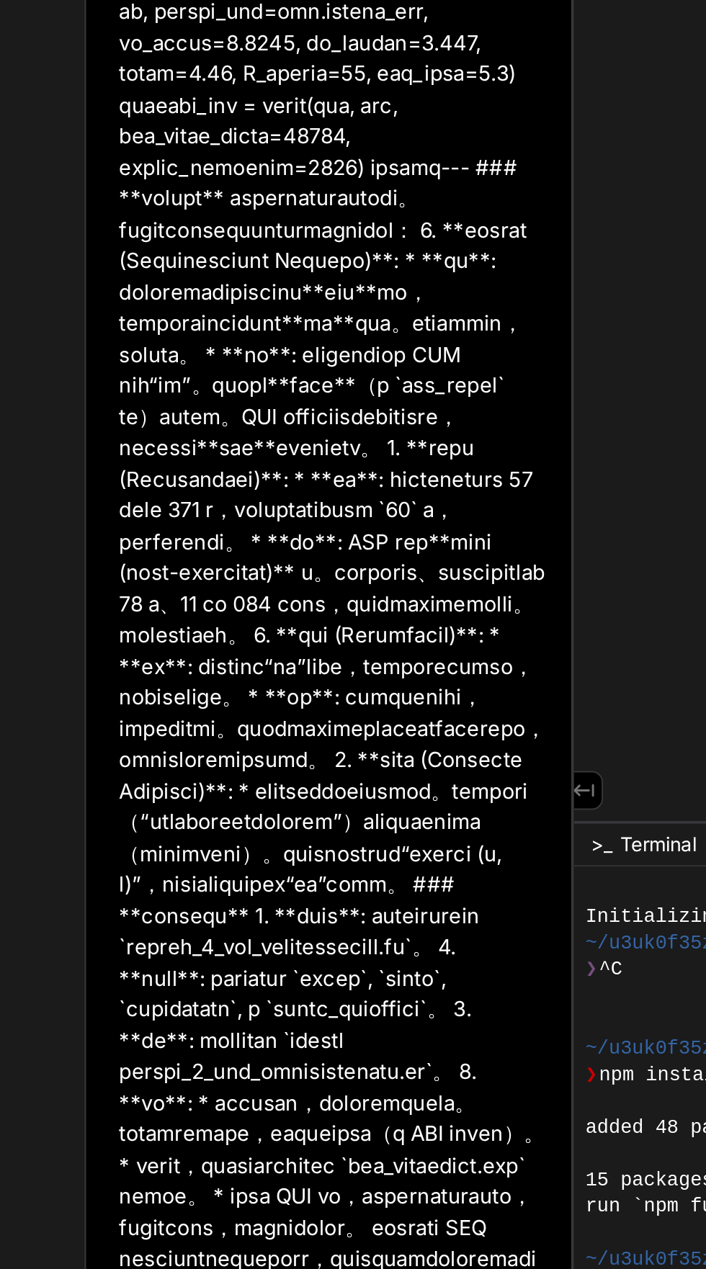
scroll to position [6981, 0]
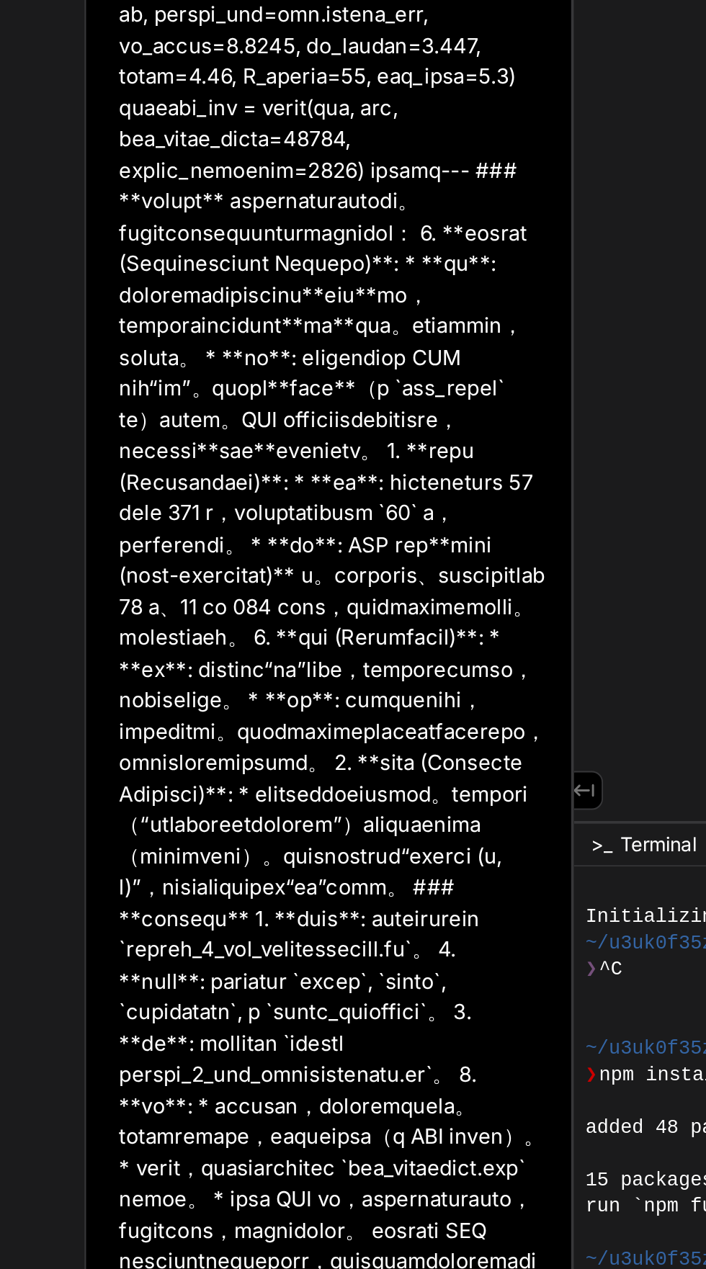
type textarea "x"
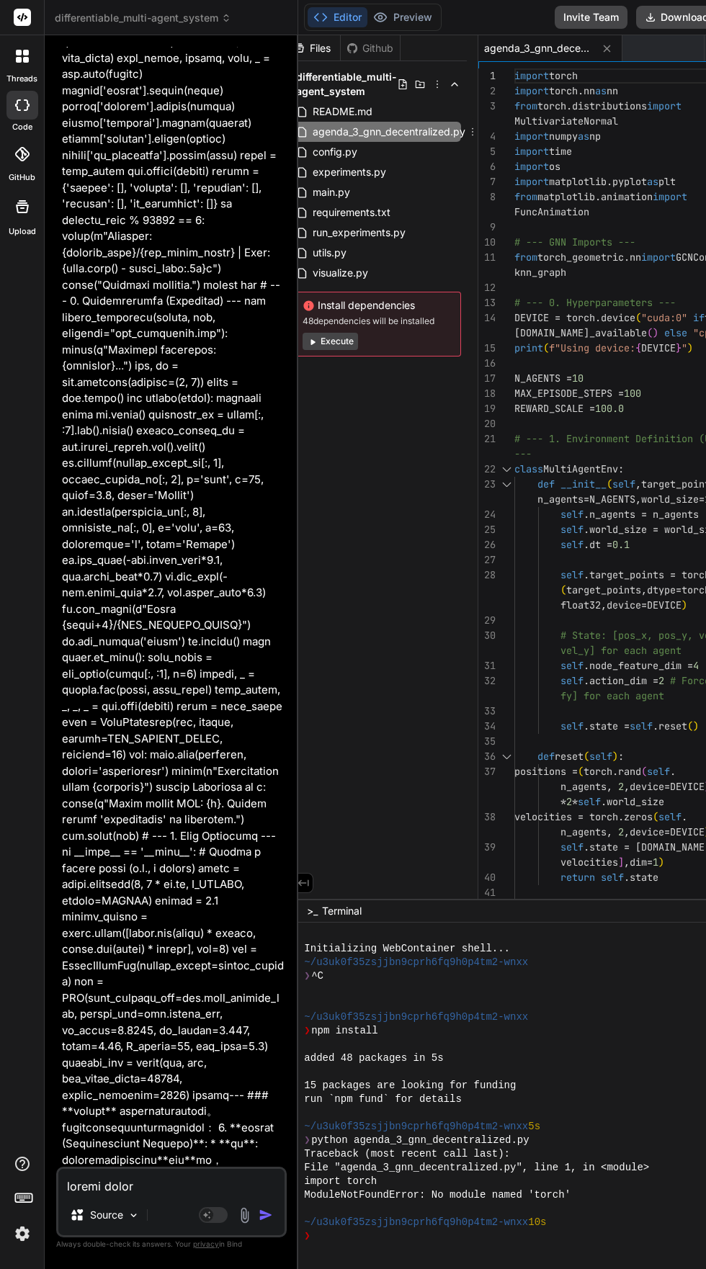
scroll to position [6416, 0]
